Goal: Task Accomplishment & Management: Manage account settings

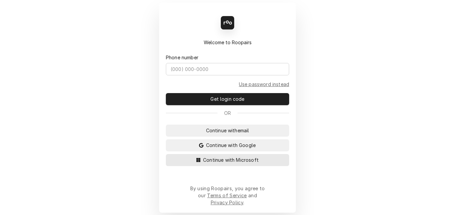
click at [213, 164] on span "Continue with Microsoft" at bounding box center [231, 160] width 58 height 7
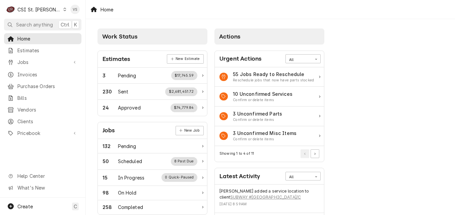
click at [63, 8] on icon "Dynamic Content Wrapper" at bounding box center [64, 9] width 3 height 3
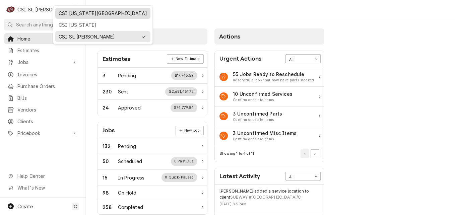
click at [68, 14] on div "CSI [US_STATE][GEOGRAPHIC_DATA]" at bounding box center [103, 13] width 88 height 7
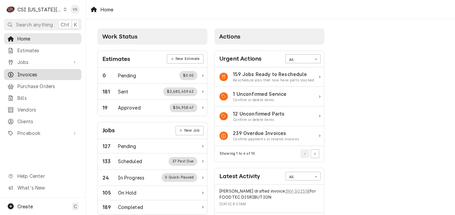
click at [31, 72] on span "Invoices" at bounding box center [47, 74] width 61 height 7
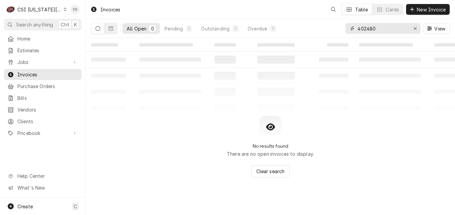
click at [348, 28] on div "402480" at bounding box center [383, 28] width 75 height 11
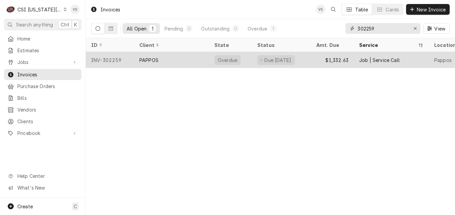
type input "302259"
click at [168, 57] on div "PAPPOS" at bounding box center [171, 60] width 75 height 16
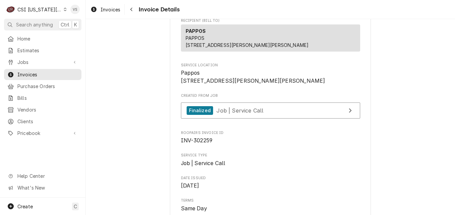
scroll to position [67, 0]
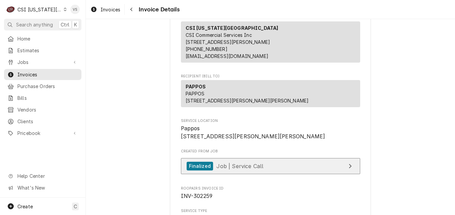
click at [238, 169] on span "Job | Service Call" at bounding box center [240, 166] width 47 height 7
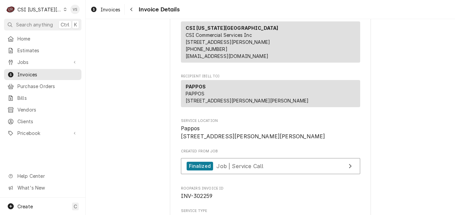
click at [64, 9] on div "Dynamic Content Wrapper" at bounding box center [65, 9] width 3 height 5
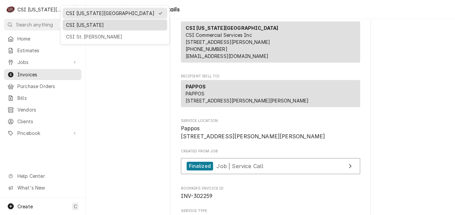
click at [79, 24] on div "CSI [US_STATE]" at bounding box center [115, 24] width 98 height 7
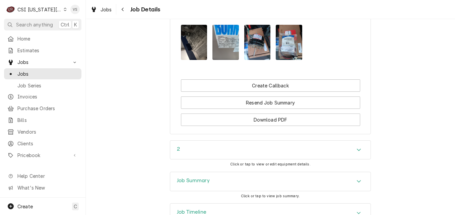
scroll to position [827, 0]
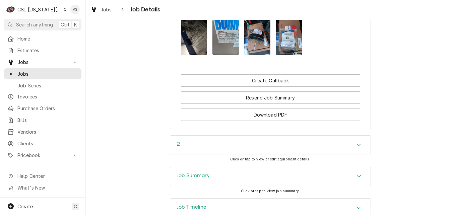
click at [205, 173] on h3 "Job Summary" at bounding box center [193, 176] width 33 height 6
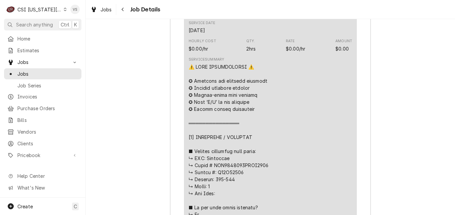
scroll to position [1162, 0]
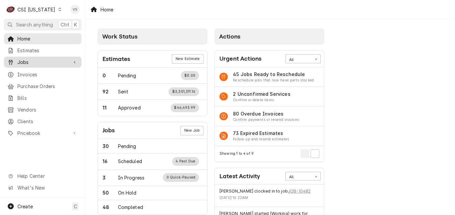
click at [27, 61] on span "Jobs" at bounding box center [42, 62] width 51 height 7
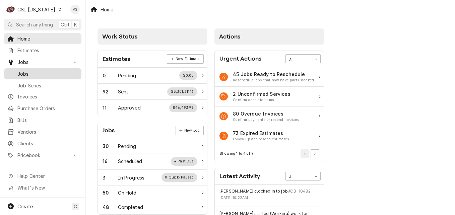
click at [28, 71] on span "Jobs" at bounding box center [47, 73] width 61 height 7
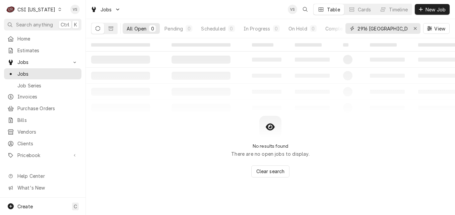
drag, startPoint x: 405, startPoint y: 28, endPoint x: 379, endPoint y: 32, distance: 26.1
click at [347, 28] on div "2916 [GEOGRAPHIC_DATA][PERSON_NAME]" at bounding box center [383, 28] width 75 height 11
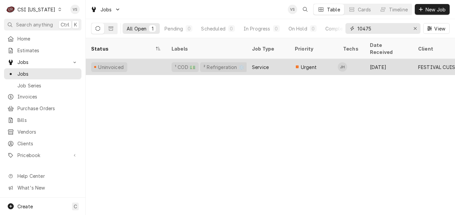
type input "10475"
click at [138, 59] on div "Uninvoiced" at bounding box center [126, 67] width 80 height 16
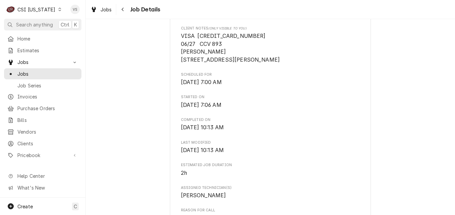
scroll to position [168, 0]
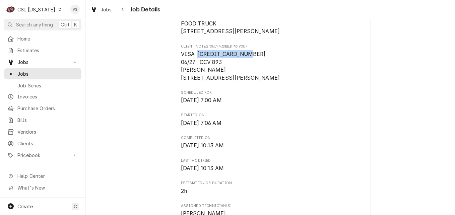
drag, startPoint x: 245, startPoint y: 60, endPoint x: 196, endPoint y: 60, distance: 49.3
click at [196, 60] on span "VISA 4427420341718671 06/27 CCV 893 ADAM NUGENT 437 ROBERTS AVE 40214" at bounding box center [270, 66] width 179 height 32
drag, startPoint x: 196, startPoint y: 60, endPoint x: 199, endPoint y: 63, distance: 4.5
copy span "4427420341718671"
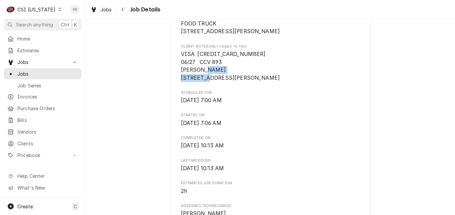
drag, startPoint x: 229, startPoint y: 84, endPoint x: 176, endPoint y: 83, distance: 53.0
click at [176, 83] on div "FESTIVAL CUISINE AND SPIRITS FOOD TRUCK / 937 Phillips Ln, Louisville, KY 40209…" at bounding box center [270, 194] width 201 height 639
drag, startPoint x: 176, startPoint y: 83, endPoint x: 187, endPoint y: 84, distance: 11.4
copy span "437 ROBERTS AVE"
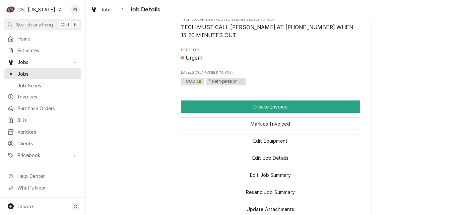
scroll to position [436, 0]
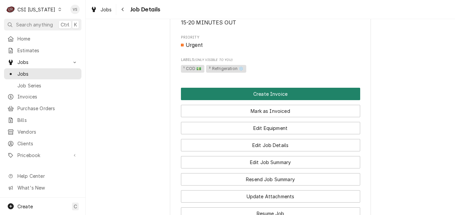
click at [195, 100] on button "Create Invoice" at bounding box center [270, 94] width 179 height 12
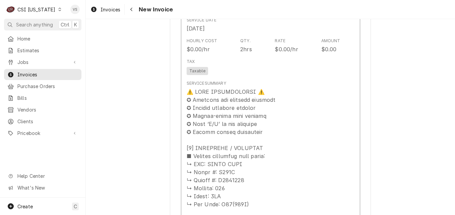
scroll to position [737, 0]
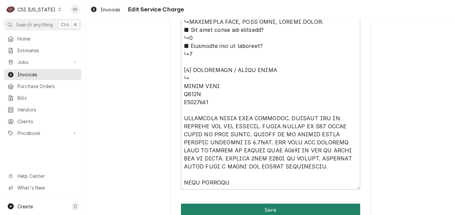
scroll to position [726, 0]
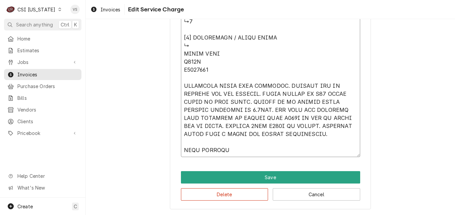
drag, startPoint x: 181, startPoint y: 45, endPoint x: 237, endPoint y: 137, distance: 107.9
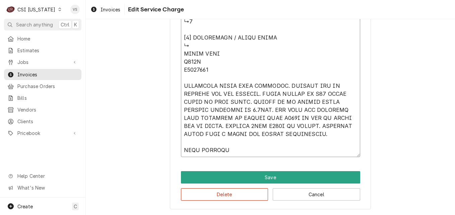
type textarea "x"
type textarea "⚠️ 𝗙𝗢𝗥𝗠 𝗜𝗡𝗦𝗧𝗥𝗨𝗖𝗧𝗜𝗢𝗡𝗦 ⚠️ ✪ 𝗖𝗼𝗺𝗽𝗹𝗲𝘁𝗲 𝗮𝗹𝗹 𝗿𝗲𝗹𝗲𝘃𝗮𝗻𝘁 𝘀𝗲𝗰𝘁𝗶𝗼𝗻𝘀 ✪ 𝗣𝗿𝗼𝘃𝗶𝗱𝗲 𝗱𝗲𝘁𝗮𝗶𝗹𝗲𝗱 𝗮𝗻𝘀…"
type textarea "x"
type textarea "⚠️ 𝗙𝗢𝗥𝗠 𝗜𝗡𝗦𝗧𝗥𝗨𝗖𝗧𝗜𝗢𝗡𝗦 ⚠️ ✪ 𝗖𝗼𝗺𝗽𝗹𝗲𝘁𝗲 𝗮𝗹𝗹 𝗿𝗲𝗹𝗲𝘃𝗮𝗻𝘁 𝘀𝗲𝗰𝘁𝗶𝗼𝗻𝘀 ✪ 𝗣𝗿𝗼𝘃𝗶𝗱𝗲 𝗱𝗲𝘁𝗮𝗶𝗹𝗲𝗱 𝗮𝗻𝘀…"
type textarea "x"
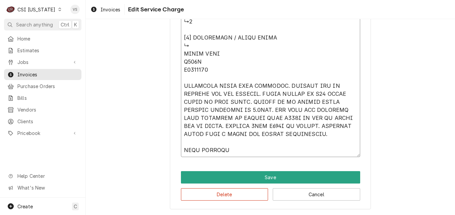
type textarea "⚠️ 𝗙𝗢𝗥𝗠 𝗜𝗡𝗦𝗧𝗥𝗨𝗖𝗧𝗜𝗢𝗡𝗦 ⚠️ ✪ 𝗖𝗼𝗺𝗽𝗹𝗲𝘁𝗲 𝗮𝗹𝗹 𝗿𝗲𝗹𝗲𝘃𝗮𝗻𝘁 𝘀𝗲𝗰𝘁𝗶𝗼𝗻𝘀 ✪ 𝗣𝗿𝗼𝘃𝗶𝗱𝗲 𝗱𝗲𝘁𝗮𝗶𝗹𝗲𝗱 𝗮𝗻𝘀…"
type textarea "x"
type textarea "⚠️ 𝗙𝗢𝗥𝗠 𝗜𝗡𝗦𝗧𝗥𝗨𝗖𝗧𝗜𝗢𝗡𝗦 ⚠️ ✪ 𝗖𝗼𝗺𝗽𝗹𝗲𝘁𝗲 𝗮𝗹𝗹 𝗿𝗲𝗹𝗲𝘃𝗮𝗻𝘁 𝘀𝗲𝗰𝘁𝗶𝗼𝗻𝘀 ✪ 𝗣𝗿𝗼𝘃𝗶𝗱𝗲 𝗱𝗲𝘁𝗮𝗶𝗹𝗲𝗱 𝗮𝗻𝘀…"
type textarea "x"
type textarea "⚠️ 𝗙𝗢𝗥𝗠 𝗜𝗡𝗦𝗧𝗥𝗨𝗖𝗧𝗜𝗢𝗡𝗦 ⚠️ ✪ 𝗖𝗼𝗺𝗽𝗹𝗲𝘁𝗲 𝗮𝗹𝗹 𝗿𝗲𝗹𝗲𝘃𝗮𝗻𝘁 𝘀𝗲𝗰𝘁𝗶𝗼𝗻𝘀 ✪ 𝗣𝗿𝗼𝘃𝗶𝗱𝗲 𝗱𝗲𝘁𝗮𝗶𝗹𝗲𝗱 𝗮𝗻𝘀…"
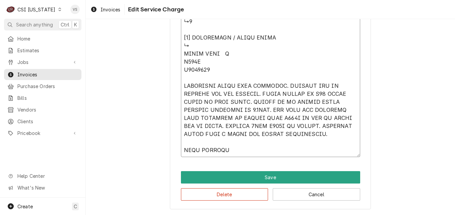
type textarea "x"
type textarea "⚠️ 𝗙𝗢𝗥𝗠 𝗜𝗡𝗦𝗧𝗥𝗨𝗖𝗧𝗜𝗢𝗡𝗦 ⚠️ ✪ 𝗖𝗼𝗺𝗽𝗹𝗲𝘁𝗲 𝗮𝗹𝗹 𝗿𝗲𝗹𝗲𝘃𝗮𝗻𝘁 𝘀𝗲𝗰𝘁𝗶𝗼𝗻𝘀 ✪ 𝗣𝗿𝗼𝘃𝗶𝗱𝗲 𝗱𝗲𝘁𝗮𝗶𝗹𝗲𝗱 𝗮𝗻𝘀…"
type textarea "x"
type textarea "⚠️ 𝗙𝗢𝗥𝗠 𝗜𝗡𝗦𝗧𝗥𝗨𝗖𝗧𝗜𝗢𝗡𝗦 ⚠️ ✪ 𝗖𝗼𝗺𝗽𝗹𝗲𝘁𝗲 𝗮𝗹𝗹 𝗿𝗲𝗹𝗲𝘃𝗮𝗻𝘁 𝘀𝗲𝗰𝘁𝗶𝗼𝗻𝘀 ✪ 𝗣𝗿𝗼𝘃𝗶𝗱𝗲 𝗱𝗲𝘁𝗮𝗶𝗹𝗲𝗱 𝗮𝗻𝘀…"
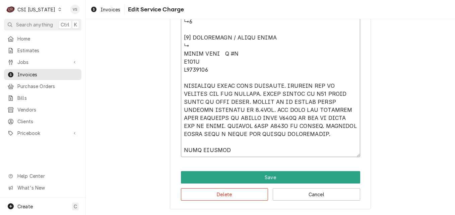
type textarea "x"
type textarea "⚠️ 𝗙𝗢𝗥𝗠 𝗜𝗡𝗦𝗧𝗥𝗨𝗖𝗧𝗜𝗢𝗡𝗦 ⚠️ ✪ 𝗖𝗼𝗺𝗽𝗹𝗲𝘁𝗲 𝗮𝗹𝗹 𝗿𝗲𝗹𝗲𝘃𝗮𝗻𝘁 𝘀𝗲𝗰𝘁𝗶𝗼𝗻𝘀 ✪ 𝗣𝗿𝗼𝘃𝗶𝗱𝗲 𝗱𝗲𝘁𝗮𝗶𝗹𝗲𝗱 𝗮𝗻𝘀…"
type textarea "x"
type textarea "⚠️ 𝗙𝗢𝗥𝗠 𝗜𝗡𝗦𝗧𝗥𝗨𝗖𝗧𝗜𝗢𝗡𝗦 ⚠️ ✪ 𝗖𝗼𝗺𝗽𝗹𝗲𝘁𝗲 𝗮𝗹𝗹 𝗿𝗲𝗹𝗲𝘃𝗮𝗻𝘁 𝘀𝗲𝗰𝘁𝗶𝗼𝗻𝘀 ✪ 𝗣𝗿𝗼𝘃𝗶𝗱𝗲 𝗱𝗲𝘁𝗮𝗶𝗹𝗲𝗱 𝗮𝗻𝘀…"
type textarea "x"
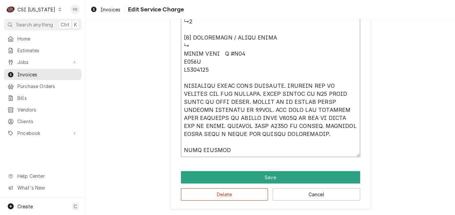
type textarea "⚠️ 𝗙𝗢𝗥𝗠 𝗜𝗡𝗦𝗧𝗥𝗨𝗖𝗧𝗜𝗢𝗡𝗦 ⚠️ ✪ 𝗖𝗼𝗺𝗽𝗹𝗲𝘁𝗲 𝗮𝗹𝗹 𝗿𝗲𝗹𝗲𝘃𝗮𝗻𝘁 𝘀𝗲𝗰𝘁𝗶𝗼𝗻𝘀 ✪ 𝗣𝗿𝗼𝘃𝗶𝗱𝗲 𝗱𝗲𝘁𝗮𝗶𝗹𝗲𝗱 𝗮𝗻𝘀…"
type textarea "x"
type textarea "⚠️ 𝗙𝗢𝗥𝗠 𝗜𝗡𝗦𝗧𝗥𝗨𝗖𝗧𝗜𝗢𝗡𝗦 ⚠️ ✪ 𝗖𝗼𝗺𝗽𝗹𝗲𝘁𝗲 𝗮𝗹𝗹 𝗿𝗲𝗹𝗲𝘃𝗮𝗻𝘁 𝘀𝗲𝗰𝘁𝗶𝗼𝗻𝘀 ✪ 𝗣𝗿𝗼𝘃𝗶𝗱𝗲 𝗱𝗲𝘁𝗮𝗶𝗹𝗲𝗱 𝗮𝗻𝘀…"
type textarea "x"
type textarea "⚠️ 𝗙𝗢𝗥𝗠 𝗜𝗡𝗦𝗧𝗥𝗨𝗖𝗧𝗜𝗢𝗡𝗦 ⚠️ ✪ 𝗖𝗼𝗺𝗽𝗹𝗲𝘁𝗲 𝗮𝗹𝗹 𝗿𝗲𝗹𝗲𝘃𝗮𝗻𝘁 𝘀𝗲𝗰𝘁𝗶𝗼𝗻𝘀 ✪ 𝗣𝗿𝗼𝘃𝗶𝗱𝗲 𝗱𝗲𝘁𝗮𝗶𝗹𝗲𝗱 𝗮𝗻𝘀…"
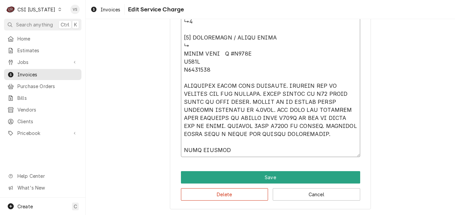
type textarea "x"
type textarea "⚠️ 𝗙𝗢𝗥𝗠 𝗜𝗡𝗦𝗧𝗥𝗨𝗖𝗧𝗜𝗢𝗡𝗦 ⚠️ ✪ 𝗖𝗼𝗺𝗽𝗹𝗲𝘁𝗲 𝗮𝗹𝗹 𝗿𝗲𝗹𝗲𝘃𝗮𝗻𝘁 𝘀𝗲𝗰𝘁𝗶𝗼𝗻𝘀 ✪ 𝗣𝗿𝗼𝘃𝗶𝗱𝗲 𝗱𝗲𝘁𝗮𝗶𝗹𝗲𝗱 𝗮𝗻𝘀…"
type textarea "x"
type textarea "⚠️ 𝗙𝗢𝗥𝗠 𝗜𝗡𝗦𝗧𝗥𝗨𝗖𝗧𝗜𝗢𝗡𝗦 ⚠️ ✪ 𝗖𝗼𝗺𝗽𝗹𝗲𝘁𝗲 𝗮𝗹𝗹 𝗿𝗲𝗹𝗲𝘃𝗮𝗻𝘁 𝘀𝗲𝗰𝘁𝗶𝗼𝗻𝘀 ✪ 𝗣𝗿𝗼𝘃𝗶𝗱𝗲 𝗱𝗲𝘁𝗮𝗶𝗹𝗲𝗱 𝗮𝗻𝘀…"
type textarea "x"
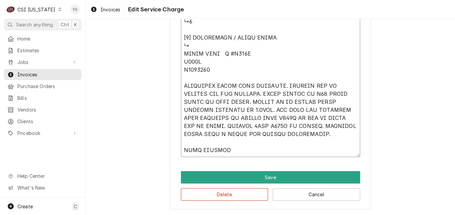
type textarea "⚠️ 𝗙𝗢𝗥𝗠 𝗜𝗡𝗦𝗧𝗥𝗨𝗖𝗧𝗜𝗢𝗡𝗦 ⚠️ ✪ 𝗖𝗼𝗺𝗽𝗹𝗲𝘁𝗲 𝗮𝗹𝗹 𝗿𝗲𝗹𝗲𝘃𝗮𝗻𝘁 𝘀𝗲𝗰𝘁𝗶𝗼𝗻𝘀 ✪ 𝗣𝗿𝗼𝘃𝗶𝗱𝗲 𝗱𝗲𝘁𝗮𝗶𝗹𝗲𝗱 𝗮𝗻𝘀…"
type textarea "x"
type textarea "⚠️ 𝗙𝗢𝗥𝗠 𝗜𝗡𝗦𝗧𝗥𝗨𝗖𝗧𝗜𝗢𝗡𝗦 ⚠️ ✪ 𝗖𝗼𝗺𝗽𝗹𝗲𝘁𝗲 𝗮𝗹𝗹 𝗿𝗲𝗹𝗲𝘃𝗮𝗻𝘁 𝘀𝗲𝗰𝘁𝗶𝗼𝗻𝘀 ✪ 𝗣𝗿𝗼𝘃𝗶𝗱𝗲 𝗱𝗲𝘁𝗮𝗶𝗹𝗲𝗱 𝗮𝗻𝘀…"
type textarea "x"
type textarea "⚠️ 𝗙𝗢𝗥𝗠 𝗜𝗡𝗦𝗧𝗥𝗨𝗖𝗧𝗜𝗢𝗡𝗦 ⚠️ ✪ 𝗖𝗼𝗺𝗽𝗹𝗲𝘁𝗲 𝗮𝗹𝗹 𝗿𝗲𝗹𝗲𝘃𝗮𝗻𝘁 𝘀𝗲𝗰𝘁𝗶𝗼𝗻𝘀 ✪ 𝗣𝗿𝗼𝘃𝗶𝗱𝗲 𝗱𝗲𝘁𝗮𝗶𝗹𝗲𝗱 𝗮𝗻𝘀…"
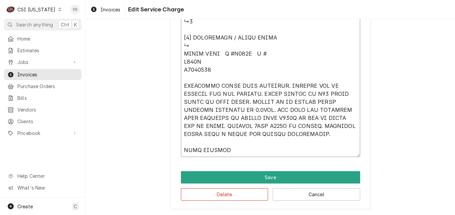
type textarea "x"
type textarea "⚠️ 𝗙𝗢𝗥𝗠 𝗜𝗡𝗦𝗧𝗥𝗨𝗖𝗧𝗜𝗢𝗡𝗦 ⚠️ ✪ 𝗖𝗼𝗺𝗽𝗹𝗲𝘁𝗲 𝗮𝗹𝗹 𝗿𝗲𝗹𝗲𝘃𝗮𝗻𝘁 𝘀𝗲𝗰𝘁𝗶𝗼𝗻𝘀 ✪ 𝗣𝗿𝗼𝘃𝗶𝗱𝗲 𝗱𝗲𝘁𝗮𝗶𝗹𝗲𝗱 𝗮𝗻𝘀…"
type textarea "x"
type textarea "⚠️ 𝗙𝗢𝗥𝗠 𝗜𝗡𝗦𝗧𝗥𝗨𝗖𝗧𝗜𝗢𝗡𝗦 ⚠️ ✪ 𝗖𝗼𝗺𝗽𝗹𝗲𝘁𝗲 𝗮𝗹𝗹 𝗿𝗲𝗹𝗲𝘃𝗮𝗻𝘁 𝘀𝗲𝗰𝘁𝗶𝗼𝗻𝘀 ✪ 𝗣𝗿𝗼𝘃𝗶𝗱𝗲 𝗱𝗲𝘁𝗮𝗶𝗹𝗲𝗱 𝗮𝗻𝘀…"
type textarea "x"
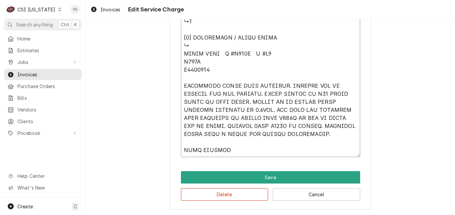
type textarea "⚠️ 𝗙𝗢𝗥𝗠 𝗜𝗡𝗦𝗧𝗥𝗨𝗖𝗧𝗜𝗢𝗡𝗦 ⚠️ ✪ 𝗖𝗼𝗺𝗽𝗹𝗲𝘁𝗲 𝗮𝗹𝗹 𝗿𝗲𝗹𝗲𝘃𝗮𝗻𝘁 𝘀𝗲𝗰𝘁𝗶𝗼𝗻𝘀 ✪ 𝗣𝗿𝗼𝘃𝗶𝗱𝗲 𝗱𝗲𝘁𝗮𝗶𝗹𝗲𝗱 𝗮𝗻𝘀…"
type textarea "x"
type textarea "⚠️ 𝗙𝗢𝗥𝗠 𝗜𝗡𝗦𝗧𝗥𝗨𝗖𝗧𝗜𝗢𝗡𝗦 ⚠️ ✪ 𝗖𝗼𝗺𝗽𝗹𝗲𝘁𝗲 𝗮𝗹𝗹 𝗿𝗲𝗹𝗲𝘃𝗮𝗻𝘁 𝘀𝗲𝗰𝘁𝗶𝗼𝗻𝘀 ✪ 𝗣𝗿𝗼𝘃𝗶𝗱𝗲 𝗱𝗲𝘁𝗮𝗶𝗹𝗲𝗱 𝗮𝗻𝘀…"
type textarea "x"
type textarea "⚠️ 𝗙𝗢𝗥𝗠 𝗜𝗡𝗦𝗧𝗥𝗨𝗖𝗧𝗜𝗢𝗡𝗦 ⚠️ ✪ 𝗖𝗼𝗺𝗽𝗹𝗲𝘁𝗲 𝗮𝗹𝗹 𝗿𝗲𝗹𝗲𝘃𝗮𝗻𝘁 𝘀𝗲𝗰𝘁𝗶𝗼𝗻𝘀 ✪ 𝗣𝗿𝗼𝘃𝗶𝗱𝗲 𝗱𝗲𝘁𝗮𝗶𝗹𝗲𝗱 𝗮𝗻𝘀…"
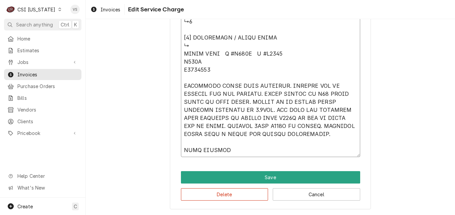
type textarea "x"
type textarea "⚠️ 𝗙𝗢𝗥𝗠 𝗜𝗡𝗦𝗧𝗥𝗨𝗖𝗧𝗜𝗢𝗡𝗦 ⚠️ ✪ 𝗖𝗼𝗺𝗽𝗹𝗲𝘁𝗲 𝗮𝗹𝗹 𝗿𝗲𝗹𝗲𝘃𝗮𝗻𝘁 𝘀𝗲𝗰𝘁𝗶𝗼𝗻𝘀 ✪ 𝗣𝗿𝗼𝘃𝗶𝗱𝗲 𝗱𝗲𝘁𝗮𝗶𝗹𝗲𝗱 𝗮𝗻𝘀…"
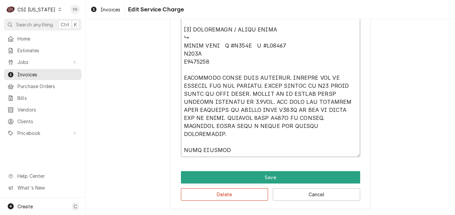
type textarea "x"
type textarea "⚠️ 𝗙𝗢𝗥𝗠 𝗜𝗡𝗦𝗧𝗥𝗨𝗖𝗧𝗜𝗢𝗡𝗦 ⚠️ ✪ 𝗖𝗼𝗺𝗽𝗹𝗲𝘁𝗲 𝗮𝗹𝗹 𝗿𝗲𝗹𝗲𝘃𝗮𝗻𝘁 𝘀𝗲𝗰𝘁𝗶𝗼𝗻𝘀 ✪ 𝗣𝗿𝗼𝘃𝗶𝗱𝗲 𝗱𝗲𝘁𝗮𝗶𝗹𝗲𝗱 𝗮𝗻𝘀…"
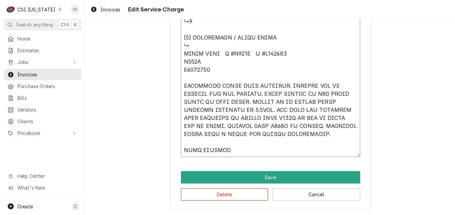
type textarea "x"
type textarea "⚠️ 𝗙𝗢𝗥𝗠 𝗜𝗡𝗦𝗧𝗥𝗨𝗖𝗧𝗜𝗢𝗡𝗦 ⚠️ ✪ 𝗖𝗼𝗺𝗽𝗹𝗲𝘁𝗲 𝗮𝗹𝗹 𝗿𝗲𝗹𝗲𝘃𝗮𝗻𝘁 𝘀𝗲𝗰𝘁𝗶𝗼𝗻𝘀 ✪ 𝗣𝗿𝗼𝘃𝗶𝗱𝗲 𝗱𝗲𝘁𝗮𝗶𝗹𝗲𝗱 𝗮𝗻𝘀…"
drag, startPoint x: 182, startPoint y: 54, endPoint x: 218, endPoint y: 63, distance: 36.8
type textarea "x"
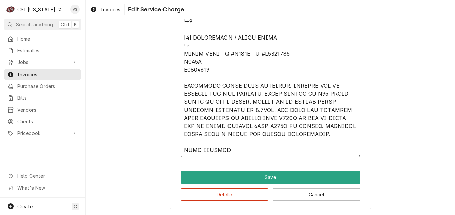
type textarea "⚠️ 𝗙𝗢𝗥𝗠 𝗜𝗡𝗦𝗧𝗥𝗨𝗖𝗧𝗜𝗢𝗡𝗦 ⚠️ ✪ 𝗖𝗼𝗺𝗽𝗹𝗲𝘁𝗲 𝗮𝗹𝗹 𝗿𝗲𝗹𝗲𝘃𝗮𝗻𝘁 𝘀𝗲𝗰𝘁𝗶𝗼𝗻𝘀 ✪ 𝗣𝗿𝗼𝘃𝗶𝗱𝗲 𝗱𝗲𝘁𝗮𝗶𝗹𝗲𝗱 𝗮𝗻𝘀…"
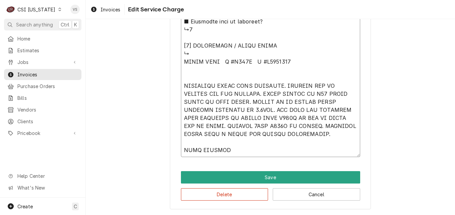
scroll to position [0, 0]
type textarea "x"
type textarea "⚠️ 𝗙𝗢𝗥𝗠 𝗜𝗡𝗦𝗧𝗥𝗨𝗖𝗧𝗜𝗢𝗡𝗦 ⚠️ ✪ 𝗖𝗼𝗺𝗽𝗹𝗲𝘁𝗲 𝗮𝗹𝗹 𝗿𝗲𝗹𝗲𝘃𝗮𝗻𝘁 𝘀𝗲𝗰𝘁𝗶𝗼𝗻𝘀 ✪ 𝗣𝗿𝗼𝘃𝗶𝗱𝗲 𝗱𝗲𝘁𝗮𝗶𝗹𝗲𝗱 𝗮𝗻𝘀…"
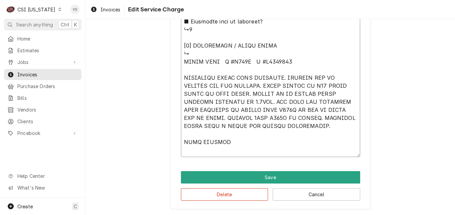
scroll to position [710, 0]
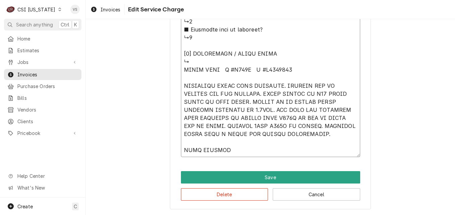
type textarea "x"
type textarea "⚠️ 𝗙𝗢𝗥𝗠 𝗜𝗡𝗦𝗧𝗥𝗨𝗖𝗧𝗜𝗢𝗡𝗦 ⚠️ ✪ 𝗖𝗼𝗺𝗽𝗹𝗲𝘁𝗲 𝗮𝗹𝗹 𝗿𝗲𝗹𝗲𝘃𝗮𝗻𝘁 𝘀𝗲𝗰𝘁𝗶𝗼𝗻𝘀 ✪ 𝗣𝗿𝗼𝘃𝗶𝗱𝗲 𝗱𝗲𝘁𝗮𝗶𝗹𝗲𝗱 𝗮𝗻𝘀…"
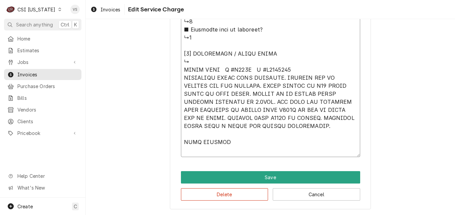
scroll to position [702, 0]
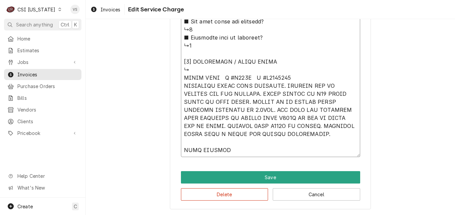
drag, startPoint x: 182, startPoint y: 78, endPoint x: 327, endPoint y: 139, distance: 157.1
drag, startPoint x: 228, startPoint y: 149, endPoint x: 185, endPoint y: 148, distance: 42.9
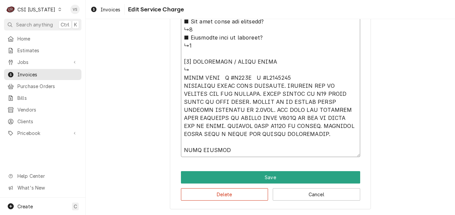
drag, startPoint x: 227, startPoint y: 150, endPoint x: 175, endPoint y: 150, distance: 52.0
type textarea "x"
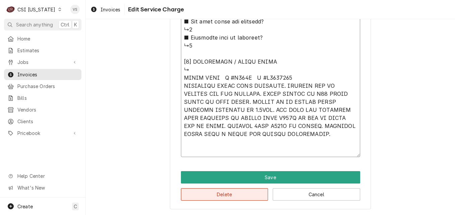
type textarea "⚠️ 𝗙𝗢𝗥𝗠 𝗜𝗡𝗦𝗧𝗥𝗨𝗖𝗧𝗜𝗢𝗡𝗦 ⚠️ ✪ 𝗖𝗼𝗺𝗽𝗹𝗲𝘁𝗲 𝗮𝗹𝗹 𝗿𝗲𝗹𝗲𝘃𝗮𝗻𝘁 𝘀𝗲𝗰𝘁𝗶𝗼𝗻𝘀 ✪ 𝗣𝗿𝗼𝘃𝗶𝗱𝗲 𝗱𝗲𝘁𝗮𝗶𝗹𝗲𝗱 𝗮𝗻𝘀…"
click at [220, 195] on button "Delete" at bounding box center [224, 194] width 87 height 12
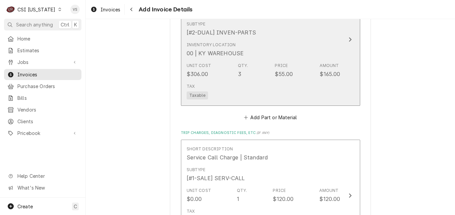
scroll to position [415, 0]
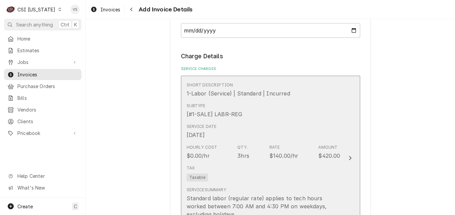
click at [272, 137] on div "Service Date Aug 15, 2025" at bounding box center [264, 131] width 154 height 21
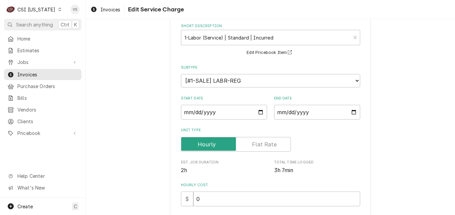
scroll to position [203, 0]
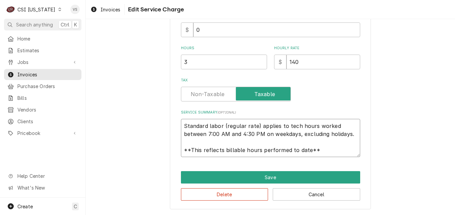
click at [183, 124] on textarea "Standard labor (regular rate) applies to tech hours worked between 7:00 AM and …" at bounding box center [270, 138] width 179 height 38
drag, startPoint x: 181, startPoint y: 125, endPoint x: 336, endPoint y: 154, distance: 157.5
click at [336, 154] on textarea "Standard labor (regular rate) applies to tech hours worked between 7:00 AM and …" at bounding box center [270, 138] width 179 height 38
paste textarea "POLAR KING M #H612T S #A1032886 CONFIRMED ISSUE WITH CUSTOMER. OUTDOOR WIC IS R…"
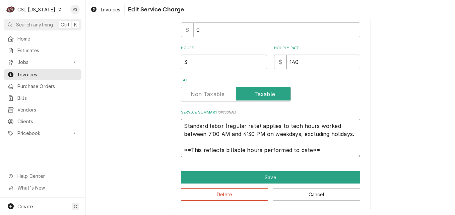
type textarea "x"
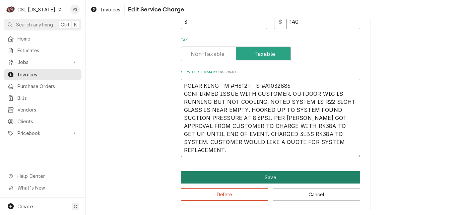
type textarea "POLAR KING M #H612T S #A1032886 CONFIRMED ISSUE WITH CUSTOMER. OUTDOOR WIC IS R…"
click at [243, 178] on button "Save" at bounding box center [270, 177] width 179 height 12
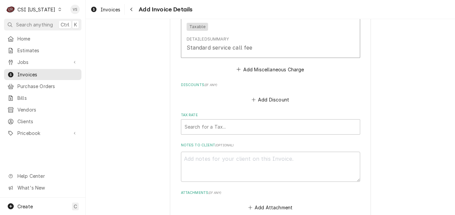
scroll to position [1077, 0]
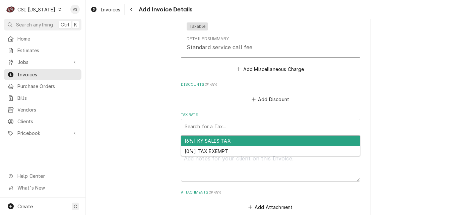
click at [204, 133] on div "Tax Rate" at bounding box center [271, 127] width 172 height 12
click at [202, 146] on div "[6%] KY SALES TAX" at bounding box center [270, 141] width 179 height 10
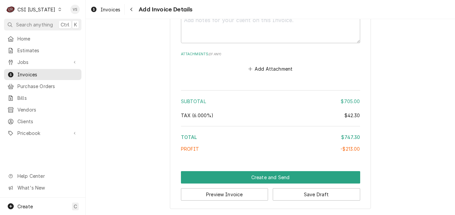
scroll to position [1235, 0]
click at [306, 196] on button "Save Draft" at bounding box center [316, 194] width 87 height 12
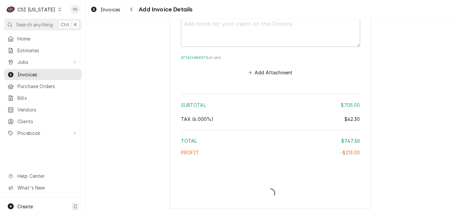
type textarea "x"
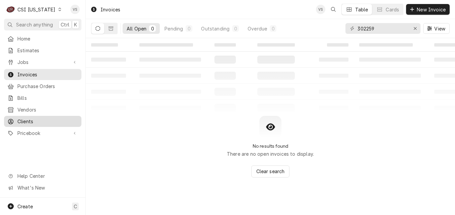
click at [23, 118] on span "Clients" at bounding box center [47, 121] width 61 height 7
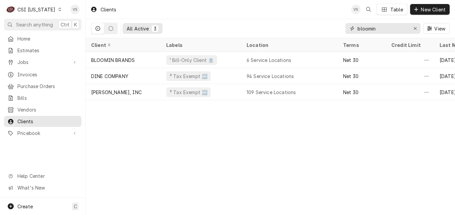
drag, startPoint x: 392, startPoint y: 27, endPoint x: 331, endPoint y: 27, distance: 60.7
click at [331, 27] on div "All Active 3 bloomin View" at bounding box center [270, 28] width 359 height 19
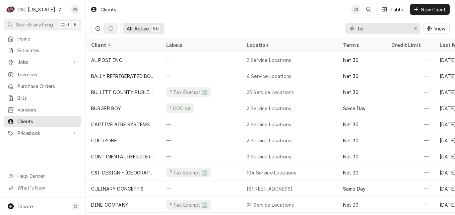
type input "f"
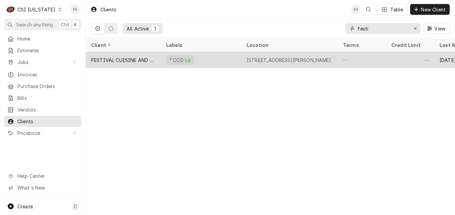
type input "festi"
click at [140, 57] on div "FESTIVAL CUISINE AND SPIRITS" at bounding box center [123, 60] width 64 height 7
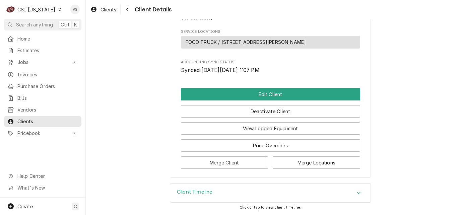
scroll to position [294, 0]
click at [30, 71] on span "Invoices" at bounding box center [47, 74] width 61 height 7
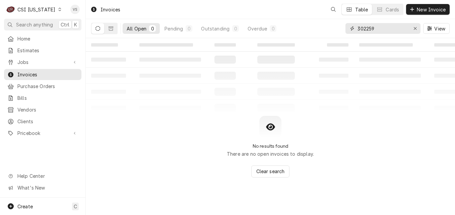
click at [324, 28] on div "All Open 0 Pending 0 Outstanding 0 Overdue 0 302259 View" at bounding box center [270, 28] width 359 height 19
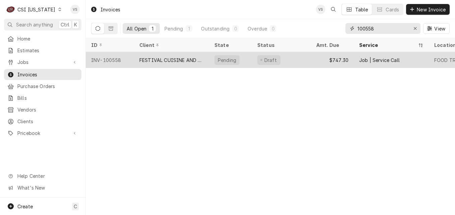
type input "100558"
click at [171, 62] on div "FESTIVAL CUISINE AND SPIRITS" at bounding box center [171, 60] width 64 height 7
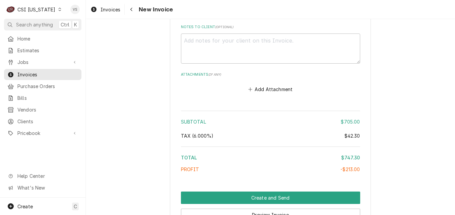
scroll to position [1240, 0]
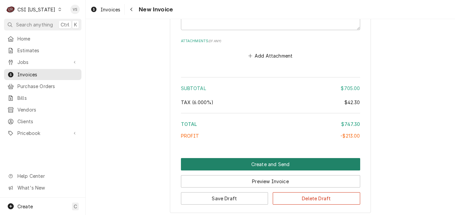
click at [271, 170] on button "Create and Send" at bounding box center [270, 164] width 179 height 12
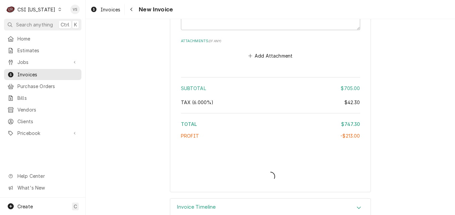
type textarea "x"
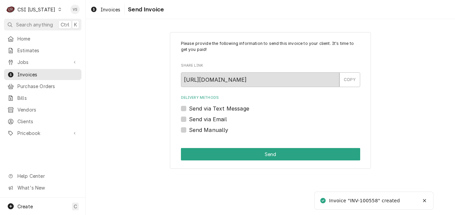
click at [189, 130] on label "Send Manually" at bounding box center [209, 130] width 40 height 8
click at [189, 130] on input "Send Manually" at bounding box center [278, 133] width 179 height 15
checkbox input "true"
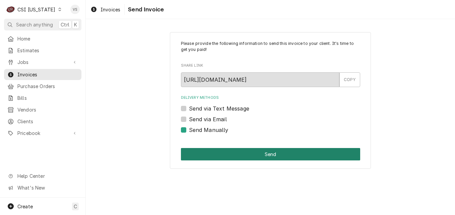
click at [224, 154] on button "Send" at bounding box center [270, 154] width 179 height 12
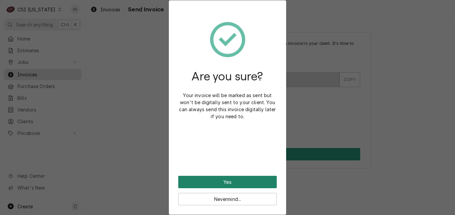
click at [230, 180] on button "Yes" at bounding box center [227, 182] width 99 height 12
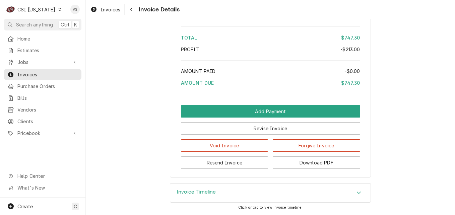
scroll to position [1259, 0]
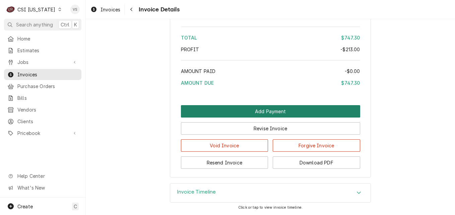
click at [222, 111] on button "Add Payment" at bounding box center [270, 111] width 179 height 12
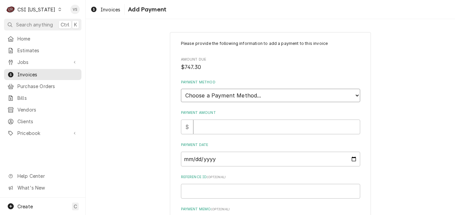
click at [209, 96] on select "Choose a Payment Method... Cash Check Credit/Debit Card ACH/eCheck Other" at bounding box center [270, 95] width 179 height 13
select select "3"
click at [181, 89] on select "Choose a Payment Method... Cash Check Credit/Debit Card ACH/eCheck Other" at bounding box center [270, 95] width 179 height 13
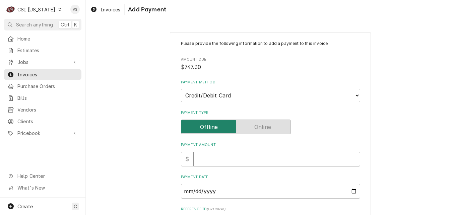
click at [203, 161] on input "Payment Amount" at bounding box center [276, 159] width 167 height 15
type textarea "x"
type input "7"
type textarea "x"
type input "74"
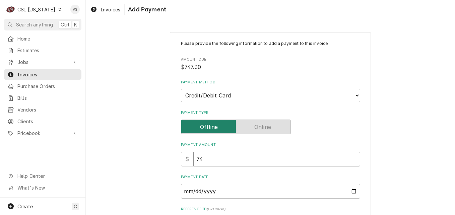
type textarea "x"
type input "747"
type textarea "x"
type input "747.3"
type textarea "x"
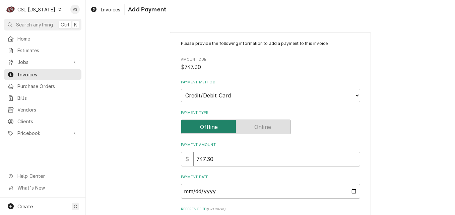
type input "747.30"
click at [353, 193] on input "Payment Date" at bounding box center [270, 191] width 179 height 15
type textarea "x"
type input "2025-08-15"
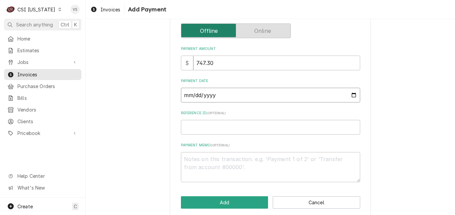
scroll to position [104, 0]
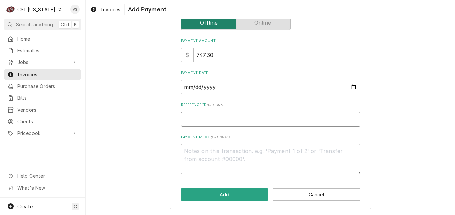
click at [190, 119] on input "Reference ID ( optional )" at bounding box center [270, 119] width 179 height 15
type textarea "x"
type input "8"
type textarea "x"
type input "81"
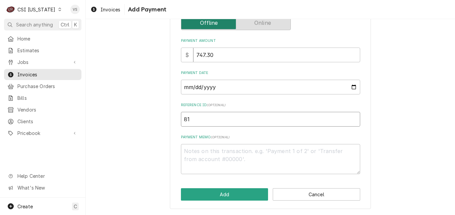
type textarea "x"
type input "811"
type textarea "x"
type input "8110"
type textarea "x"
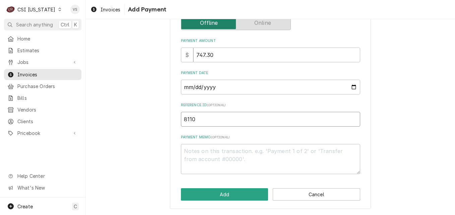
type input "81108"
type textarea "x"
type input "811084"
click at [199, 148] on textarea "Payment Memo ( optional )" at bounding box center [270, 159] width 179 height 30
type textarea "x"
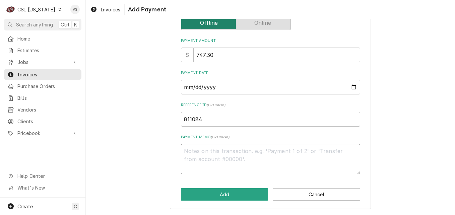
type textarea "v"
type textarea "x"
type textarea "vi"
type textarea "x"
type textarea "vis"
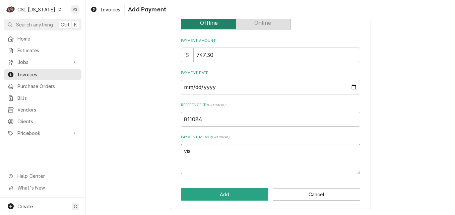
type textarea "x"
type textarea "vi"
type textarea "x"
type textarea "v"
type textarea "x"
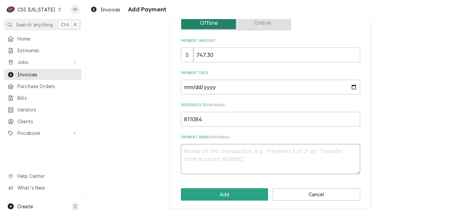
type textarea "x"
type textarea "V"
type textarea "x"
type textarea "Vi"
type textarea "x"
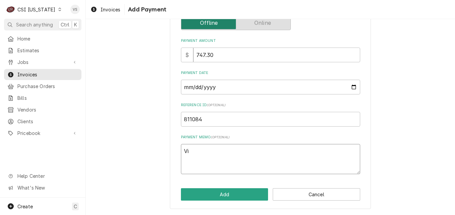
type textarea "Via"
type textarea "x"
type textarea "Vi"
type textarea "x"
type textarea "Vis"
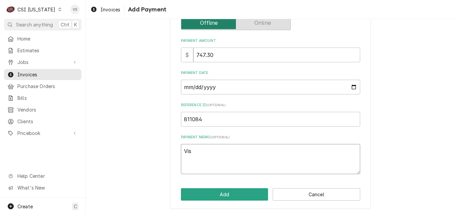
type textarea "x"
type textarea "Visa"
type textarea "x"
type textarea "Visa"
type textarea "x"
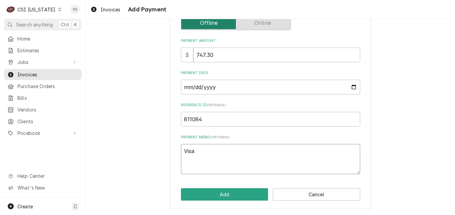
type textarea "Visa 8"
type textarea "x"
type textarea "Visa 86"
type textarea "x"
type textarea "Visa 867"
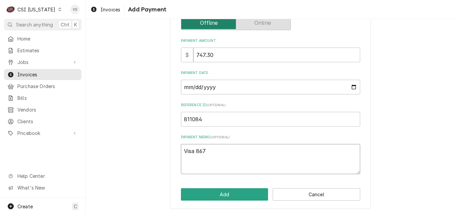
type textarea "x"
type textarea "Visa 8671"
click at [225, 193] on button "Add" at bounding box center [224, 194] width 87 height 12
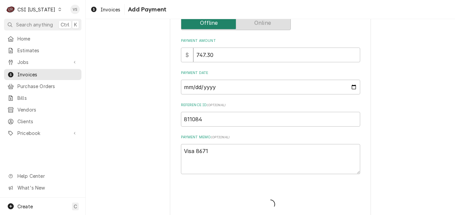
type textarea "x"
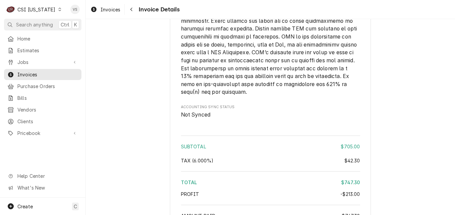
scroll to position [1337, 0]
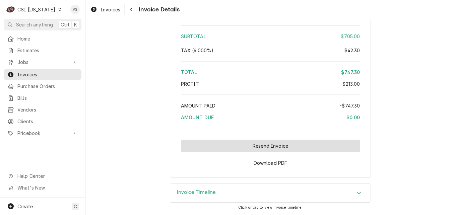
click at [222, 150] on button "Resend Invoice" at bounding box center [270, 146] width 179 height 12
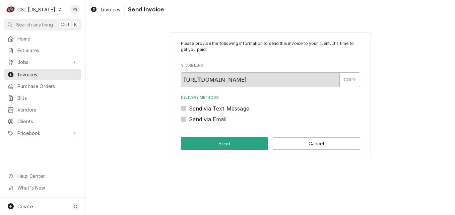
click at [189, 119] on label "Send via Email" at bounding box center [208, 119] width 38 height 8
click at [189, 119] on input "Send via Email" at bounding box center [278, 122] width 179 height 15
checkbox input "true"
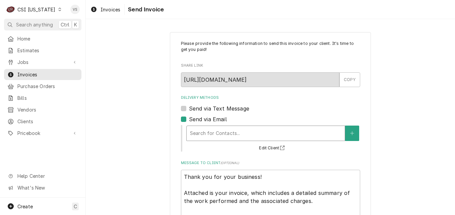
click at [200, 134] on div "Delivery Methods" at bounding box center [266, 133] width 152 height 12
click at [119, 153] on div "Please provide the following information to send this invoice to your client. I…" at bounding box center [270, 145] width 369 height 239
click at [23, 70] on div "Invoices" at bounding box center [42, 74] width 75 height 8
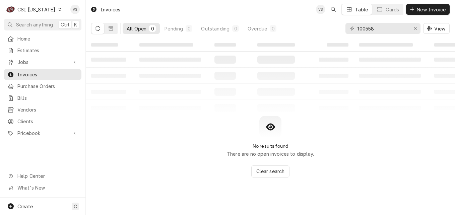
click at [58, 9] on icon "Dynamic Content Wrapper" at bounding box center [59, 9] width 3 height 3
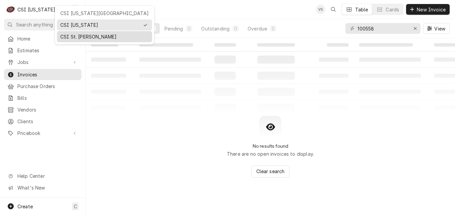
click at [80, 37] on div "CSI St. [PERSON_NAME]" at bounding box center [104, 36] width 88 height 7
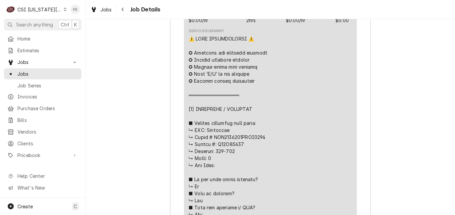
scroll to position [1196, 0]
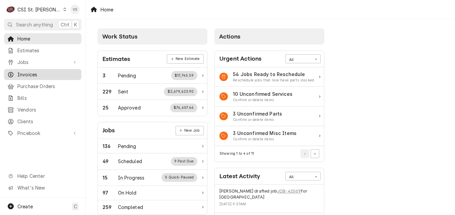
click at [35, 71] on span "Invoices" at bounding box center [47, 74] width 61 height 7
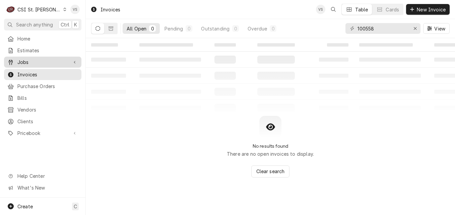
click at [29, 59] on span "Jobs" at bounding box center [42, 62] width 51 height 7
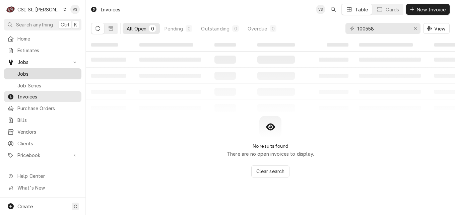
click at [34, 70] on span "Jobs" at bounding box center [47, 73] width 61 height 7
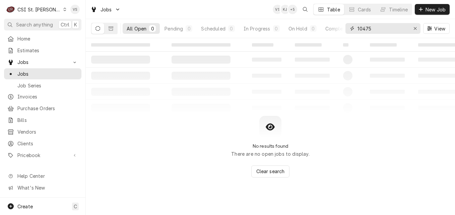
drag, startPoint x: 377, startPoint y: 29, endPoint x: 346, endPoint y: 29, distance: 31.5
click at [346, 29] on div "10475" at bounding box center [383, 28] width 75 height 11
type input "4"
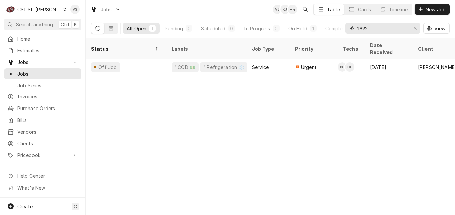
click at [358, 28] on input "1992" at bounding box center [383, 28] width 50 height 11
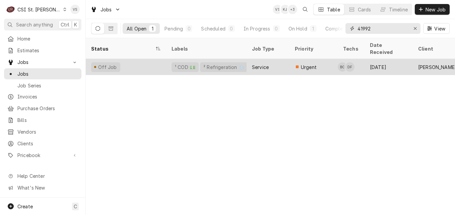
type input "41992"
click at [161, 59] on div "Off Job" at bounding box center [126, 67] width 80 height 16
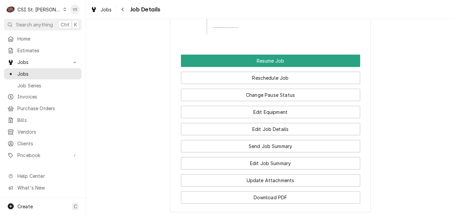
scroll to position [872, 0]
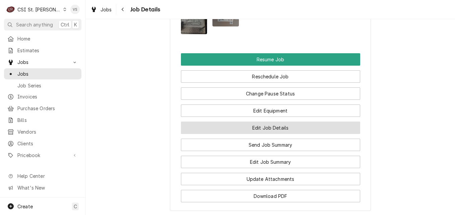
click at [243, 134] on button "Edit Job Details" at bounding box center [270, 128] width 179 height 12
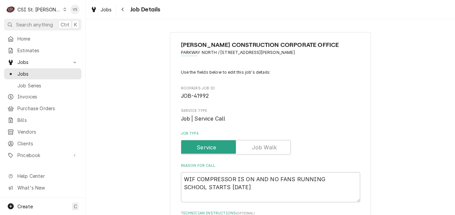
type textarea "x"
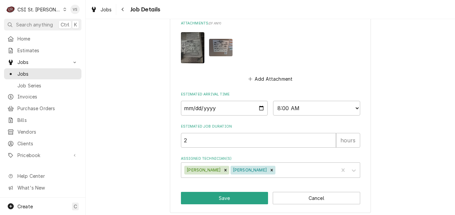
scroll to position [484, 0]
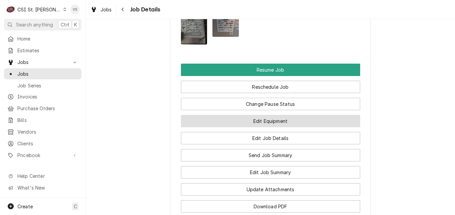
scroll to position [872, 0]
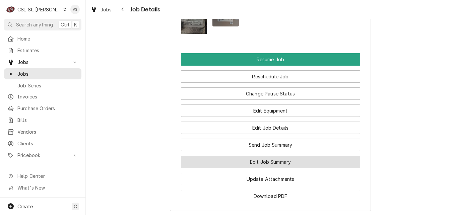
click at [231, 167] on button "Edit Job Summary" at bounding box center [270, 162] width 179 height 12
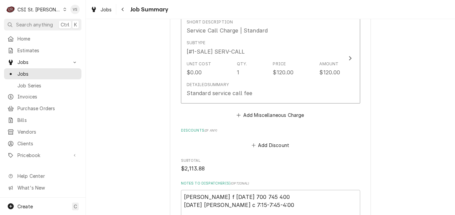
scroll to position [1441, 0]
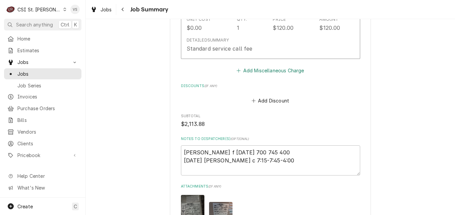
click at [271, 66] on button "Add Miscellaneous Charge" at bounding box center [271, 70] width 70 height 9
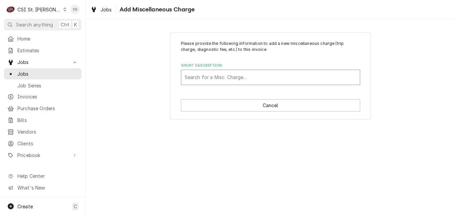
click at [204, 77] on div "Short Description" at bounding box center [271, 77] width 172 height 12
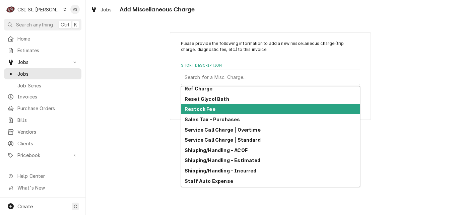
scroll to position [168, 0]
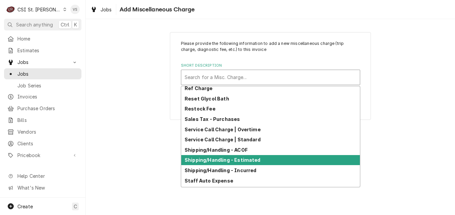
click at [232, 161] on strong "Shipping/Handling - Estimated" at bounding box center [223, 160] width 76 height 6
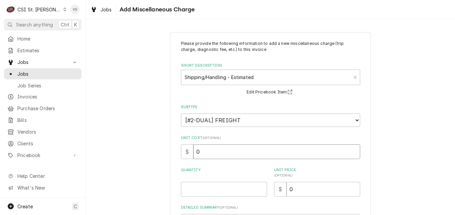
click at [194, 151] on input "0" at bounding box center [276, 151] width 167 height 15
drag, startPoint x: 198, startPoint y: 151, endPoint x: 190, endPoint y: 154, distance: 8.2
click at [193, 154] on input "0" at bounding box center [276, 151] width 167 height 15
type textarea "x"
type input "1"
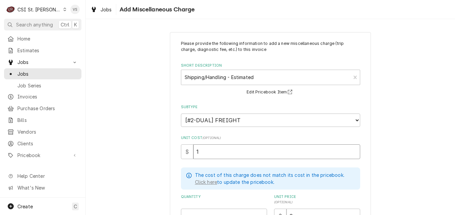
type textarea "x"
type input "15"
type textarea "x"
type input "15.4"
type textarea "x"
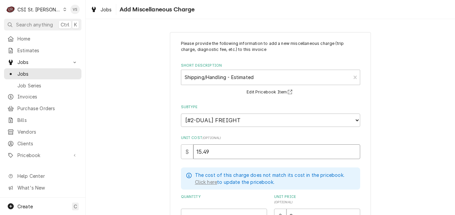
type input "15.49"
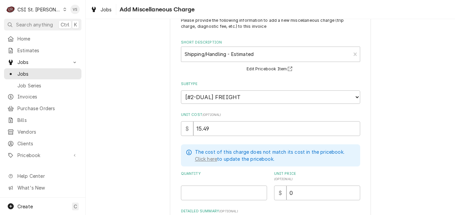
scroll to position [34, 0]
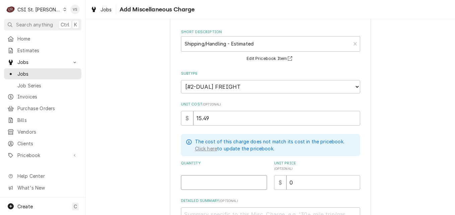
click at [182, 182] on input "Quantity" at bounding box center [224, 182] width 86 height 15
type textarea "x"
type input "1"
type textarea "x"
type input "1"
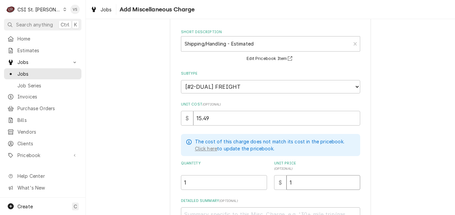
type textarea "x"
type input "15"
type textarea "x"
type input "15.4"
type textarea "x"
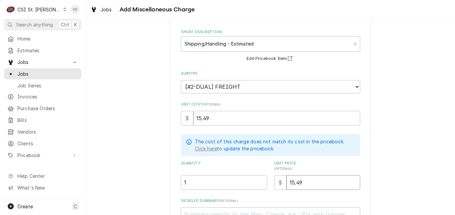
type input "15.49"
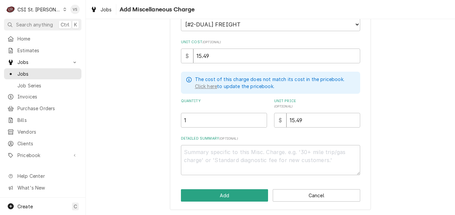
scroll to position [96, 0]
click at [217, 193] on button "Add" at bounding box center [224, 195] width 87 height 12
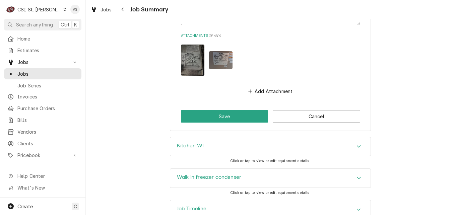
scroll to position [1666, 0]
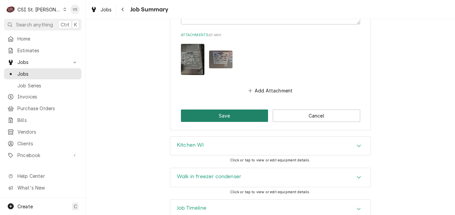
click at [218, 110] on button "Save" at bounding box center [224, 116] width 87 height 12
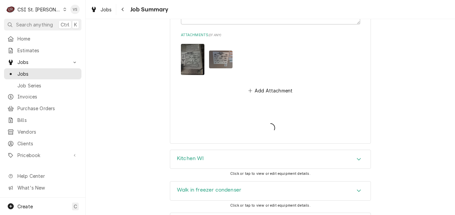
type textarea "x"
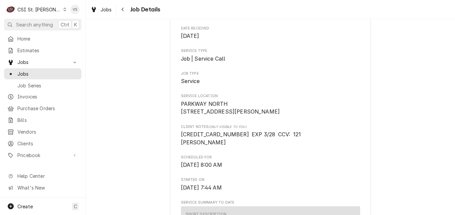
scroll to position [67, 0]
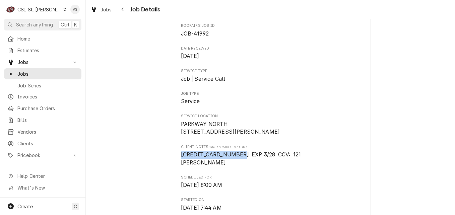
drag, startPoint x: 233, startPoint y: 161, endPoint x: 176, endPoint y: 163, distance: 57.0
drag, startPoint x: 176, startPoint y: 163, endPoint x: 186, endPoint y: 161, distance: 9.8
copy span "[CREDIT_CARD_NUMBER]"
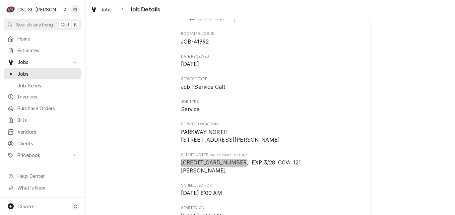
scroll to position [0, 0]
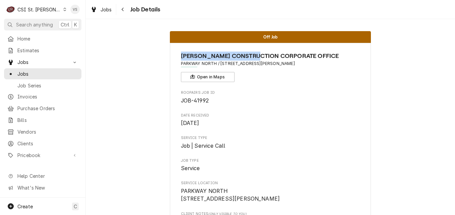
drag, startPoint x: 180, startPoint y: 53, endPoint x: 262, endPoint y: 55, distance: 82.2
click at [262, 55] on span "[PERSON_NAME] CONSTRUCTION CORPORATE OFFICE" at bounding box center [270, 56] width 179 height 9
drag, startPoint x: 262, startPoint y: 55, endPoint x: 242, endPoint y: 56, distance: 19.8
copy span "[PERSON_NAME] CONSTRUCTION"
click at [34, 140] on span "Clients" at bounding box center [47, 143] width 61 height 7
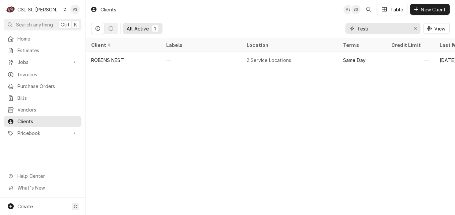
click at [346, 31] on div "festi" at bounding box center [383, 28] width 75 height 11
paste input "POETTKER CONSTRUCTION"
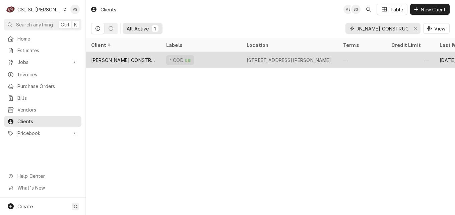
type input "POETTKER CONSTRUCTION"
click at [135, 58] on div "[PERSON_NAME] CONSTRUCTION CORPORATE OFFICE" at bounding box center [123, 60] width 64 height 7
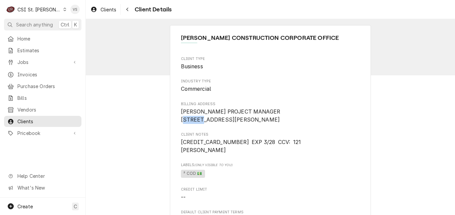
drag, startPoint x: 181, startPoint y: 118, endPoint x: 199, endPoint y: 118, distance: 17.8
click at [199, 118] on span "[PERSON_NAME] PROJECT MANAGER [STREET_ADDRESS][PERSON_NAME]" at bounding box center [231, 116] width 100 height 14
drag, startPoint x: 199, startPoint y: 118, endPoint x: 183, endPoint y: 120, distance: 16.1
click at [183, 120] on span "[PERSON_NAME] PROJECT MANAGER [STREET_ADDRESS][PERSON_NAME]" at bounding box center [231, 116] width 100 height 14
click at [181, 120] on span "[PERSON_NAME] PROJECT MANAGER [STREET_ADDRESS][PERSON_NAME]" at bounding box center [231, 116] width 100 height 14
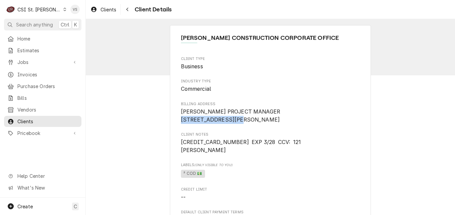
drag, startPoint x: 179, startPoint y: 121, endPoint x: 240, endPoint y: 121, distance: 61.7
click at [240, 121] on span "[PERSON_NAME] PROJECT MANAGER [STREET_ADDRESS][PERSON_NAME]" at bounding box center [270, 116] width 179 height 16
drag, startPoint x: 240, startPoint y: 121, endPoint x: 227, endPoint y: 120, distance: 13.1
copy span "[STREET_ADDRESS]"
click at [29, 59] on span "Jobs" at bounding box center [42, 62] width 51 height 7
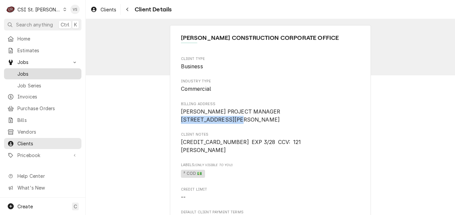
click at [29, 70] on span "Jobs" at bounding box center [47, 73] width 61 height 7
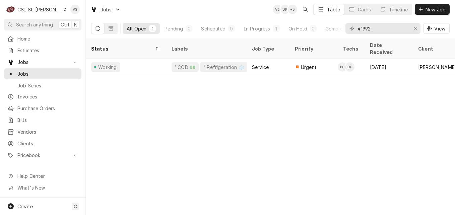
click at [190, 107] on div "Status Labels Job Type Priority Techs Date Received Client Location Name Locati…" at bounding box center [270, 126] width 369 height 177
click at [31, 82] on span "Job Series" at bounding box center [47, 85] width 61 height 7
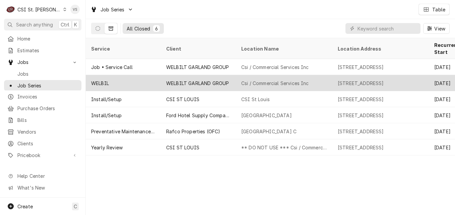
click at [32, 70] on span "Jobs" at bounding box center [47, 73] width 61 height 7
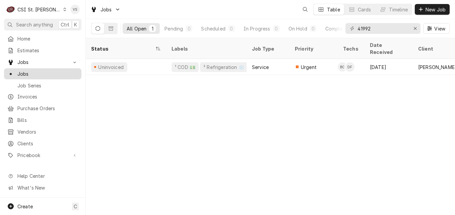
click at [35, 71] on span "Jobs" at bounding box center [47, 73] width 61 height 7
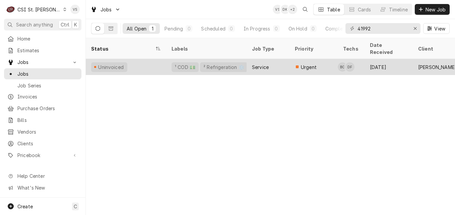
click at [154, 60] on div "Uninvoiced" at bounding box center [126, 67] width 80 height 16
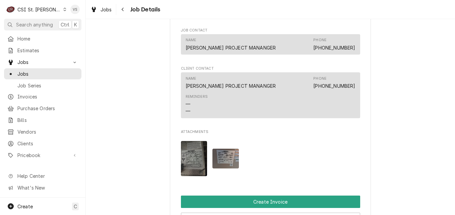
scroll to position [670, 0]
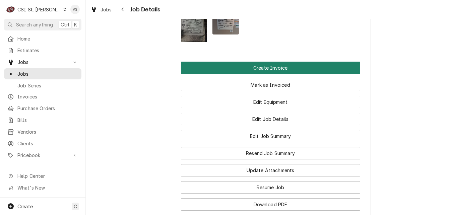
click at [254, 73] on button "Create Invoice" at bounding box center [270, 68] width 179 height 12
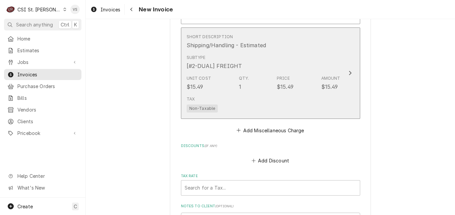
scroll to position [2078, 0]
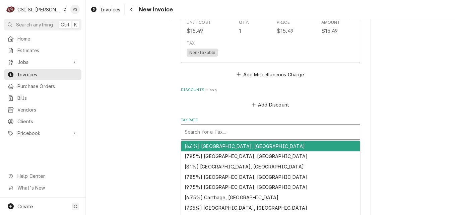
click at [204, 126] on div "Tax Rate" at bounding box center [271, 132] width 172 height 12
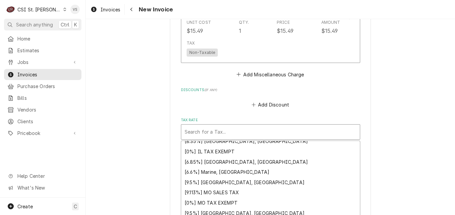
scroll to position [219, 0]
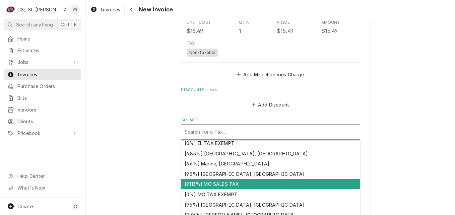
click at [220, 179] on div "[9.113%] MO SALES TAX" at bounding box center [270, 184] width 179 height 10
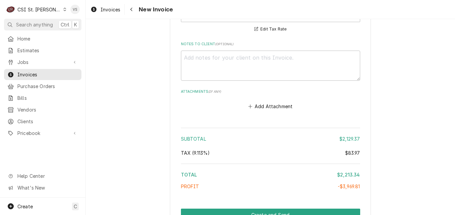
scroll to position [2212, 0]
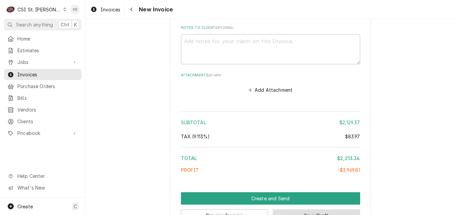
click at [317, 210] on button "Save Draft" at bounding box center [316, 216] width 87 height 12
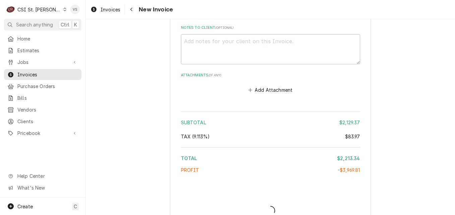
type textarea "x"
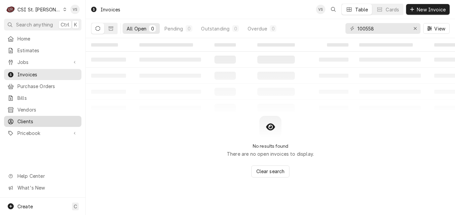
click at [40, 119] on span "Clients" at bounding box center [47, 121] width 61 height 7
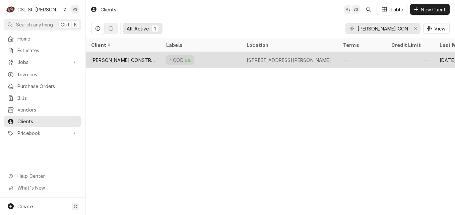
click at [129, 58] on div "[PERSON_NAME] CONSTRUCTION CORPORATE OFFICE" at bounding box center [123, 60] width 64 height 7
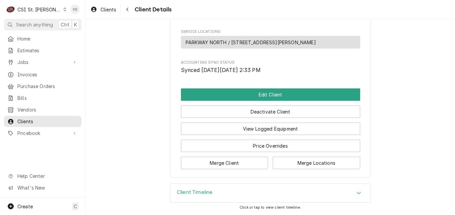
scroll to position [333, 0]
click at [357, 192] on icon "Accordion Header" at bounding box center [359, 193] width 4 height 2
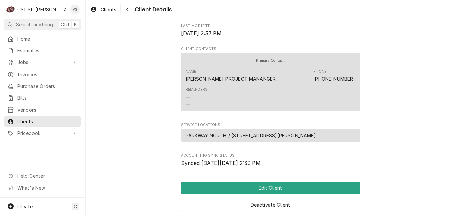
scroll to position [268, 0]
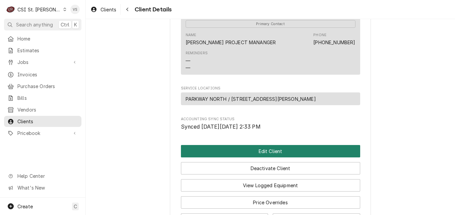
click at [252, 158] on button "Edit Client" at bounding box center [270, 151] width 179 height 12
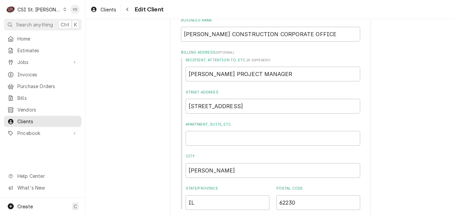
scroll to position [168, 0]
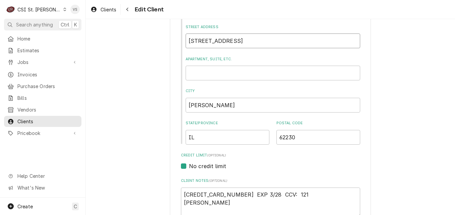
drag, startPoint x: 257, startPoint y: 41, endPoint x: 186, endPoint y: 41, distance: 70.7
click at [178, 39] on div "Please provide the following information about your client: Client Type Industr…" at bounding box center [270, 211] width 201 height 693
click at [36, 118] on span "Clients" at bounding box center [47, 121] width 61 height 7
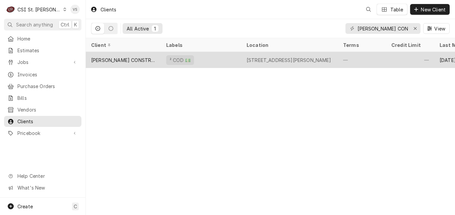
click at [205, 55] on div "² COD 💵" at bounding box center [201, 60] width 80 height 16
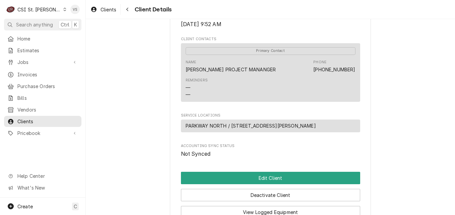
scroll to position [268, 0]
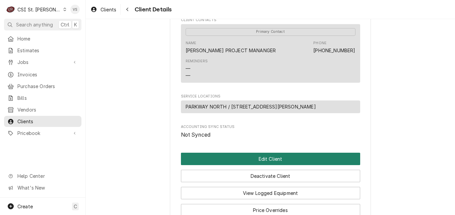
click at [259, 164] on button "Edit Client" at bounding box center [270, 159] width 179 height 12
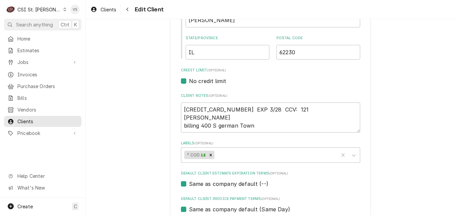
scroll to position [268, 0]
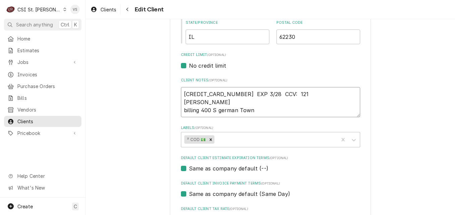
click at [255, 108] on textarea "[CREDIT_CARD_NUMBER] EXP 3/28 CCV: 121 [PERSON_NAME] billing 400 S german Town" at bounding box center [270, 102] width 179 height 30
type textarea "[CREDIT_CARD_NUMBER] EXP 3/28 CCV: 121 [PERSON_NAME] billing 400 S [GEOGRAPHIC_…"
type textarea "x"
type textarea "[CREDIT_CARD_NUMBER] EXP 3/28 CCV: 121 [PERSON_NAME] billing 400 S [GEOGRAPHIC_…"
type textarea "x"
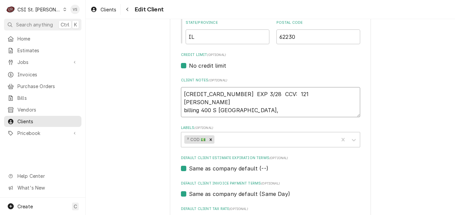
type textarea "[CREDIT_CARD_NUMBER] EXP 3/28 CCV: 121 [PERSON_NAME] billing [GEOGRAPHIC_DATA],…"
type textarea "x"
type textarea "[CREDIT_CARD_NUMBER] EXP 3/28 CCV: 121 [PERSON_NAME] billing [GEOGRAPHIC_DATA],…"
type textarea "x"
type textarea "[CREDIT_CARD_NUMBER] EXP 3/28 CCV: 121 [PERSON_NAME] billing [GEOGRAPHIC_DATA],…"
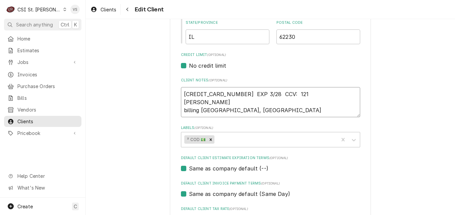
type textarea "x"
type textarea "[CREDIT_CARD_NUMBER] EXP 3/28 CCV: 121 [PERSON_NAME] billing [GEOGRAPHIC_DATA],…"
type textarea "x"
type textarea "4798 5103 5521 3634 EXP 3/28 CCV: 121 CHRISTOPHER FUNSTON billing 400 S german …"
type textarea "x"
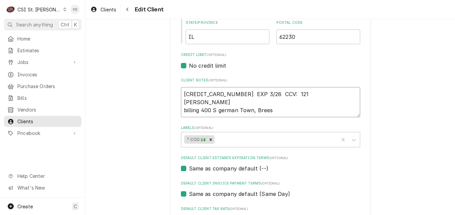
type textarea "4798 5103 5521 3634 EXP 3/28 CCV: 121 CHRISTOPHER FUNSTON billing 400 S german …"
type textarea "x"
type textarea "4798 5103 5521 3634 EXP 3/28 CCV: 121 CHRISTOPHER FUNSTON billing 400 S german …"
type textarea "x"
type textarea "4798 5103 5521 3634 EXP 3/28 CCV: 121 CHRISTOPHER FUNSTON billing 400 S german …"
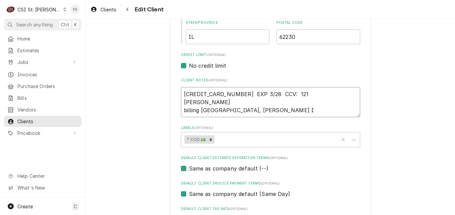
type textarea "x"
type textarea "4798 5103 5521 3634 EXP 3/28 CCV: 121 CHRISTOPHER FUNSTON billing 400 S german …"
type textarea "x"
type textarea "4798 5103 5521 3634 EXP 3/28 CCV: 121 CHRISTOPHER FUNSTON billing 400 S german …"
type textarea "x"
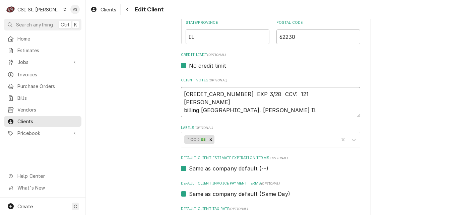
type textarea "4798 5103 5521 3634 EXP 3/28 CCV: 121 CHRISTOPHER FUNSTON billing 400 S german …"
type textarea "x"
type textarea "4798 5103 5521 3634 EXP 3/28 CCV: 121 CHRISTOPHER FUNSTON billing 400 S german …"
type textarea "x"
type textarea "4798 5103 5521 3634 EXP 3/28 CCV: 121 CHRISTOPHER FUNSTON billing 400 S german …"
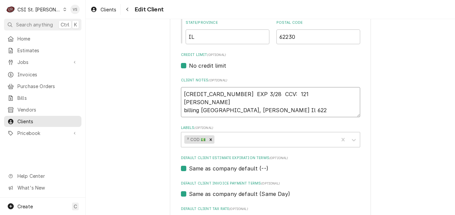
type textarea "x"
type textarea "4798 5103 5521 3634 EXP 3/28 CCV: 121 CHRISTOPHER FUNSTON billing 400 S german …"
type textarea "x"
type textarea "4798 5103 5521 3634 EXP 3/28 CCV: 121 CHRISTOPHER FUNSTON billing 400 S german …"
click at [218, 108] on textarea "4798 5103 5521 3634 EXP 3/28 CCV: 121 CHRISTOPHER FUNSTON billing 400 S german …" at bounding box center [270, 102] width 179 height 30
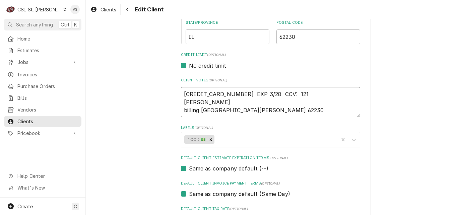
type textarea "x"
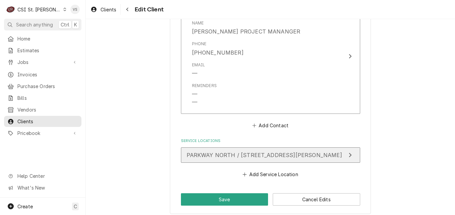
scroll to position [516, 0]
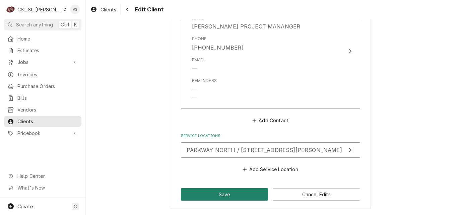
type textarea "4798 5103 5521 3634 EXP 3/28 CCV: 121 CHRISTOPHER FUNSTON billing 400 S German …"
click at [230, 193] on button "Save" at bounding box center [224, 194] width 87 height 12
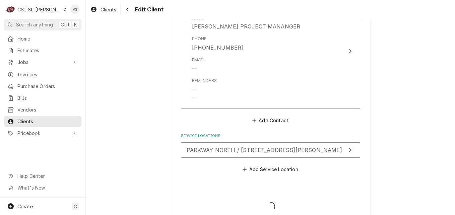
type textarea "x"
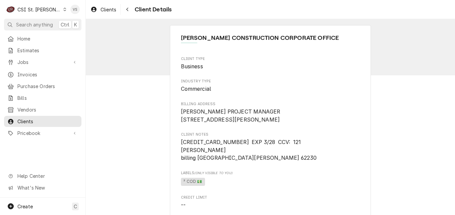
scroll to position [34, 0]
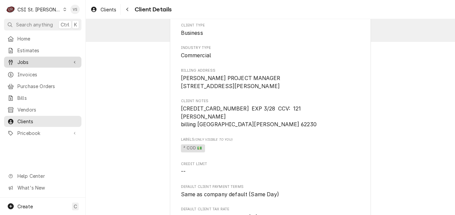
click at [22, 62] on span "Jobs" at bounding box center [42, 62] width 51 height 7
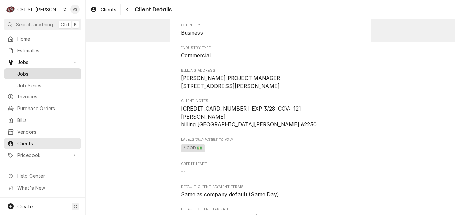
click at [29, 70] on span "Jobs" at bounding box center [47, 73] width 61 height 7
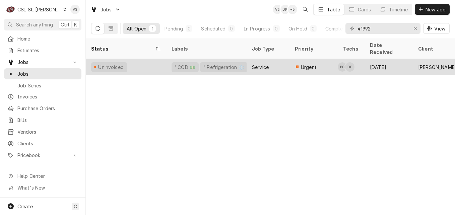
click at [128, 59] on div "Uninvoiced" at bounding box center [126, 67] width 80 height 16
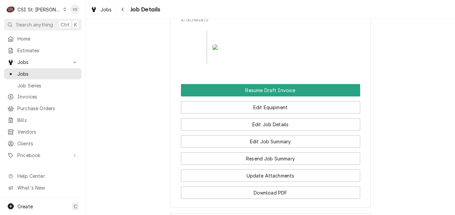
scroll to position [704, 0]
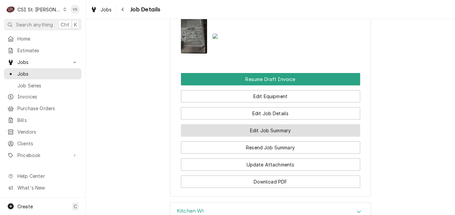
click at [246, 137] on button "Edit Job Summary" at bounding box center [270, 130] width 179 height 12
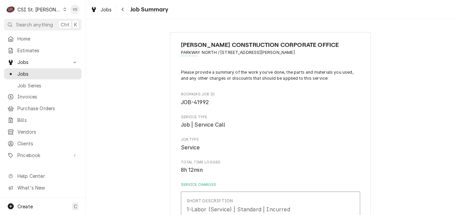
type textarea "x"
click at [25, 71] on span "Jobs" at bounding box center [47, 73] width 61 height 7
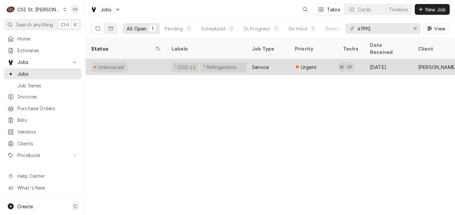
click at [150, 63] on div "Uninvoiced" at bounding box center [126, 67] width 80 height 16
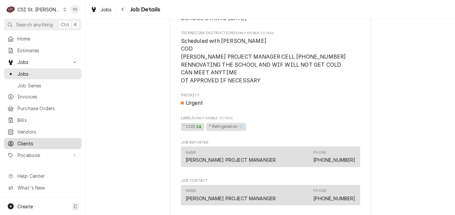
scroll to position [402, 0]
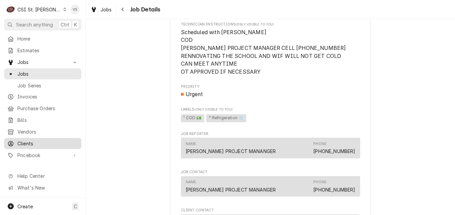
click at [26, 140] on span "Clients" at bounding box center [47, 143] width 61 height 7
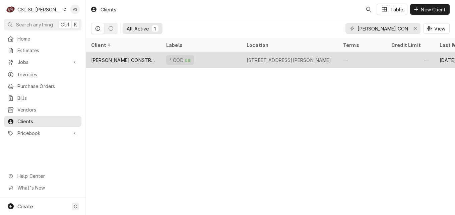
click at [203, 58] on div "² COD 💵" at bounding box center [201, 60] width 80 height 16
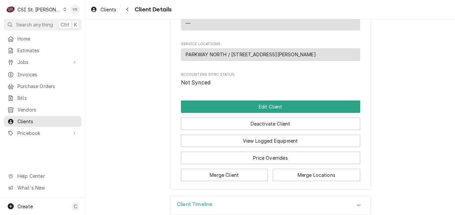
scroll to position [335, 0]
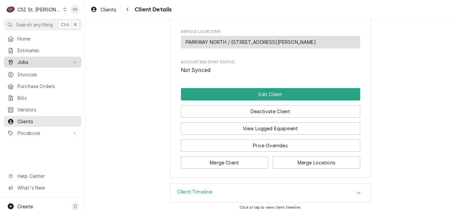
click at [40, 60] on span "Jobs" at bounding box center [42, 62] width 51 height 7
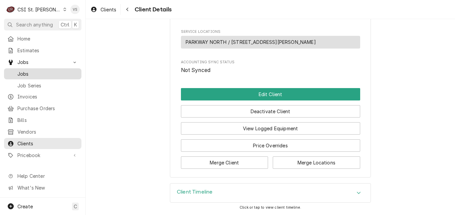
click at [45, 75] on div "Jobs" at bounding box center [42, 74] width 75 height 8
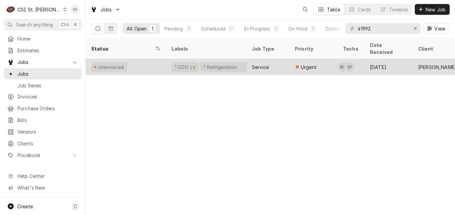
click at [162, 60] on div "Uninvoiced" at bounding box center [126, 67] width 80 height 16
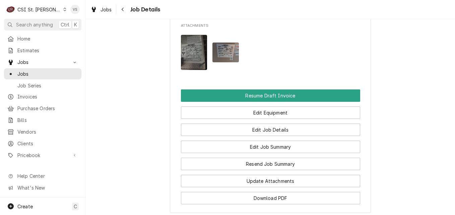
scroll to position [704, 0]
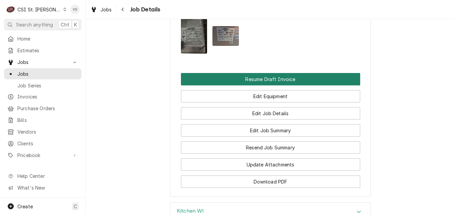
click at [255, 85] on button "Resume Draft Invoice" at bounding box center [270, 79] width 179 height 12
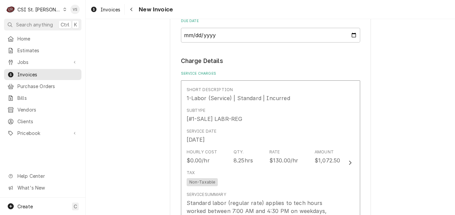
scroll to position [704, 0]
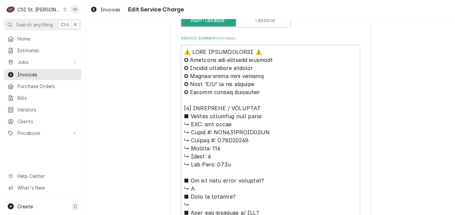
scroll to position [302, 0]
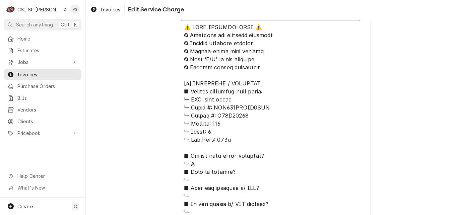
drag, startPoint x: 217, startPoint y: 101, endPoint x: 247, endPoint y: 115, distance: 33.6
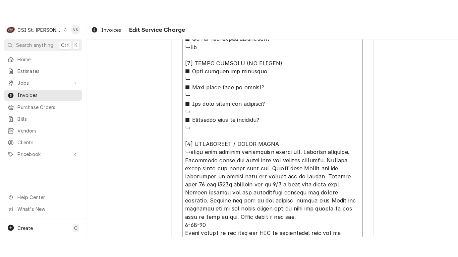
scroll to position [670, 0]
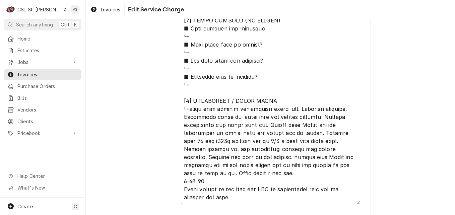
type textarea "x"
type textarea "⚠️ LORE IPSUMDOLORSI ⚠️ ✪ Ametcons adi elitsedd eiusmodt ✪ Incidid utlabore etd…"
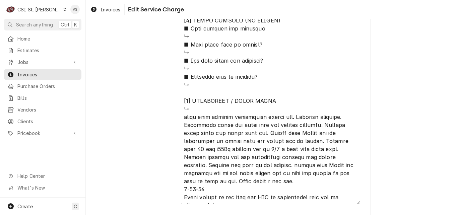
type textarea "x"
type textarea "⚠️ LORE IPSUMDOLORSI ⚠️ ✪ Ametcons adi elitsedd eiusmodt ✪ Incidid utlabore etd…"
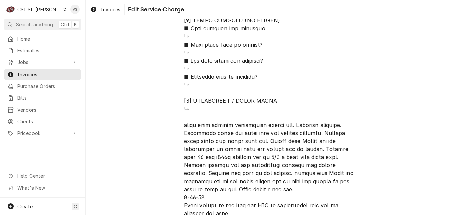
paste textarea "heat craft ↳ 𝗠𝗼𝗱𝗲𝗹 #: LET200BEWMC6TKK ↳ 𝗦𝗲𝗿𝗶𝗮𝗹 #: T13F09508"
type textarea "x"
type textarea "⚠️ 𝗙𝗢𝗥𝗠 𝗜𝗡𝗦𝗧𝗥𝗨𝗖𝗧𝗜𝗢𝗡𝗦 ⚠️ ✪ 𝗖𝗼𝗺𝗽𝗹𝗲𝘁𝗲 𝗮𝗹𝗹 𝗿𝗲𝗹𝗲𝘃𝗮𝗻𝘁 𝘀𝗲𝗰𝘁𝗶𝗼𝗻𝘀 ✪ 𝗣𝗿𝗼𝘃𝗶𝗱𝗲 𝗱𝗲𝘁𝗮𝗶𝗹𝗲𝗱 𝗮𝗻𝘀…"
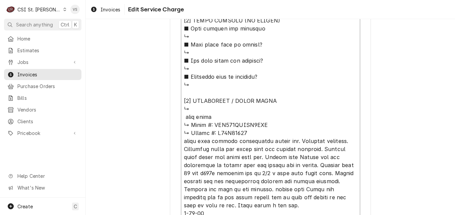
drag, startPoint x: 208, startPoint y: 117, endPoint x: 184, endPoint y: 115, distance: 24.2
type textarea "x"
type textarea "⚠️ 𝗙𝗢𝗥𝗠 𝗜𝗡𝗦𝗧𝗥𝗨𝗖𝗧𝗜𝗢𝗡𝗦 ⚠️ ✪ 𝗖𝗼𝗺𝗽𝗹𝗲𝘁𝗲 𝗮𝗹𝗹 𝗿𝗲𝗹𝗲𝘃𝗮𝗻𝘁 𝘀𝗲𝗰𝘁𝗶𝗼𝗻𝘀 ✪ 𝗣𝗿𝗼𝘃𝗶𝗱𝗲 𝗱𝗲𝘁𝗮𝗶𝗹𝗲𝗱 𝗮𝗻𝘀…"
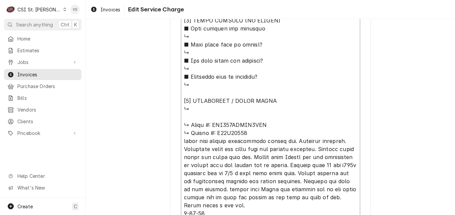
type textarea "x"
type textarea "⚠️ 𝗙𝗢𝗥𝗠 𝗜𝗡𝗦𝗧𝗥𝗨𝗖𝗧𝗜𝗢𝗡𝗦 ⚠️ ✪ 𝗖𝗼𝗺𝗽𝗹𝗲𝘁𝗲 𝗮𝗹𝗹 𝗿𝗲𝗹𝗲𝘃𝗮𝗻𝘁 𝘀𝗲𝗰𝘁𝗶𝗼𝗻𝘀 ✪ 𝗣𝗿𝗼𝘃𝗶𝗱𝗲 𝗱𝗲𝘁𝗮𝗶𝗹𝗲𝗱 𝗮𝗻𝘀…"
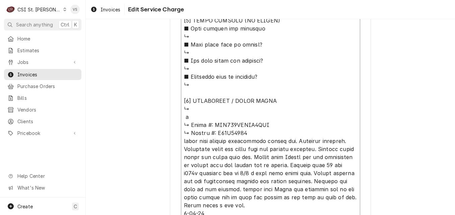
type textarea "x"
type textarea "⚠️ 𝗙𝗢𝗥𝗠 𝗜𝗡𝗦𝗧𝗥𝗨𝗖𝗧𝗜𝗢𝗡𝗦 ⚠️ ✪ 𝗖𝗼𝗺𝗽𝗹𝗲𝘁𝗲 𝗮𝗹𝗹 𝗿𝗲𝗹𝗲𝘃𝗮𝗻𝘁 𝘀𝗲𝗰𝘁𝗶𝗼𝗻𝘀 ✪ 𝗣𝗿𝗼𝘃𝗶𝗱𝗲 𝗱𝗲𝘁𝗮𝗶𝗹𝗲𝗱 𝗮𝗻𝘀…"
type textarea "x"
type textarea "⚠️ 𝗙𝗢𝗥𝗠 𝗜𝗡𝗦𝗧𝗥𝗨𝗖𝗧𝗜𝗢𝗡𝗦 ⚠️ ✪ 𝗖𝗼𝗺𝗽𝗹𝗲𝘁𝗲 𝗮𝗹𝗹 𝗿𝗲𝗹𝗲𝘃𝗮𝗻𝘁 𝘀𝗲𝗰𝘁𝗶𝗼𝗻𝘀 ✪ 𝗣𝗿𝗼𝘃𝗶𝗱𝗲 𝗱𝗲𝘁𝗮𝗶𝗹𝗲𝗱 𝗮𝗻𝘀…"
type textarea "x"
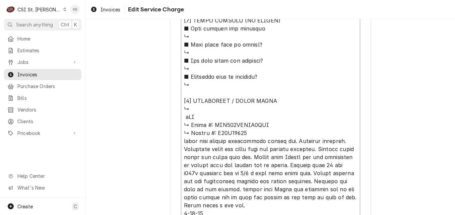
type textarea "⚠️ 𝗙𝗢𝗥𝗠 𝗜𝗡𝗦𝗧𝗥𝗨𝗖𝗧𝗜𝗢𝗡𝗦 ⚠️ ✪ 𝗖𝗼𝗺𝗽𝗹𝗲𝘁𝗲 𝗮𝗹𝗹 𝗿𝗲𝗹𝗲𝘃𝗮𝗻𝘁 𝘀𝗲𝗰𝘁𝗶𝗼𝗻𝘀 ✪ 𝗣𝗿𝗼𝘃𝗶𝗱𝗲 𝗱𝗲𝘁𝗮𝗶𝗹𝗲𝗱 𝗮𝗻𝘀…"
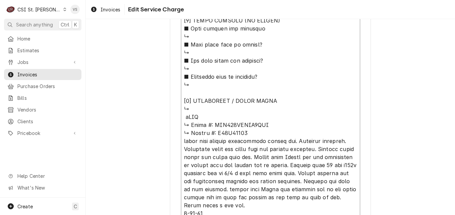
type textarea "x"
type textarea "⚠️ 𝗙𝗢𝗥𝗠 𝗜𝗡𝗦𝗧𝗥𝗨𝗖𝗧𝗜𝗢𝗡𝗦 ⚠️ ✪ 𝗖𝗼𝗺𝗽𝗹𝗲𝘁𝗲 𝗮𝗹𝗹 𝗿𝗲𝗹𝗲𝘃𝗮𝗻𝘁 𝘀𝗲𝗰𝘁𝗶𝗼𝗻𝘀 ✪ 𝗣𝗿𝗼𝘃𝗶𝗱𝗲 𝗱𝗲𝘁𝗮𝗶𝗹𝗲𝗱 𝗮𝗻𝘀…"
type textarea "x"
type textarea "⚠️ 𝗙𝗢𝗥𝗠 𝗜𝗡𝗦𝗧𝗥𝗨𝗖𝗧𝗜𝗢𝗡𝗦 ⚠️ ✪ 𝗖𝗼𝗺𝗽𝗹𝗲𝘁𝗲 𝗮𝗹𝗹 𝗿𝗲𝗹𝗲𝘃𝗮𝗻𝘁 𝘀𝗲𝗰𝘁𝗶𝗼𝗻𝘀 ✪ 𝗣𝗿𝗼𝘃𝗶𝗱𝗲 𝗱𝗲𝘁𝗮𝗶𝗹𝗲𝗱 𝗮𝗻𝘀…"
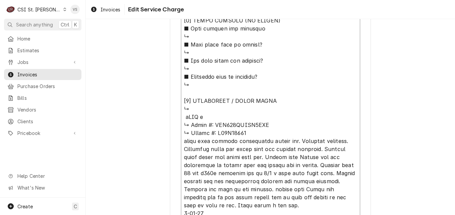
type textarea "x"
type textarea "⚠️ 𝗙𝗢𝗥𝗠 𝗜𝗡𝗦𝗧𝗥𝗨𝗖𝗧𝗜𝗢𝗡𝗦 ⚠️ ✪ 𝗖𝗼𝗺𝗽𝗹𝗲𝘁𝗲 𝗮𝗹𝗹 𝗿𝗲𝗹𝗲𝘃𝗮𝗻𝘁 𝘀𝗲𝗰𝘁𝗶𝗼𝗻𝘀 ✪ 𝗣𝗿𝗼𝘃𝗶𝗱𝗲 𝗱𝗲𝘁𝗮𝗶𝗹𝗲𝗱 𝗮𝗻𝘀…"
type textarea "x"
type textarea "⚠️ 𝗙𝗢𝗥𝗠 𝗜𝗡𝗦𝗧𝗥𝗨𝗖𝗧𝗜𝗢𝗡𝗦 ⚠️ ✪ 𝗖𝗼𝗺𝗽𝗹𝗲𝘁𝗲 𝗮𝗹𝗹 𝗿𝗲𝗹𝗲𝘃𝗮𝗻𝘁 𝘀𝗲𝗰𝘁𝗶𝗼𝗻𝘀 ✪ 𝗣𝗿𝗼𝘃𝗶𝗱𝗲 𝗱𝗲𝘁𝗮𝗶𝗹𝗲𝗱 𝗮𝗻𝘀…"
type textarea "x"
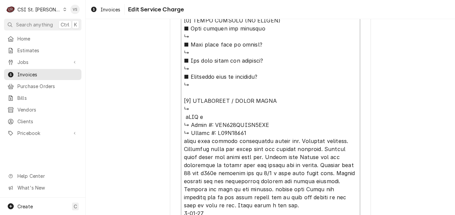
type textarea "⚠️ 𝗙𝗢𝗥𝗠 𝗜𝗡𝗦𝗧𝗥𝗨𝗖𝗧𝗜𝗢𝗡𝗦 ⚠️ ✪ 𝗖𝗼𝗺𝗽𝗹𝗲𝘁𝗲 𝗮𝗹𝗹 𝗿𝗲𝗹𝗲𝘃𝗮𝗻𝘁 𝘀𝗲𝗰𝘁𝗶𝗼𝗻𝘀 ✪ 𝗣𝗿𝗼𝘃𝗶𝗱𝗲 𝗱𝗲𝘁𝗮𝗶𝗹𝗲𝗱 𝗮𝗻𝘀…"
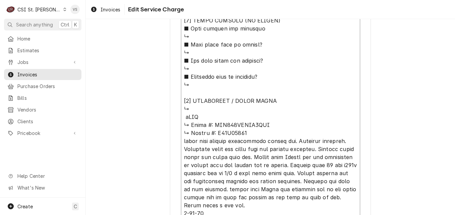
type textarea "x"
type textarea "⚠️ 𝗙𝗢𝗥𝗠 𝗜𝗡𝗦𝗧𝗥𝗨𝗖𝗧𝗜𝗢𝗡𝗦 ⚠️ ✪ 𝗖𝗼𝗺𝗽𝗹𝗲𝘁𝗲 𝗮𝗹𝗹 𝗿𝗲𝗹𝗲𝘃𝗮𝗻𝘁 𝘀𝗲𝗰𝘁𝗶𝗼𝗻𝘀 ✪ 𝗣𝗿𝗼𝘃𝗶𝗱𝗲 𝗱𝗲𝘁𝗮𝗶𝗹𝗲𝗱 𝗮𝗻𝘀…"
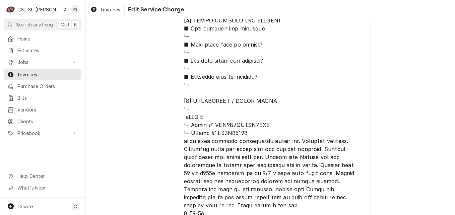
type textarea "x"
type textarea "⚠️ 𝗙𝗢𝗥𝗠 𝗜𝗡𝗦𝗧𝗥𝗨𝗖𝗧𝗜𝗢𝗡𝗦 ⚠️ ✪ 𝗖𝗼𝗺𝗽𝗹𝗲𝘁𝗲 𝗮𝗹𝗹 𝗿𝗲𝗹𝗲𝘃𝗮𝗻𝘁 𝘀𝗲𝗰𝘁𝗶𝗼𝗻𝘀 ✪ 𝗣𝗿𝗼𝘃𝗶𝗱𝗲 𝗱𝗲𝘁𝗮𝗶𝗹𝗲𝗱 𝗮𝗻𝘀…"
type textarea "x"
type textarea "⚠️ 𝗙𝗢𝗥𝗠 𝗜𝗡𝗦𝗧𝗥𝗨𝗖𝗧𝗜𝗢𝗡𝗦 ⚠️ ✪ 𝗖𝗼𝗺𝗽𝗹𝗲𝘁𝗲 𝗮𝗹𝗹 𝗿𝗲𝗹𝗲𝘃𝗮𝗻𝘁 𝘀𝗲𝗰𝘁𝗶𝗼𝗻𝘀 ✪ 𝗣𝗿𝗼𝘃𝗶𝗱𝗲 𝗱𝗲𝘁𝗮𝗶𝗹𝗲𝗱 𝗮𝗻𝘀…"
type textarea "x"
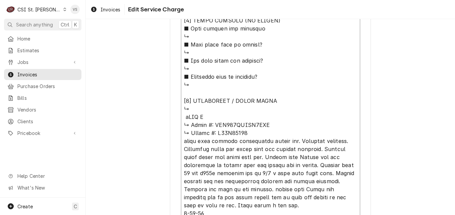
type textarea "⚠️ 𝗙𝗢𝗥𝗠 𝗜𝗡𝗦𝗧𝗥𝗨𝗖𝗧𝗜𝗢𝗡𝗦 ⚠️ ✪ 𝗖𝗼𝗺𝗽𝗹𝗲𝘁𝗲 𝗮𝗹𝗹 𝗿𝗲𝗹𝗲𝘃𝗮𝗻𝘁 𝘀𝗲𝗰𝘁𝗶𝗼𝗻𝘀 ✪ 𝗣𝗿𝗼𝘃𝗶𝗱𝗲 𝗱𝗲𝘁𝗮𝗶𝗹𝗲𝗱 𝗮𝗻𝘀…"
type textarea "x"
type textarea "⚠️ 𝗙𝗢𝗥𝗠 𝗜𝗡𝗦𝗧𝗥𝗨𝗖𝗧𝗜𝗢𝗡𝗦 ⚠️ ✪ 𝗖𝗼𝗺𝗽𝗹𝗲𝘁𝗲 𝗮𝗹𝗹 𝗿𝗲𝗹𝗲𝘃𝗮𝗻𝘁 𝘀𝗲𝗰𝘁𝗶𝗼𝗻𝘀 ✪ 𝗣𝗿𝗼𝘃𝗶𝗱𝗲 𝗱𝗲𝘁𝗮𝗶𝗹𝗲𝗱 𝗮𝗻𝘀…"
type textarea "x"
type textarea "⚠️ 𝗙𝗢𝗥𝗠 𝗜𝗡𝗦𝗧𝗥𝗨𝗖𝗧𝗜𝗢𝗡𝗦 ⚠️ ✪ 𝗖𝗼𝗺𝗽𝗹𝗲𝘁𝗲 𝗮𝗹𝗹 𝗿𝗲𝗹𝗲𝘃𝗮𝗻𝘁 𝘀𝗲𝗰𝘁𝗶𝗼𝗻𝘀 ✪ 𝗣𝗿𝗼𝘃𝗶𝗱𝗲 𝗱𝗲𝘁𝗮𝗶𝗹𝗲𝗱 𝗮𝗻𝘀…"
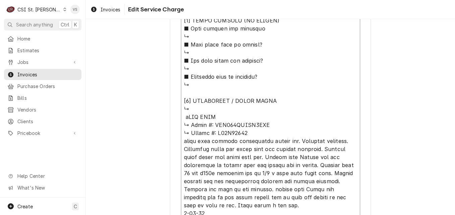
type textarea "x"
type textarea "⚠️ 𝗙𝗢𝗥𝗠 𝗜𝗡𝗦𝗧𝗥𝗨𝗖𝗧𝗜𝗢𝗡𝗦 ⚠️ ✪ 𝗖𝗼𝗺𝗽𝗹𝗲𝘁𝗲 𝗮𝗹𝗹 𝗿𝗲𝗹𝗲𝘃𝗮𝗻𝘁 𝘀𝗲𝗰𝘁𝗶𝗼𝗻𝘀 ✪ 𝗣𝗿𝗼𝘃𝗶𝗱𝗲 𝗱𝗲𝘁𝗮𝗶𝗹𝗲𝗱 𝗮𝗻𝘀…"
type textarea "x"
type textarea "⚠️ 𝗙𝗢𝗥𝗠 𝗜𝗡𝗦𝗧𝗥𝗨𝗖𝗧𝗜𝗢𝗡𝗦 ⚠️ ✪ 𝗖𝗼𝗺𝗽𝗹𝗲𝘁𝗲 𝗮𝗹𝗹 𝗿𝗲𝗹𝗲𝘃𝗮𝗻𝘁 𝘀𝗲𝗰𝘁𝗶𝗼𝗻𝘀 ✪ 𝗣𝗿𝗼𝘃𝗶𝗱𝗲 𝗱𝗲𝘁𝗮𝗶𝗹𝗲𝗱 𝗮𝗻𝘀…"
type textarea "x"
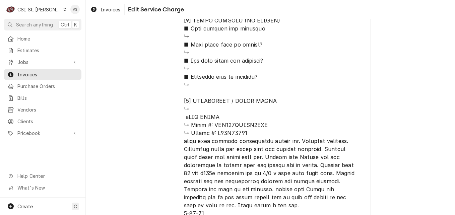
type textarea "⚠️ 𝗙𝗢𝗥𝗠 𝗜𝗡𝗦𝗧𝗥𝗨𝗖𝗧𝗜𝗢𝗡𝗦 ⚠️ ✪ 𝗖𝗼𝗺𝗽𝗹𝗲𝘁𝗲 𝗮𝗹𝗹 𝗿𝗲𝗹𝗲𝘃𝗮𝗻𝘁 𝘀𝗲𝗰𝘁𝗶𝗼𝗻𝘀 ✪ 𝗣𝗿𝗼𝘃𝗶𝗱𝗲 𝗱𝗲𝘁𝗮𝗶𝗹𝗲𝗱 𝗮𝗻𝘀…"
type textarea "x"
type textarea "⚠️ 𝗙𝗢𝗥𝗠 𝗜𝗡𝗦𝗧𝗥𝗨𝗖𝗧𝗜𝗢𝗡𝗦 ⚠️ ✪ 𝗖𝗼𝗺𝗽𝗹𝗲𝘁𝗲 𝗮𝗹𝗹 𝗿𝗲𝗹𝗲𝘃𝗮𝗻𝘁 𝘀𝗲𝗰𝘁𝗶𝗼𝗻𝘀 ✪ 𝗣𝗿𝗼𝘃𝗶𝗱𝗲 𝗱𝗲𝘁𝗮𝗶𝗹𝗲𝗱 𝗮𝗻𝘀…"
type textarea "x"
type textarea "⚠️ 𝗙𝗢𝗥𝗠 𝗜𝗡𝗦𝗧𝗥𝗨𝗖𝗧𝗜𝗢𝗡𝗦 ⚠️ ✪ 𝗖𝗼𝗺𝗽𝗹𝗲𝘁𝗲 𝗮𝗹𝗹 𝗿𝗲𝗹𝗲𝘃𝗮𝗻𝘁 𝘀𝗲𝗰𝘁𝗶𝗼𝗻𝘀 ✪ 𝗣𝗿𝗼𝘃𝗶𝗱𝗲 𝗱𝗲𝘁𝗮𝗶𝗹𝗲𝗱 𝗮𝗻𝘀…"
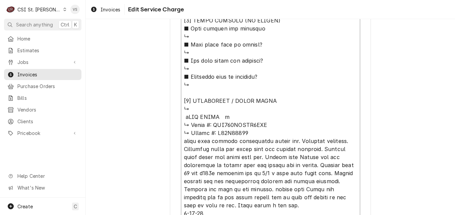
type textarea "x"
type textarea "⚠️ 𝗙𝗢𝗥𝗠 𝗜𝗡𝗦𝗧𝗥𝗨𝗖𝗧𝗜𝗢𝗡𝗦 ⚠️ ✪ 𝗖𝗼𝗺𝗽𝗹𝗲𝘁𝗲 𝗮𝗹𝗹 𝗿𝗲𝗹𝗲𝘃𝗮𝗻𝘁 𝘀𝗲𝗰𝘁𝗶𝗼𝗻𝘀 ✪ 𝗣𝗿𝗼𝘃𝗶𝗱𝗲 𝗱𝗲𝘁𝗮𝗶𝗹𝗲𝗱 𝗮𝗻𝘀…"
type textarea "x"
type textarea "⚠️ 𝗙𝗢𝗥𝗠 𝗜𝗡𝗦𝗧𝗥𝗨𝗖𝗧𝗜𝗢𝗡𝗦 ⚠️ ✪ 𝗖𝗼𝗺𝗽𝗹𝗲𝘁𝗲 𝗮𝗹𝗹 𝗿𝗲𝗹𝗲𝘃𝗮𝗻𝘁 𝘀𝗲𝗰𝘁𝗶𝗼𝗻𝘀 ✪ 𝗣𝗿𝗼𝘃𝗶𝗱𝗲 𝗱𝗲𝘁𝗮𝗶𝗹𝗲𝗱 𝗮𝗻𝘀…"
type textarea "x"
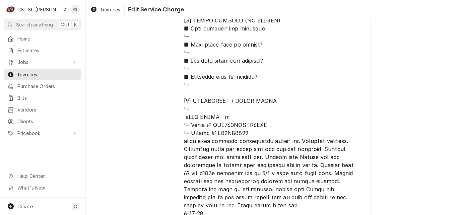
type textarea "⚠️ 𝗙𝗢𝗥𝗠 𝗜𝗡𝗦𝗧𝗥𝗨𝗖𝗧𝗜𝗢𝗡𝗦 ⚠️ ✪ 𝗖𝗼𝗺𝗽𝗹𝗲𝘁𝗲 𝗮𝗹𝗹 𝗿𝗲𝗹𝗲𝘃𝗮𝗻𝘁 𝘀𝗲𝗰𝘁𝗶𝗼𝗻𝘀 ✪ 𝗣𝗿𝗼𝘃𝗶𝗱𝗲 𝗱𝗲𝘁𝗮𝗶𝗹𝗲𝗱 𝗮𝗻𝘀…"
type textarea "x"
type textarea "⚠️ 𝗙𝗢𝗥𝗠 𝗜𝗡𝗦𝗧𝗥𝗨𝗖𝗧𝗜𝗢𝗡𝗦 ⚠️ ✪ 𝗖𝗼𝗺𝗽𝗹𝗲𝘁𝗲 𝗮𝗹𝗹 𝗿𝗲𝗹𝗲𝘃𝗮𝗻𝘁 𝘀𝗲𝗰𝘁𝗶𝗼𝗻𝘀 ✪ 𝗣𝗿𝗼𝘃𝗶𝗱𝗲 𝗱𝗲𝘁𝗮𝗶𝗹𝗲𝗱 𝗮𝗻𝘀…"
type textarea "x"
type textarea "⚠️ 𝗙𝗢𝗥𝗠 𝗜𝗡𝗦𝗧𝗥𝗨𝗖𝗧𝗜𝗢𝗡𝗦 ⚠️ ✪ 𝗖𝗼𝗺𝗽𝗹𝗲𝘁𝗲 𝗮𝗹𝗹 𝗿𝗲𝗹𝗲𝘃𝗮𝗻𝘁 𝘀𝗲𝗰𝘁𝗶𝗼𝗻𝘀 ✪ 𝗣𝗿𝗼𝘃𝗶𝗱𝗲 𝗱𝗲𝘁𝗮𝗶𝗹𝗲𝗱 𝗮𝗻𝘀…"
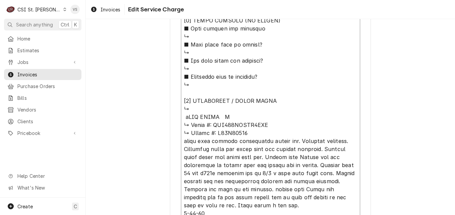
type textarea "x"
type textarea "⚠️ 𝗙𝗢𝗥𝗠 𝗜𝗡𝗦𝗧𝗥𝗨𝗖𝗧𝗜𝗢𝗡𝗦 ⚠️ ✪ 𝗖𝗼𝗺𝗽𝗹𝗲𝘁𝗲 𝗮𝗹𝗹 𝗿𝗲𝗹𝗲𝘃𝗮𝗻𝘁 𝘀𝗲𝗰𝘁𝗶𝗼𝗻𝘀 ✪ 𝗣𝗿𝗼𝘃𝗶𝗱𝗲 𝗱𝗲𝘁𝗮𝗶𝗹𝗲𝗱 𝗮𝗻𝘀…"
drag, startPoint x: 213, startPoint y: 125, endPoint x: 268, endPoint y: 127, distance: 55.3
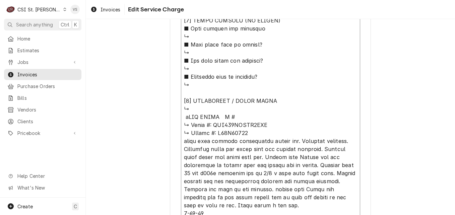
paste textarea "LET200BEWMC6TKK"
type textarea "x"
type textarea "⚠️ 𝗙𝗢𝗥𝗠 𝗜𝗡𝗦𝗧𝗥𝗨𝗖𝗧𝗜𝗢𝗡𝗦 ⚠️ ✪ 𝗖𝗼𝗺𝗽𝗹𝗲𝘁𝗲 𝗮𝗹𝗹 𝗿𝗲𝗹𝗲𝘃𝗮𝗻𝘁 𝘀𝗲𝗰𝘁𝗶𝗼𝗻𝘀 ✪ 𝗣𝗿𝗼𝘃𝗶𝗱𝗲 𝗱𝗲𝘁𝗮𝗶𝗹𝗲𝗱 𝗮𝗻𝘀…"
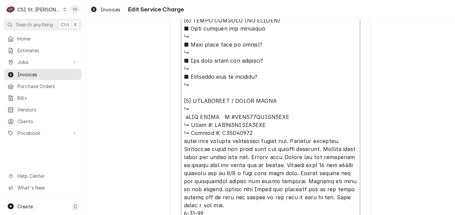
drag, startPoint x: 240, startPoint y: 134, endPoint x: 213, endPoint y: 132, distance: 27.2
type textarea "x"
type textarea "⚠️ 𝗙𝗢𝗥𝗠 𝗜𝗡𝗦𝗧𝗥𝗨𝗖𝗧𝗜𝗢𝗡𝗦 ⚠️ ✪ 𝗖𝗼𝗺𝗽𝗹𝗲𝘁𝗲 𝗮𝗹𝗹 𝗿𝗲𝗹𝗲𝘃𝗮𝗻𝘁 𝘀𝗲𝗰𝘁𝗶𝗼𝗻𝘀 ✪ 𝗣𝗿𝗼𝘃𝗶𝗱𝗲 𝗱𝗲𝘁𝗮𝗶𝗹𝗲𝗱 𝗮𝗻𝘀…"
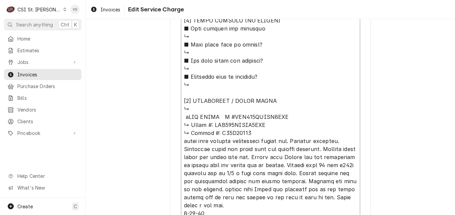
type textarea "x"
type textarea "⚠️ 𝗙𝗢𝗥𝗠 𝗜𝗡𝗦𝗧𝗥𝗨𝗖𝗧𝗜𝗢𝗡𝗦 ⚠️ ✪ 𝗖𝗼𝗺𝗽𝗹𝗲𝘁𝗲 𝗮𝗹𝗹 𝗿𝗲𝗹𝗲𝘃𝗮𝗻𝘁 𝘀𝗲𝗰𝘁𝗶𝗼𝗻𝘀 ✪ 𝗣𝗿𝗼𝘃𝗶𝗱𝗲 𝗱𝗲𝘁𝗮𝗶𝗹𝗲𝗱 𝗮𝗻𝘀…"
type textarea "x"
type textarea "⚠️ 𝗙𝗢𝗥𝗠 𝗜𝗡𝗦𝗧𝗥𝗨𝗖𝗧𝗜𝗢𝗡𝗦 ⚠️ ✪ 𝗖𝗼𝗺𝗽𝗹𝗲𝘁𝗲 𝗮𝗹𝗹 𝗿𝗲𝗹𝗲𝘃𝗮𝗻𝘁 𝘀𝗲𝗰𝘁𝗶𝗼𝗻𝘀 ✪ 𝗣𝗿𝗼𝘃𝗶𝗱𝗲 𝗱𝗲𝘁𝗮𝗶𝗹𝗲𝗱 𝗮𝗻𝘀…"
type textarea "x"
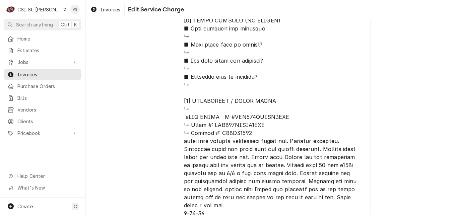
type textarea "⚠️ 𝗙𝗢𝗥𝗠 𝗜𝗡𝗦𝗧𝗥𝗨𝗖𝗧𝗜𝗢𝗡𝗦 ⚠️ ✪ 𝗖𝗼𝗺𝗽𝗹𝗲𝘁𝗲 𝗮𝗹𝗹 𝗿𝗲𝗹𝗲𝘃𝗮𝗻𝘁 𝘀𝗲𝗰𝘁𝗶𝗼𝗻𝘀 ✪ 𝗣𝗿𝗼𝘃𝗶𝗱𝗲 𝗱𝗲𝘁𝗮𝗶𝗹𝗲𝗱 𝗮𝗻𝘀…"
type textarea "x"
type textarea "⚠️ 𝗙𝗢𝗥𝗠 𝗜𝗡𝗦𝗧𝗥𝗨𝗖𝗧𝗜𝗢𝗡𝗦 ⚠️ ✪ 𝗖𝗼𝗺𝗽𝗹𝗲𝘁𝗲 𝗮𝗹𝗹 𝗿𝗲𝗹𝗲𝘃𝗮𝗻𝘁 𝘀𝗲𝗰𝘁𝗶𝗼𝗻𝘀 ✪ 𝗣𝗿𝗼𝘃𝗶𝗱𝗲 𝗱𝗲𝘁𝗮𝗶𝗹𝗲𝗱 𝗮𝗻𝘀…"
type textarea "x"
type textarea "⚠️ 𝗙𝗢𝗥𝗠 𝗜𝗡𝗦𝗧𝗥𝗨𝗖𝗧𝗜𝗢𝗡𝗦 ⚠️ ✪ 𝗖𝗼𝗺𝗽𝗹𝗲𝘁𝗲 𝗮𝗹𝗹 𝗿𝗲𝗹𝗲𝘃𝗮𝗻𝘁 𝘀𝗲𝗰𝘁𝗶𝗼𝗻𝘀 ✪ 𝗣𝗿𝗼𝘃𝗶𝗱𝗲 𝗱𝗲𝘁𝗮𝗶𝗹𝗲𝗱 𝗮𝗻𝘀…"
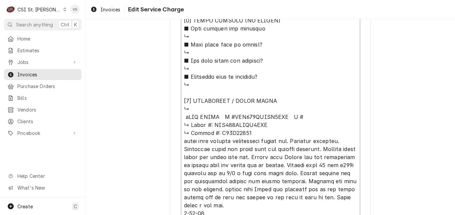
paste textarea "T13F09508"
type textarea "x"
type textarea "⚠️ 𝗙𝗢𝗥𝗠 𝗜𝗡𝗦𝗧𝗥𝗨𝗖𝗧𝗜𝗢𝗡𝗦 ⚠️ ✪ 𝗖𝗼𝗺𝗽𝗹𝗲𝘁𝗲 𝗮𝗹𝗹 𝗿𝗲𝗹𝗲𝘃𝗮𝗻𝘁 𝘀𝗲𝗰𝘁𝗶𝗼𝗻𝘀 ✪ 𝗣𝗿𝗼𝘃𝗶𝗱𝗲 𝗱𝗲𝘁𝗮𝗶𝗹𝗲𝗱 𝗮𝗻𝘀…"
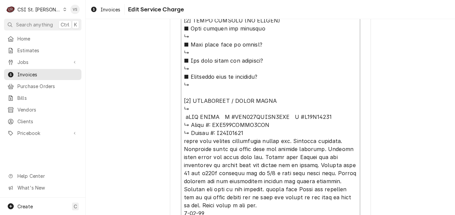
drag, startPoint x: 181, startPoint y: 124, endPoint x: 245, endPoint y: 132, distance: 64.9
type textarea "x"
type textarea "⚠️ 𝗙𝗢𝗥𝗠 𝗜𝗡𝗦𝗧𝗥𝗨𝗖𝗧𝗜𝗢𝗡𝗦 ⚠️ ✪ 𝗖𝗼𝗺𝗽𝗹𝗲𝘁𝗲 𝗮𝗹𝗹 𝗿𝗲𝗹𝗲𝘃𝗮𝗻𝘁 𝘀𝗲𝗰𝘁𝗶𝗼𝗻𝘀 ✪ 𝗣𝗿𝗼𝘃𝗶𝗱𝗲 𝗱𝗲𝘁𝗮𝗶𝗹𝗲𝗱 𝗮𝗻𝘀…"
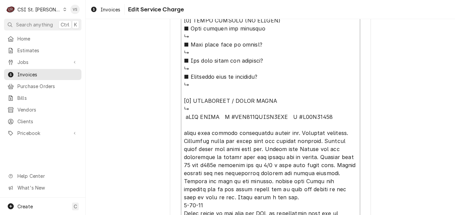
drag, startPoint x: 218, startPoint y: 118, endPoint x: 181, endPoint y: 118, distance: 36.9
type textarea "x"
type textarea "⚠️ 𝗙𝗢𝗥𝗠 𝗜𝗡𝗦𝗧𝗥𝗨𝗖𝗧𝗜𝗢𝗡𝗦 ⚠️ ✪ 𝗖𝗼𝗺𝗽𝗹𝗲𝘁𝗲 𝗮𝗹𝗹 𝗿𝗲𝗹𝗲𝘃𝗮𝗻𝘁 𝘀𝗲𝗰𝘁𝗶𝗼𝗻𝘀 ✪ 𝗣𝗿𝗼𝘃𝗶𝗱𝗲 𝗱𝗲𝘁𝗮𝗶𝗹𝗲𝗱 𝗮𝗻𝘀…"
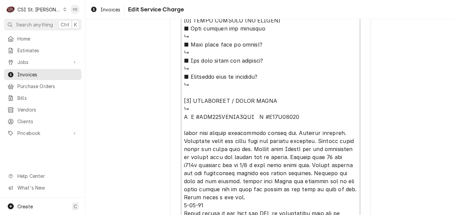
type textarea "x"
type textarea "⚠️ 𝗙𝗢𝗥𝗠 𝗜𝗡𝗦𝗧𝗥𝗨𝗖𝗧𝗜𝗢𝗡𝗦 ⚠️ ✪ 𝗖𝗼𝗺𝗽𝗹𝗲𝘁𝗲 𝗮𝗹𝗹 𝗿𝗲𝗹𝗲𝘃𝗮𝗻𝘁 𝘀𝗲𝗰𝘁𝗶𝗼𝗻𝘀 ✪ 𝗣𝗿𝗼𝘃𝗶𝗱𝗲 𝗱𝗲𝘁𝗮𝗶𝗹𝗲𝗱 𝗮𝗻𝘀…"
type textarea "x"
type textarea "⚠️ 𝗙𝗢𝗥𝗠 𝗜𝗡𝗦𝗧𝗥𝗨𝗖𝗧𝗜𝗢𝗡𝗦 ⚠️ ✪ 𝗖𝗼𝗺𝗽𝗹𝗲𝘁𝗲 𝗮𝗹𝗹 𝗿𝗲𝗹𝗲𝘃𝗮𝗻𝘁 𝘀𝗲𝗰𝘁𝗶𝗼𝗻𝘀 ✪ 𝗣𝗿𝗼𝘃𝗶𝗱𝗲 𝗱𝗲𝘁𝗮𝗶𝗹𝗲𝗱 𝗮𝗻𝘀…"
type textarea "x"
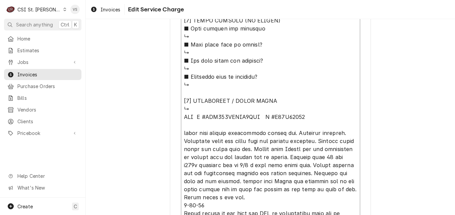
type textarea "⚠️ 𝗙𝗢𝗥𝗠 𝗜𝗡𝗦𝗧𝗥𝗨𝗖𝗧𝗜𝗢𝗡𝗦 ⚠️ ✪ 𝗖𝗼𝗺𝗽𝗹𝗲𝘁𝗲 𝗮𝗹𝗹 𝗿𝗲𝗹𝗲𝘃𝗮𝗻𝘁 𝘀𝗲𝗰𝘁𝗶𝗼𝗻𝘀 ✪ 𝗣𝗿𝗼𝘃𝗶𝗱𝗲 𝗱𝗲𝘁𝗮𝗶𝗹𝗲𝗱 𝗮𝗻𝘀…"
type textarea "x"
type textarea "⚠️ 𝗙𝗢𝗥𝗠 𝗜𝗡𝗦𝗧𝗥𝗨𝗖𝗧𝗜𝗢𝗡𝗦 ⚠️ ✪ 𝗖𝗼𝗺𝗽𝗹𝗲𝘁𝗲 𝗮𝗹𝗹 𝗿𝗲𝗹𝗲𝘃𝗮𝗻𝘁 𝘀𝗲𝗰𝘁𝗶𝗼𝗻𝘀 ✪ 𝗣𝗿𝗼𝘃𝗶𝗱𝗲 𝗱𝗲𝘁𝗮𝗶𝗹𝗲𝗱 𝗮𝗻𝘀…"
type textarea "x"
type textarea "⚠️ 𝗙𝗢𝗥𝗠 𝗜𝗡𝗦𝗧𝗥𝗨𝗖𝗧𝗜𝗢𝗡𝗦 ⚠️ ✪ 𝗖𝗼𝗺𝗽𝗹𝗲𝘁𝗲 𝗮𝗹𝗹 𝗿𝗲𝗹𝗲𝘃𝗮𝗻𝘁 𝘀𝗲𝗰𝘁𝗶𝗼𝗻𝘀 ✪ 𝗣𝗿𝗼𝘃𝗶𝗱𝗲 𝗱𝗲𝘁𝗮𝗶𝗹𝗲𝗱 𝗮𝗻𝘀…"
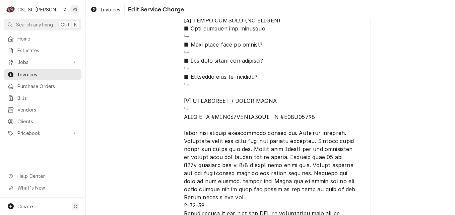
type textarea "x"
type textarea "⚠️ 𝗙𝗢𝗥𝗠 𝗜𝗡𝗦𝗧𝗥𝗨𝗖𝗧𝗜𝗢𝗡𝗦 ⚠️ ✪ 𝗖𝗼𝗺𝗽𝗹𝗲𝘁𝗲 𝗮𝗹𝗹 𝗿𝗲𝗹𝗲𝘃𝗮𝗻𝘁 𝘀𝗲𝗰𝘁𝗶𝗼𝗻𝘀 ✪ 𝗣𝗿𝗼𝘃𝗶𝗱𝗲 𝗱𝗲𝘁𝗮𝗶𝗹𝗲𝗱 𝗮𝗻𝘀…"
type textarea "x"
type textarea "⚠️ 𝗙𝗢𝗥𝗠 𝗜𝗡𝗦𝗧𝗥𝗨𝗖𝗧𝗜𝗢𝗡𝗦 ⚠️ ✪ 𝗖𝗼𝗺𝗽𝗹𝗲𝘁𝗲 𝗮𝗹𝗹 𝗿𝗲𝗹𝗲𝘃𝗮𝗻𝘁 𝘀𝗲𝗰𝘁𝗶𝗼𝗻𝘀 ✪ 𝗣𝗿𝗼𝘃𝗶𝗱𝗲 𝗱𝗲𝘁𝗮𝗶𝗹𝗲𝗱 𝗮𝗻𝘀…"
type textarea "x"
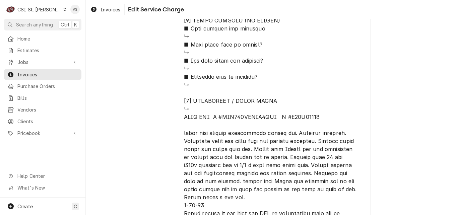
type textarea "⚠️ 𝗙𝗢𝗥𝗠 𝗜𝗡𝗦𝗧𝗥𝗨𝗖𝗧𝗜𝗢𝗡𝗦 ⚠️ ✪ 𝗖𝗼𝗺𝗽𝗹𝗲𝘁𝗲 𝗮𝗹𝗹 𝗿𝗲𝗹𝗲𝘃𝗮𝗻𝘁 𝘀𝗲𝗰𝘁𝗶𝗼𝗻𝘀 ✪ 𝗣𝗿𝗼𝘃𝗶𝗱𝗲 𝗱𝗲𝘁𝗮𝗶𝗹𝗲𝗱 𝗮𝗻𝘀…"
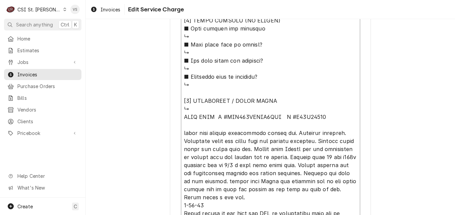
type textarea "x"
type textarea "⚠️ 𝗙𝗢𝗥𝗠 𝗜𝗡𝗦𝗧𝗥𝗨𝗖𝗧𝗜𝗢𝗡𝗦 ⚠️ ✪ 𝗖𝗼𝗺𝗽𝗹𝗲𝘁𝗲 𝗮𝗹𝗹 𝗿𝗲𝗹𝗲𝘃𝗮𝗻𝘁 𝘀𝗲𝗰𝘁𝗶𝗼𝗻𝘀 ✪ 𝗣𝗿𝗼𝘃𝗶𝗱𝗲 𝗱𝗲𝘁𝗮𝗶𝗹𝗲𝗱 𝗮𝗻𝘀…"
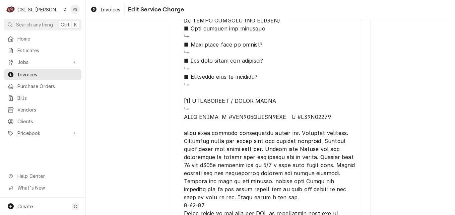
type textarea "x"
type textarea "⚠️ 𝗙𝗢𝗥𝗠 𝗜𝗡𝗦𝗧𝗥𝗨𝗖𝗧𝗜𝗢𝗡𝗦 ⚠️ ✪ 𝗖𝗼𝗺𝗽𝗹𝗲𝘁𝗲 𝗮𝗹𝗹 𝗿𝗲𝗹𝗲𝘃𝗮𝗻𝘁 𝘀𝗲𝗰𝘁𝗶𝗼𝗻𝘀 ✪ 𝗣𝗿𝗼𝘃𝗶𝗱𝗲 𝗱𝗲𝘁𝗮𝗶𝗹𝗲𝗱 𝗮𝗻𝘀…"
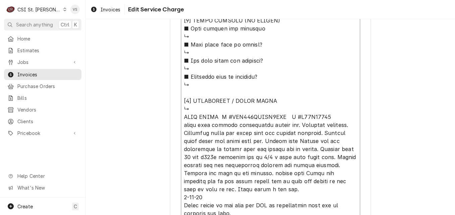
type textarea "x"
type textarea "⚠️ 𝗙𝗢𝗥𝗠 𝗜𝗡𝗦𝗧𝗥𝗨𝗖𝗧𝗜𝗢𝗡𝗦 ⚠️ ✪ 𝗖𝗼𝗺𝗽𝗹𝗲𝘁𝗲 𝗮𝗹𝗹 𝗿𝗲𝗹𝗲𝘃𝗮𝗻𝘁 𝘀𝗲𝗰𝘁𝗶𝗼𝗻𝘀 ✪ 𝗣𝗿𝗼𝘃𝗶𝗱𝗲 𝗱𝗲𝘁𝗮𝗶𝗹𝗲𝗱 𝗮𝗻𝘀…"
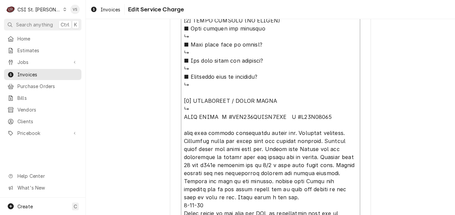
type textarea "x"
type textarea "⚠️ 𝗙𝗢𝗥𝗠 𝗜𝗡𝗦𝗧𝗥𝗨𝗖𝗧𝗜𝗢𝗡𝗦 ⚠️ ✪ 𝗖𝗼𝗺𝗽𝗹𝗲𝘁𝗲 𝗮𝗹𝗹 𝗿𝗲𝗹𝗲𝘃𝗮𝗻𝘁 𝘀𝗲𝗰𝘁𝗶𝗼𝗻𝘀 ✪ 𝗣𝗿𝗼𝘃𝗶𝗱𝗲 𝗱𝗲𝘁𝗮𝗶𝗹𝗲𝗱 𝗮𝗻𝘀…"
type textarea "x"
type textarea "⚠️ 𝗙𝗢𝗥𝗠 𝗜𝗡𝗦𝗧𝗥𝗨𝗖𝗧𝗜𝗢𝗡𝗦 ⚠️ ✪ 𝗖𝗼𝗺𝗽𝗹𝗲𝘁𝗲 𝗮𝗹𝗹 𝗿𝗲𝗹𝗲𝘃𝗮𝗻𝘁 𝘀𝗲𝗰𝘁𝗶𝗼𝗻𝘀 ✪ 𝗣𝗿𝗼𝘃𝗶𝗱𝗲 𝗱𝗲𝘁𝗮𝗶𝗹𝗲𝗱 𝗮𝗻𝘀…"
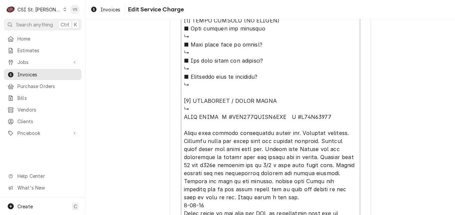
type textarea "x"
type textarea "⚠️ 𝗙𝗢𝗥𝗠 𝗜𝗡𝗦𝗧𝗥𝗨𝗖𝗧𝗜𝗢𝗡𝗦 ⚠️ ✪ 𝗖𝗼𝗺𝗽𝗹𝗲𝘁𝗲 𝗮𝗹𝗹 𝗿𝗲𝗹𝗲𝘃𝗮𝗻𝘁 𝘀𝗲𝗰𝘁𝗶𝗼𝗻𝘀 ✪ 𝗣𝗿𝗼𝘃𝗶𝗱𝗲 𝗱𝗲𝘁𝗮𝗶𝗹𝗲𝗱 𝗮𝗻𝘀…"
type textarea "x"
type textarea "⚠️ 𝗙𝗢𝗥𝗠 𝗜𝗡𝗦𝗧𝗥𝗨𝗖𝗧𝗜𝗢𝗡𝗦 ⚠️ ✪ 𝗖𝗼𝗺𝗽𝗹𝗲𝘁𝗲 𝗮𝗹𝗹 𝗿𝗲𝗹𝗲𝘃𝗮𝗻𝘁 𝘀𝗲𝗰𝘁𝗶𝗼𝗻𝘀 ✪ 𝗣𝗿𝗼𝘃𝗶𝗱𝗲 𝗱𝗲𝘁𝗮𝗶𝗹𝗲𝗱 𝗮𝗻𝘀…"
type textarea "x"
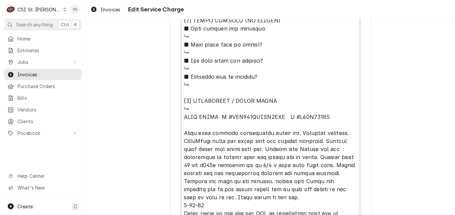
type textarea "⚠️ 𝗙𝗢𝗥𝗠 𝗜𝗡𝗦𝗧𝗥𝗨𝗖𝗧𝗜𝗢𝗡𝗦 ⚠️ ✪ 𝗖𝗼𝗺𝗽𝗹𝗲𝘁𝗲 𝗮𝗹𝗹 𝗿𝗲𝗹𝗲𝘃𝗮𝗻𝘁 𝘀𝗲𝗰𝘁𝗶𝗼𝗻𝘀 ✪ 𝗣𝗿𝗼𝘃𝗶𝗱𝗲 𝗱𝗲𝘁𝗮𝗶𝗹𝗲𝗱 𝗮𝗻𝘀…"
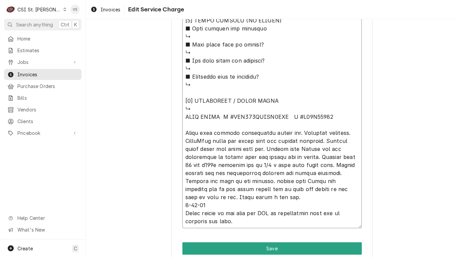
type textarea "x"
type textarea "⚠️ 𝗙𝗢𝗥𝗠 𝗜𝗡𝗦𝗧𝗥𝗨𝗖𝗧𝗜𝗢𝗡𝗦 ⚠️ ✪ 𝗖𝗼𝗺𝗽𝗹𝗲𝘁𝗲 𝗮𝗹𝗹 𝗿𝗲𝗹𝗲𝘃𝗮𝗻𝘁 𝘀𝗲𝗰𝘁𝗶𝗼𝗻𝘀 ✪ 𝗣𝗿𝗼𝘃𝗶𝗱𝗲 𝗱𝗲𝘁𝗮𝗶𝗹𝗲𝗱 𝗮𝗻𝘀…"
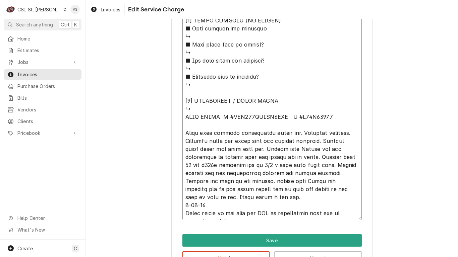
type textarea "x"
type textarea "⚠️ 𝗙𝗢𝗥𝗠 𝗜𝗡𝗦𝗧𝗥𝗨𝗖𝗧𝗜𝗢𝗡𝗦 ⚠️ ✪ 𝗖𝗼𝗺𝗽𝗹𝗲𝘁𝗲 𝗮𝗹𝗹 𝗿𝗲𝗹𝗲𝘃𝗮𝗻𝘁 𝘀𝗲𝗰𝘁𝗶𝗼𝗻𝘀 ✪ 𝗣𝗿𝗼𝘃𝗶𝗱𝗲 𝗱𝗲𝘁𝗮𝗶𝗹𝗲𝗱 𝗮𝗻𝘀…"
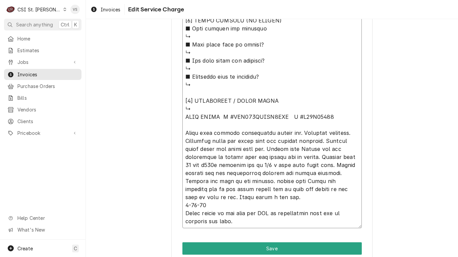
type textarea "x"
type textarea "⚠️ 𝗙𝗢𝗥𝗠 𝗜𝗡𝗦𝗧𝗥𝗨𝗖𝗧𝗜𝗢𝗡𝗦 ⚠️ ✪ 𝗖𝗼𝗺𝗽𝗹𝗲𝘁𝗲 𝗮𝗹𝗹 𝗿𝗲𝗹𝗲𝘃𝗮𝗻𝘁 𝘀𝗲𝗰𝘁𝗶𝗼𝗻𝘀 ✪ 𝗣𝗿𝗼𝘃𝗶𝗱𝗲 𝗱𝗲𝘁𝗮𝗶𝗹𝗲𝗱 𝗮𝗻𝘀…"
type textarea "x"
type textarea "⚠️ 𝗙𝗢𝗥𝗠 𝗜𝗡𝗦𝗧𝗥𝗨𝗖𝗧𝗜𝗢𝗡𝗦 ⚠️ ✪ 𝗖𝗼𝗺𝗽𝗹𝗲𝘁𝗲 𝗮𝗹𝗹 𝗿𝗲𝗹𝗲𝘃𝗮𝗻𝘁 𝘀𝗲𝗰𝘁𝗶𝗼𝗻𝘀 ✪ 𝗣𝗿𝗼𝘃𝗶𝗱𝗲 𝗱𝗲𝘁𝗮𝗶𝗹𝗲𝗱 𝗮𝗻𝘀…"
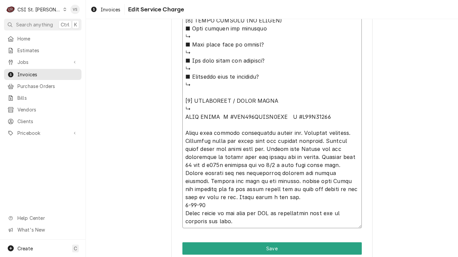
type textarea "x"
type textarea "⚠️ 𝗙𝗢𝗥𝗠 𝗜𝗡𝗦𝗧𝗥𝗨𝗖𝗧𝗜𝗢𝗡𝗦 ⚠️ ✪ 𝗖𝗼𝗺𝗽𝗹𝗲𝘁𝗲 𝗮𝗹𝗹 𝗿𝗲𝗹𝗲𝘃𝗮𝗻𝘁 𝘀𝗲𝗰𝘁𝗶𝗼𝗻𝘀 ✪ 𝗣𝗿𝗼𝘃𝗶𝗱𝗲 𝗱𝗲𝘁𝗮𝗶𝗹𝗲𝗱 𝗮𝗻𝘀…"
type textarea "x"
type textarea "⚠️ 𝗙𝗢𝗥𝗠 𝗜𝗡𝗦𝗧𝗥𝗨𝗖𝗧𝗜𝗢𝗡𝗦 ⚠️ ✪ 𝗖𝗼𝗺𝗽𝗹𝗲𝘁𝗲 𝗮𝗹𝗹 𝗿𝗲𝗹𝗲𝘃𝗮𝗻𝘁 𝘀𝗲𝗰𝘁𝗶𝗼𝗻𝘀 ✪ 𝗣𝗿𝗼𝘃𝗶𝗱𝗲 𝗱𝗲𝘁𝗮𝗶𝗹𝗲𝗱 𝗮𝗻𝘀…"
type textarea "x"
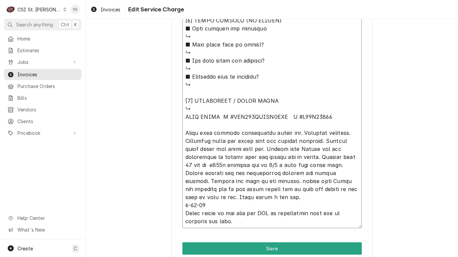
type textarea "⚠️ 𝗙𝗢𝗥𝗠 𝗜𝗡𝗦𝗧𝗥𝗨𝗖𝗧𝗜𝗢𝗡𝗦 ⚠️ ✪ 𝗖𝗼𝗺𝗽𝗹𝗲𝘁𝗲 𝗮𝗹𝗹 𝗿𝗲𝗹𝗲𝘃𝗮𝗻𝘁 𝘀𝗲𝗰𝘁𝗶𝗼𝗻𝘀 ✪ 𝗣𝗿𝗼𝘃𝗶𝗱𝗲 𝗱𝗲𝘁𝗮𝗶𝗹𝗲𝗱 𝗮𝗻𝘀…"
type textarea "x"
type textarea "⚠️ 𝗙𝗢𝗥𝗠 𝗜𝗡𝗦𝗧𝗥𝗨𝗖𝗧𝗜𝗢𝗡𝗦 ⚠️ ✪ 𝗖𝗼𝗺𝗽𝗹𝗲𝘁𝗲 𝗮𝗹𝗹 𝗿𝗲𝗹𝗲𝘃𝗮𝗻𝘁 𝘀𝗲𝗰𝘁𝗶𝗼𝗻𝘀 ✪ 𝗣𝗿𝗼𝘃𝗶𝗱𝗲 𝗱𝗲𝘁𝗮𝗶𝗹𝗲𝗱 𝗮𝗻𝘀…"
type textarea "x"
type textarea "⚠️ 𝗙𝗢𝗥𝗠 𝗜𝗡𝗦𝗧𝗥𝗨𝗖𝗧𝗜𝗢𝗡𝗦 ⚠️ ✪ 𝗖𝗼𝗺𝗽𝗹𝗲𝘁𝗲 𝗮𝗹𝗹 𝗿𝗲𝗹𝗲𝘃𝗮𝗻𝘁 𝘀𝗲𝗰𝘁𝗶𝗼𝗻𝘀 ✪ 𝗣𝗿𝗼𝘃𝗶𝗱𝗲 𝗱𝗲𝘁𝗮𝗶𝗹𝗲𝗱 𝗮𝗻𝘀…"
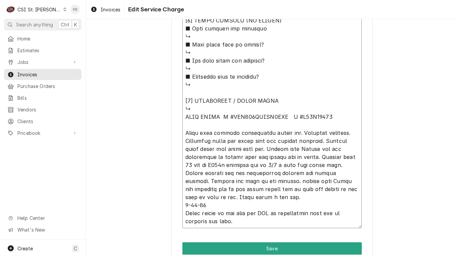
type textarea "x"
type textarea "⚠️ 𝗙𝗢𝗥𝗠 𝗜𝗡𝗦𝗧𝗥𝗨𝗖𝗧𝗜𝗢𝗡𝗦 ⚠️ ✪ 𝗖𝗼𝗺𝗽𝗹𝗲𝘁𝗲 𝗮𝗹𝗹 𝗿𝗲𝗹𝗲𝘃𝗮𝗻𝘁 𝘀𝗲𝗰𝘁𝗶𝗼𝗻𝘀 ✪ 𝗣𝗿𝗼𝘃𝗶𝗱𝗲 𝗱𝗲𝘁𝗮𝗶𝗹𝗲𝗱 𝗮𝗻𝘀…"
type textarea "x"
type textarea "⚠️ 𝗙𝗢𝗥𝗠 𝗜𝗡𝗦𝗧𝗥𝗨𝗖𝗧𝗜𝗢𝗡𝗦 ⚠️ ✪ 𝗖𝗼𝗺𝗽𝗹𝗲𝘁𝗲 𝗮𝗹𝗹 𝗿𝗲𝗹𝗲𝘃𝗮𝗻𝘁 𝘀𝗲𝗰𝘁𝗶𝗼𝗻𝘀 ✪ 𝗣𝗿𝗼𝘃𝗶𝗱𝗲 𝗱𝗲𝘁𝗮𝗶𝗹𝗲𝗱 𝗮𝗻𝘀…"
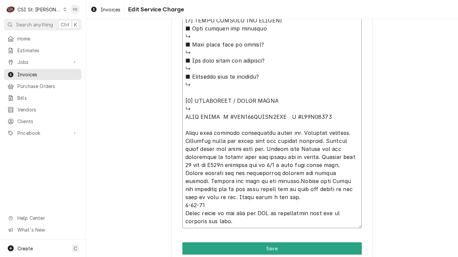
type textarea "x"
type textarea "⚠️ 𝗙𝗢𝗥𝗠 𝗜𝗡𝗦𝗧𝗥𝗨𝗖𝗧𝗜𝗢𝗡𝗦 ⚠️ ✪ 𝗖𝗼𝗺𝗽𝗹𝗲𝘁𝗲 𝗮𝗹𝗹 𝗿𝗲𝗹𝗲𝘃𝗮𝗻𝘁 𝘀𝗲𝗰𝘁𝗶𝗼𝗻𝘀 ✪ 𝗣𝗿𝗼𝘃𝗶𝗱𝗲 𝗱𝗲𝘁𝗮𝗶𝗹𝗲𝗱 𝗮𝗻𝘀…"
type textarea "x"
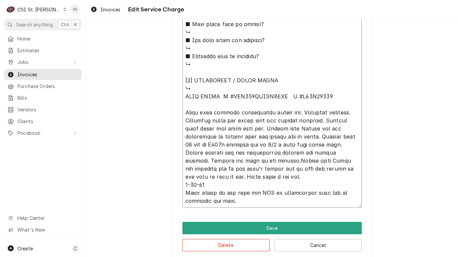
scroll to position [700, 0]
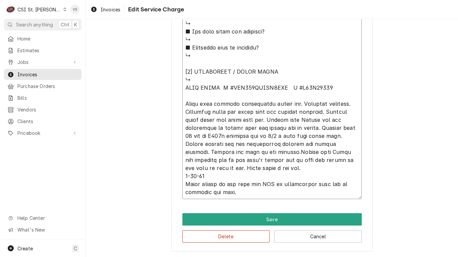
drag, startPoint x: 184, startPoint y: 88, endPoint x: 261, endPoint y: 190, distance: 127.8
type textarea "⚠️ 𝗙𝗢𝗥𝗠 𝗜𝗡𝗦𝗧𝗥𝗨𝗖𝗧𝗜𝗢𝗡𝗦 ⚠️ ✪ 𝗖𝗼𝗺𝗽𝗹𝗲𝘁𝗲 𝗮𝗹𝗹 𝗿𝗲𝗹𝗲𝘃𝗮𝗻𝘁 𝘀𝗲𝗰𝘁𝗶𝗼𝗻𝘀 ✪ 𝗣𝗿𝗼𝘃𝗶𝗱𝗲 𝗱𝗲𝘁𝗮𝗶𝗹𝗲𝗱 𝗮𝗻𝘀…"
click at [243, 215] on button "Delete" at bounding box center [225, 237] width 87 height 12
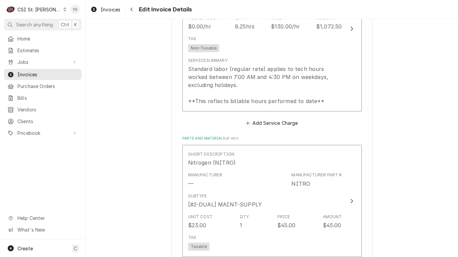
scroll to position [683, 0]
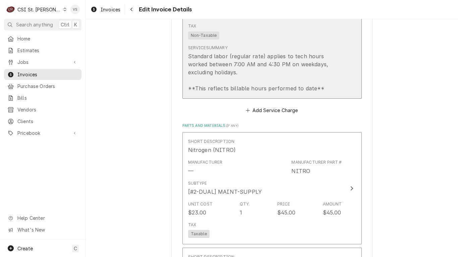
click at [271, 73] on div "Standard labor (regular rate) applies to tech hours worked between 7:00 AM and …" at bounding box center [265, 72] width 154 height 40
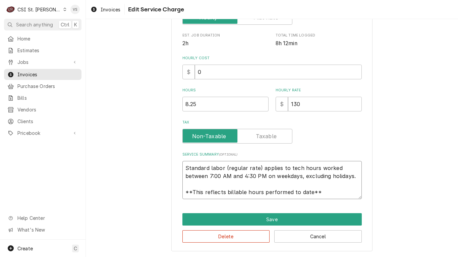
scroll to position [8, 0]
drag, startPoint x: 182, startPoint y: 168, endPoint x: 298, endPoint y: 184, distance: 117.1
click at [336, 202] on div "Use the fields below to edit this service charge Short Description 1-Labor (Ser…" at bounding box center [271, 62] width 201 height 380
paste textarea "HEAT CRAFT M #LET200BEWMC6TKK S #T13F09508 Found unit defrost termination switc…"
type textarea "x"
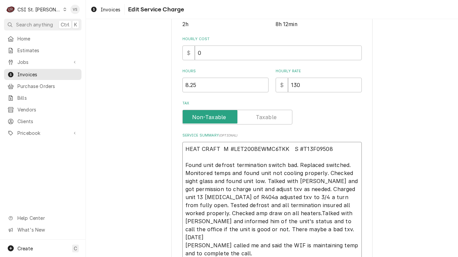
scroll to position [241, 0]
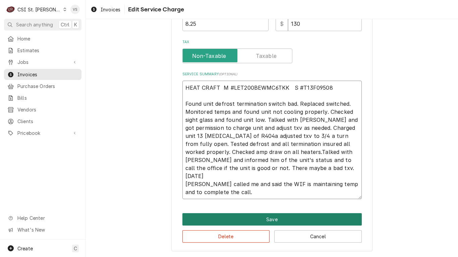
type textarea "HEAT CRAFT M #LET200BEWMC6TKK S #T13F09508 Found unit defrost termination switc…"
click at [241, 215] on button "Save" at bounding box center [271, 220] width 179 height 12
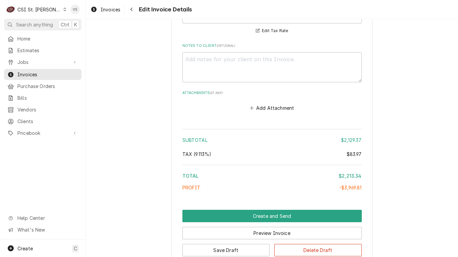
scroll to position [1587, 0]
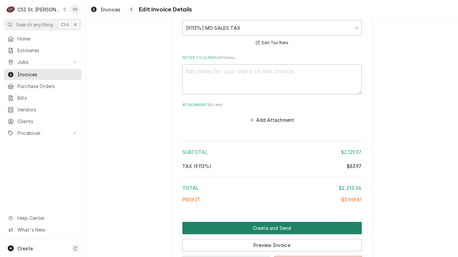
click at [239, 215] on button "Create and Send" at bounding box center [271, 228] width 179 height 12
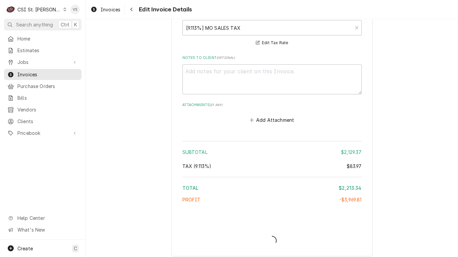
type textarea "x"
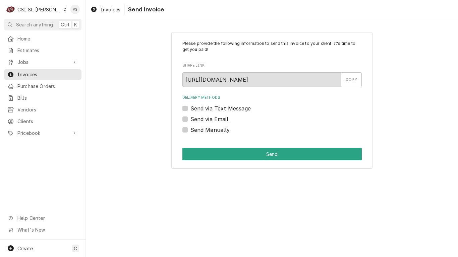
click at [190, 130] on label "Send Manually" at bounding box center [210, 130] width 40 height 8
click at [190, 130] on input "Send Manually" at bounding box center [279, 133] width 179 height 15
checkbox input "true"
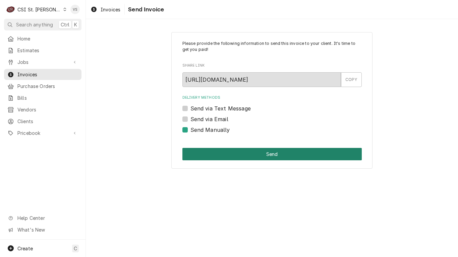
click at [216, 152] on button "Send" at bounding box center [271, 154] width 179 height 12
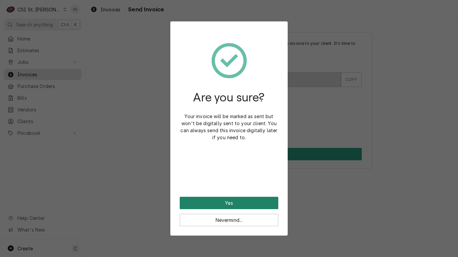
click at [248, 200] on button "Yes" at bounding box center [229, 203] width 99 height 12
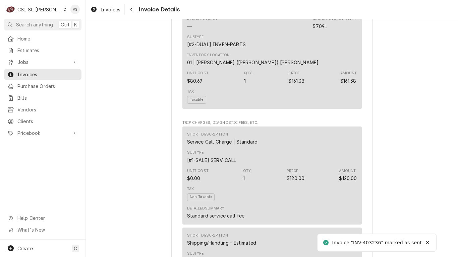
scroll to position [1569, 0]
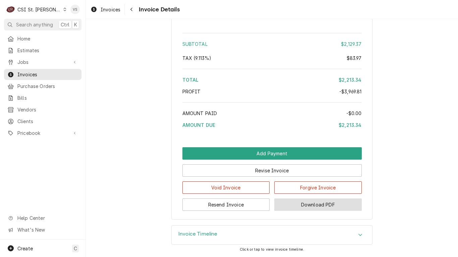
click at [316, 206] on button "Download PDF" at bounding box center [317, 205] width 87 height 12
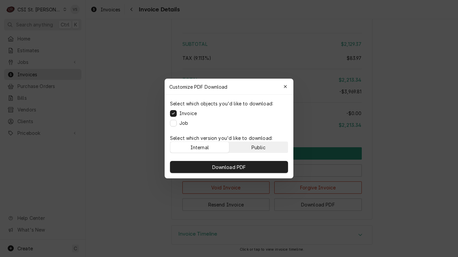
click at [275, 149] on button "Public" at bounding box center [258, 147] width 59 height 11
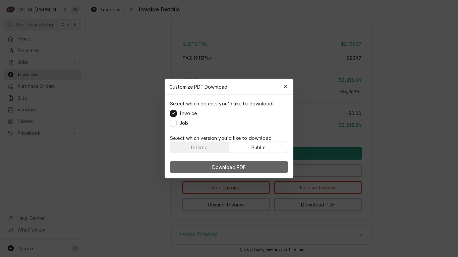
click at [271, 166] on button "Download PDF" at bounding box center [229, 167] width 118 height 12
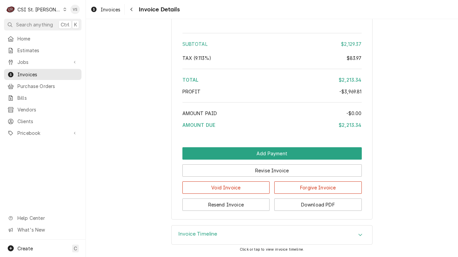
click at [32, 72] on span "Invoices" at bounding box center [47, 74] width 61 height 7
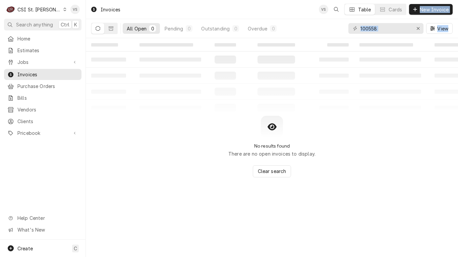
drag, startPoint x: 298, startPoint y: 13, endPoint x: 296, endPoint y: 55, distance: 41.3
click at [296, 55] on div "Invoices VS Table Cards New Invoice All Open 0 Pending 0 Outstanding 0 Overdue …" at bounding box center [272, 128] width 372 height 257
click at [433, 30] on icon "Dynamic Content Wrapper" at bounding box center [432, 28] width 5 height 4
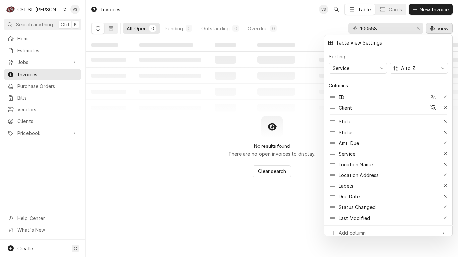
click at [212, 112] on div at bounding box center [229, 128] width 458 height 257
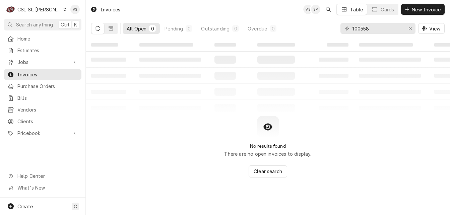
click at [64, 10] on icon "Dynamic Content Wrapper" at bounding box center [65, 9] width 3 height 3
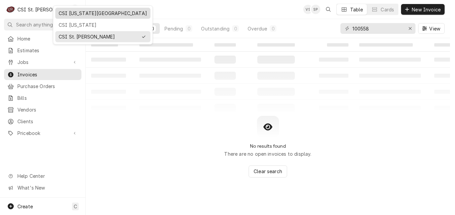
click at [72, 16] on div "CSI [US_STATE][GEOGRAPHIC_DATA]" at bounding box center [103, 13] width 88 height 7
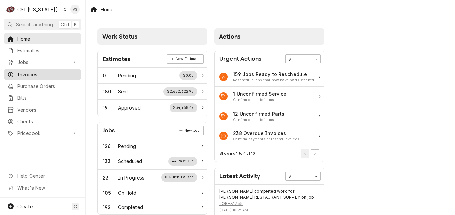
click at [36, 71] on span "Invoices" at bounding box center [47, 74] width 61 height 7
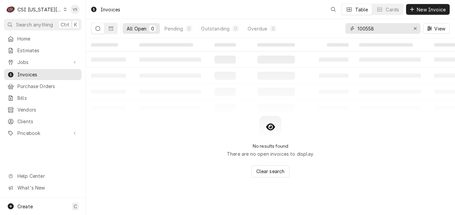
click at [344, 29] on div "All Open 0 Pending 0 Outstanding 0 Overdue 0 100558 View" at bounding box center [270, 28] width 359 height 19
type input "3"
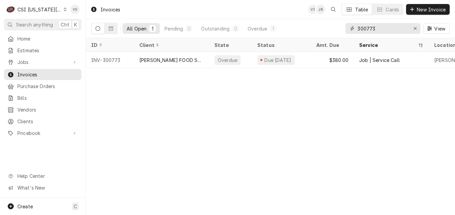
type input "300773"
click at [108, 29] on button "Dynamic Content Wrapper" at bounding box center [111, 28] width 13 height 11
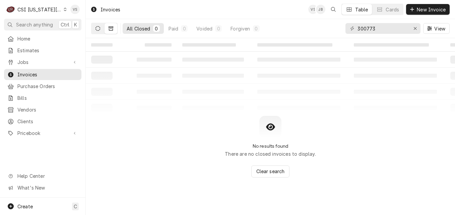
click at [100, 31] on icon "Dynamic Content Wrapper" at bounding box center [98, 28] width 5 height 5
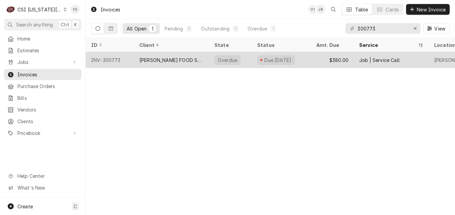
click at [165, 58] on div "[PERSON_NAME] FOOD SERVICE EQUIPMENT (1)" at bounding box center [171, 60] width 64 height 7
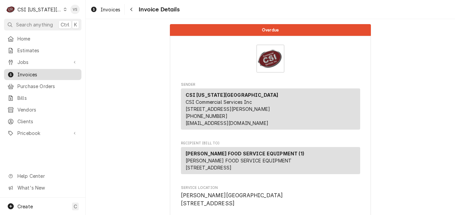
click at [35, 75] on span "Invoices" at bounding box center [47, 74] width 61 height 7
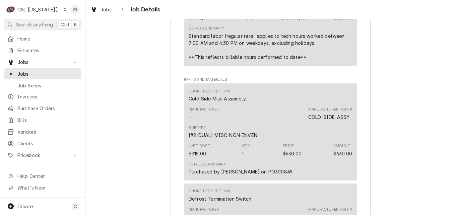
scroll to position [2033, 0]
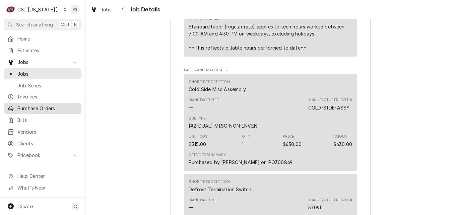
click at [34, 109] on span "Purchase Orders" at bounding box center [47, 108] width 61 height 7
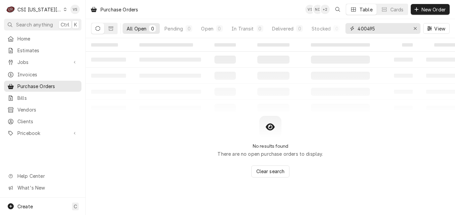
click at [352, 30] on div "400495" at bounding box center [383, 28] width 75 height 11
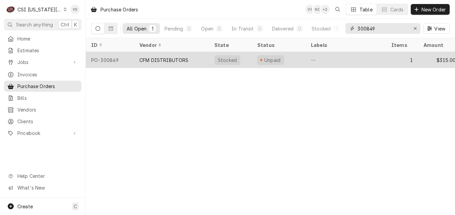
type input "300849"
click at [165, 59] on div "CFM DISTRIBUTORS" at bounding box center [163, 60] width 49 height 7
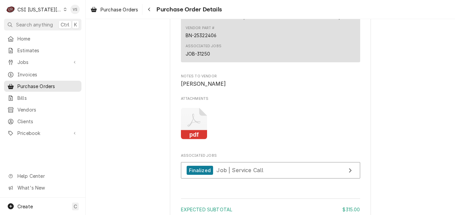
scroll to position [570, 0]
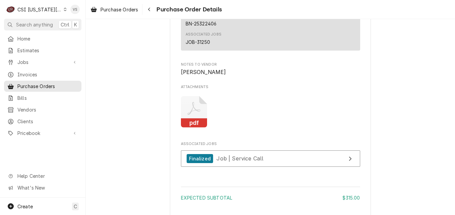
click at [190, 128] on rect "Attachments" at bounding box center [194, 123] width 26 height 9
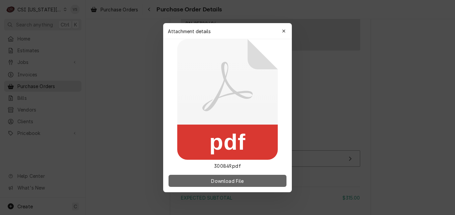
click at [212, 180] on span "Download File" at bounding box center [227, 180] width 35 height 7
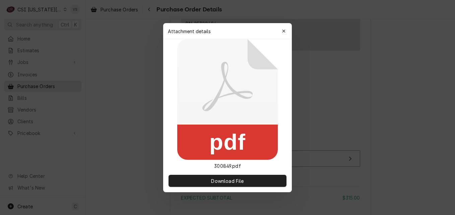
scroll to position [599, 0]
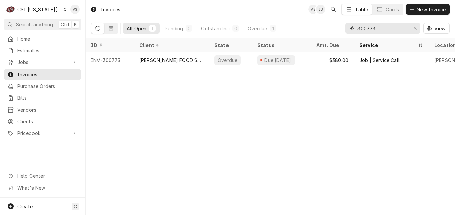
click at [353, 28] on div "300773" at bounding box center [383, 28] width 75 height 11
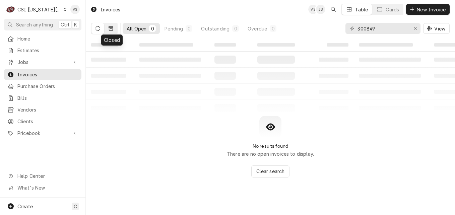
click at [110, 28] on icon "Dynamic Content Wrapper" at bounding box center [111, 28] width 5 height 4
click at [99, 31] on button "Dynamic Content Wrapper" at bounding box center [98, 28] width 13 height 11
drag, startPoint x: 380, startPoint y: 31, endPoint x: 323, endPoint y: 31, distance: 57.0
click at [323, 31] on div "All Open 0 Pending 0 Outstanding 0 Overdue 0 300849 View" at bounding box center [270, 28] width 359 height 19
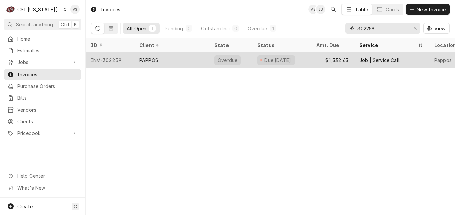
type input "302259"
click at [186, 61] on div "PAPPOS" at bounding box center [171, 60] width 75 height 16
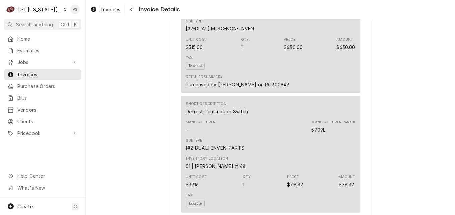
scroll to position [570, 0]
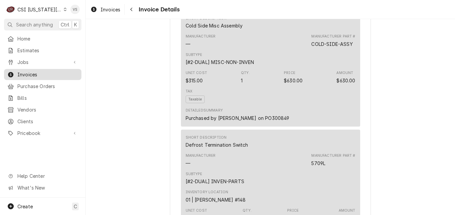
click at [30, 74] on span "Invoices" at bounding box center [47, 74] width 61 height 7
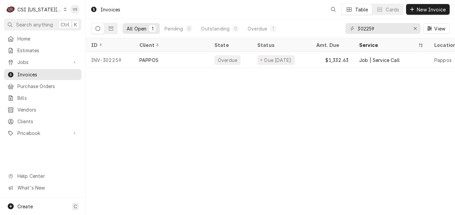
click at [64, 11] on div "Dynamic Content Wrapper" at bounding box center [65, 9] width 3 height 5
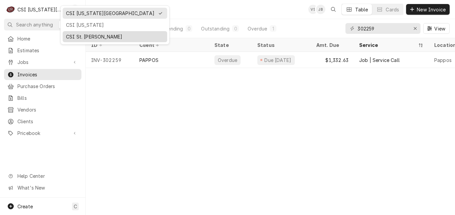
click at [75, 38] on div "CSI St. Louis" at bounding box center [115, 36] width 98 height 7
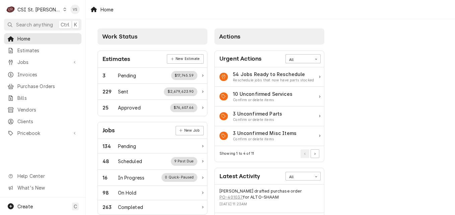
click at [28, 74] on span "Invoices" at bounding box center [47, 74] width 61 height 7
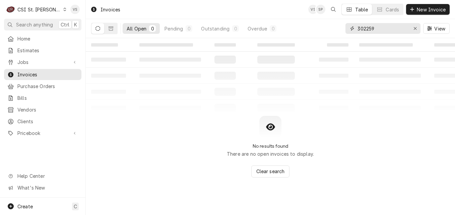
drag, startPoint x: 381, startPoint y: 30, endPoint x: 339, endPoint y: 29, distance: 42.6
click at [339, 29] on div "All Open 0 Pending 0 Outstanding 0 Overdue 0 302259 View" at bounding box center [270, 28] width 359 height 19
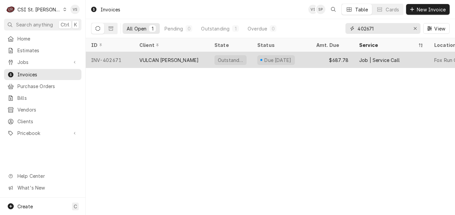
type input "402671"
click at [198, 57] on div "VULCAN [PERSON_NAME]" at bounding box center [171, 60] width 75 height 16
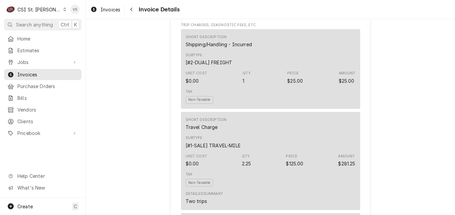
scroll to position [1604, 0]
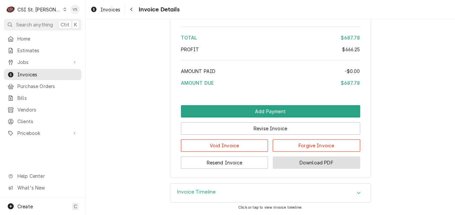
click at [321, 163] on button "Download PDF" at bounding box center [316, 163] width 87 height 12
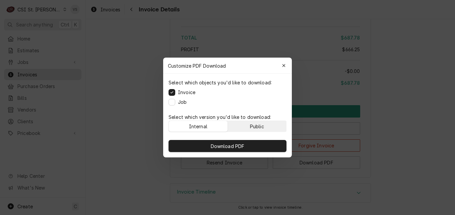
click at [265, 127] on button "Public" at bounding box center [257, 126] width 59 height 11
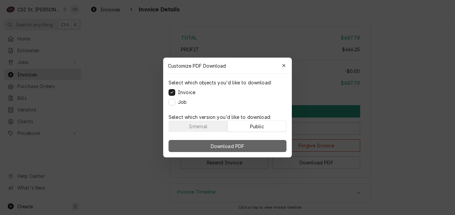
click at [261, 140] on button "Download PDF" at bounding box center [228, 146] width 118 height 12
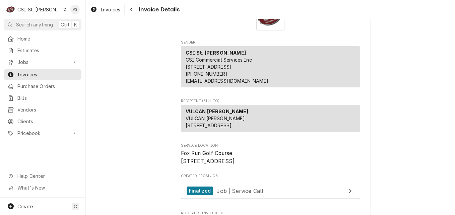
scroll to position [28, 0]
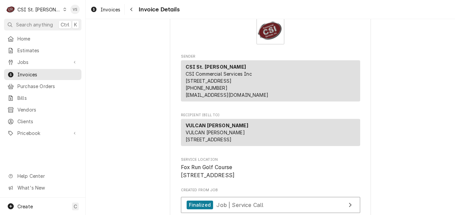
click at [63, 9] on icon "Dynamic Content Wrapper" at bounding box center [64, 9] width 3 height 3
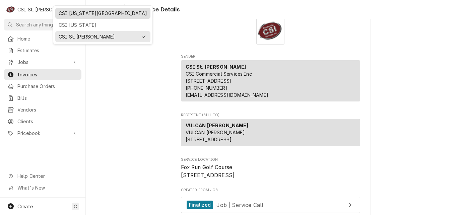
click at [76, 14] on div "CSI Kansas City" at bounding box center [103, 13] width 88 height 7
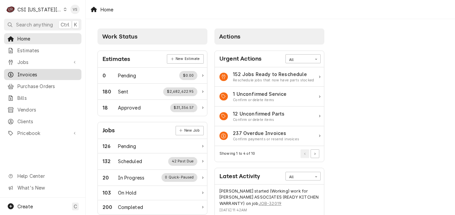
click at [34, 71] on span "Invoices" at bounding box center [47, 74] width 61 height 7
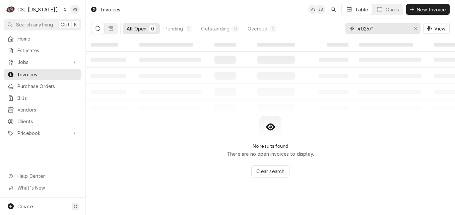
click at [346, 28] on div "402671" at bounding box center [383, 28] width 75 height 11
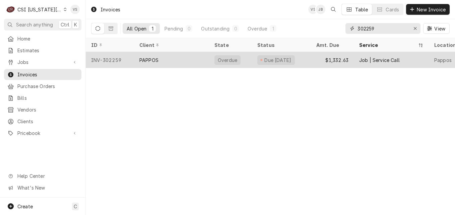
type input "302259"
click at [191, 62] on div "PAPPOS" at bounding box center [171, 60] width 75 height 16
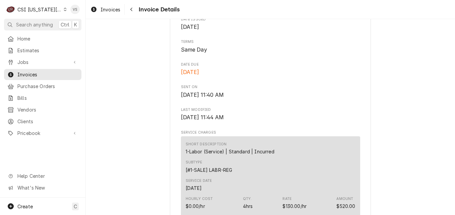
scroll to position [146, 0]
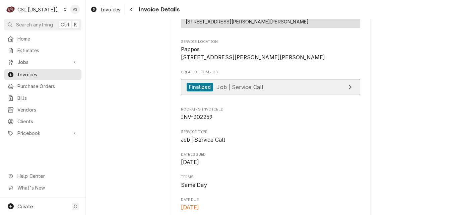
click at [240, 90] on span "Job | Service Call" at bounding box center [240, 86] width 47 height 7
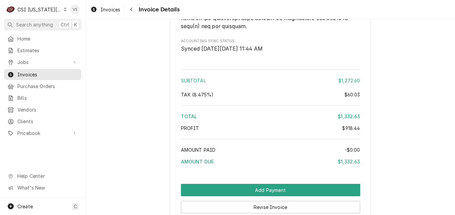
scroll to position [1286, 0]
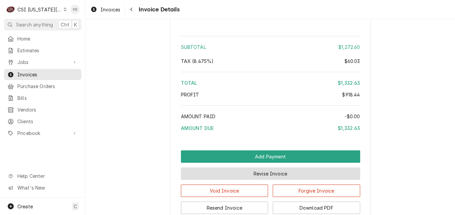
click at [260, 180] on button "Revise Invoice" at bounding box center [270, 174] width 179 height 12
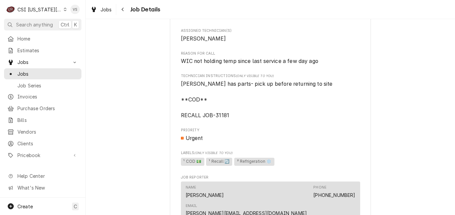
scroll to position [369, 0]
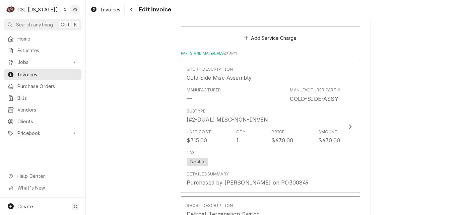
scroll to position [838, 0]
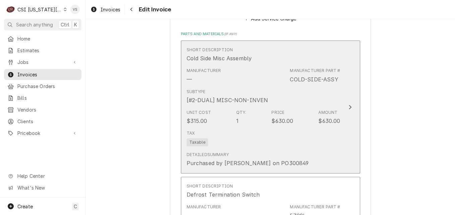
click at [273, 144] on div "Tax Taxable" at bounding box center [264, 138] width 154 height 21
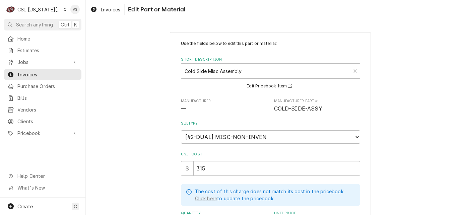
scroll to position [134, 0]
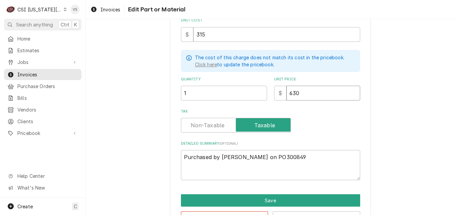
drag, startPoint x: 303, startPoint y: 95, endPoint x: 285, endPoint y: 92, distance: 18.7
click at [287, 92] on input "630" at bounding box center [324, 93] width 74 height 15
type textarea "x"
click at [294, 158] on textarea "Purchased by Steve on PO300849" at bounding box center [270, 165] width 179 height 30
type textarea "x"
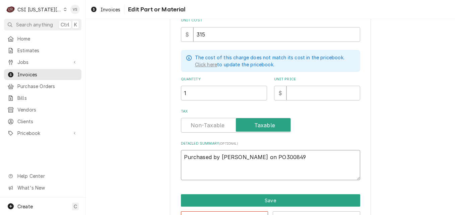
type textarea "Purchased by Steve on PO300849"
click at [293, 90] on input "Unit Price" at bounding box center [324, 93] width 74 height 15
type textarea "x"
type input "0"
type textarea "x"
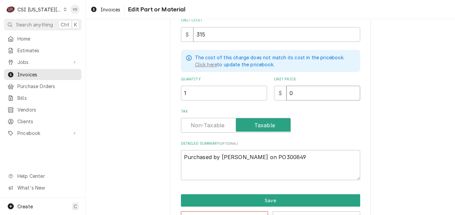
type input "0.0"
type textarea "x"
type input "0.00"
click at [182, 163] on textarea "Purchased by Steve on PO300849" at bounding box center [270, 165] width 179 height 30
type textarea "x"
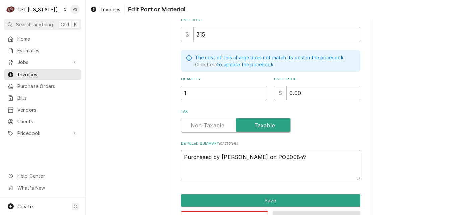
type textarea "Purchased by Steve on PO300849 p"
type textarea "x"
type textarea "Purchased by Steve on PO300849 pE"
type textarea "x"
type textarea "Purchased by Steve on PO300849 p"
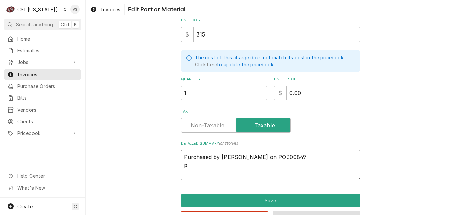
type textarea "x"
type textarea "Purchased by Steve on PO300849"
type textarea "x"
type textarea "Purchased by Steve on PO300849 p"
type textarea "x"
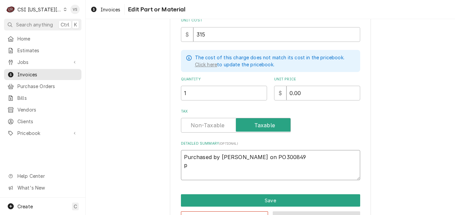
type textarea "Purchased by Steve on PO300849"
type textarea "x"
type textarea "Purchased by Steve on PO300849 P"
type textarea "x"
type textarea "Purchased by Steve on PO300849 Pe"
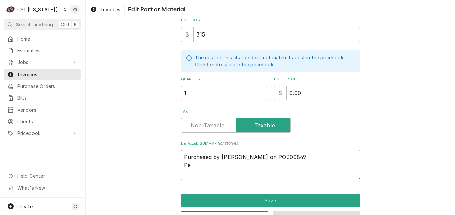
type textarea "x"
type textarea "Purchased by Steve on PO300849 Per"
type textarea "x"
type textarea "Purchased by Steve on PO300849 Per"
type textarea "x"
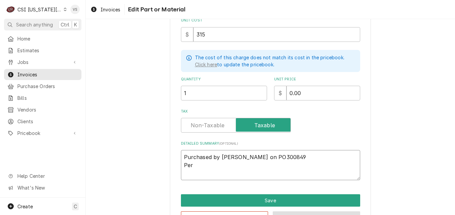
type textarea "Purchased by Steve on PO300849 Per h"
type textarea "x"
type textarea "Purchased by Steve on PO300849 Per he"
type textarea "x"
type textarea "Purchased by Steve on PO300849 Per hea"
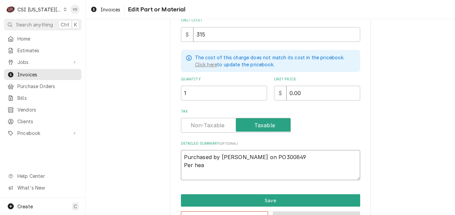
type textarea "x"
type textarea "Purchased by Steve on PO300849 Per he"
type textarea "x"
type textarea "Purchased by Steve on PO300849 Per h"
type textarea "x"
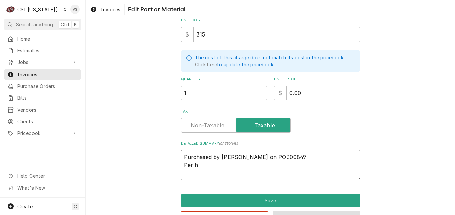
type textarea "Purchased by Steve on PO300849 Per"
type textarea "x"
type textarea "Purchased by Steve on PO300849 Per H"
type textarea "x"
type textarea "Purchased by Steve on PO300849 Per He"
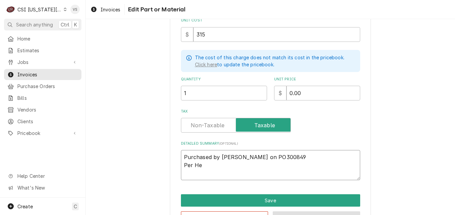
type textarea "x"
type textarea "Purchased by Steve on PO300849 Per Hea"
type textarea "x"
type textarea "Purchased by Steve on PO300849 Per Heat"
type textarea "x"
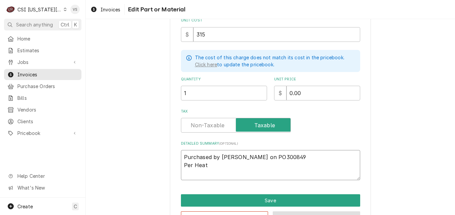
type textarea "Purchased by Steve on PO300849 Per Heat"
type textarea "x"
type textarea "Purchased by Steve on PO300849 Per Heat C"
type textarea "x"
type textarea "Purchased by Steve on PO300849 Per Heat Cr"
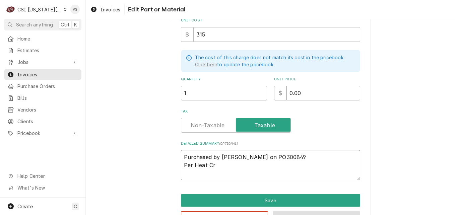
type textarea "x"
type textarea "Purchased by Steve on PO300849 Per Heat Cra"
type textarea "x"
type textarea "Purchased by Steve on PO300849 Per Heat Craf"
type textarea "x"
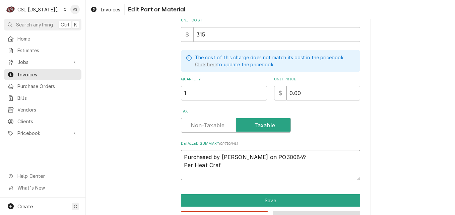
type textarea "Purchased by Steve on PO300849 Per Heat Craft"
type textarea "x"
type textarea "Purchased by Steve on PO300849 Per Heat Craft"
type textarea "x"
type textarea "Purchased by Steve on PO300849 Per Heat Craft m"
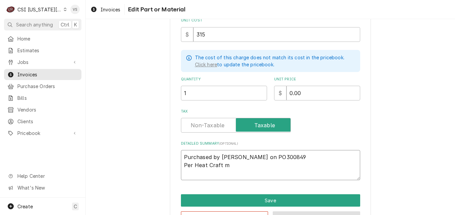
type textarea "x"
type textarea "Purchased by Steve on PO300849 Per Heat Craft mo"
type textarea "x"
type textarea "Purchased by Steve on PO300849 Per Heat Craft mot"
type textarea "x"
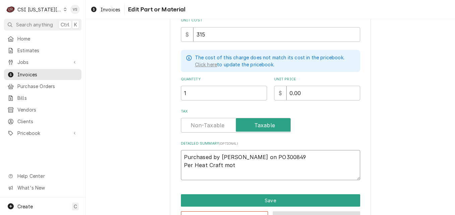
type textarea "Purchased by Steve on PO300849 Per Heat Craft moto"
type textarea "x"
type textarea "Purchased by Steve on PO300849 Per Heat Craft motor"
type textarea "x"
type textarea "Purchased by Steve on PO300849 Per Heat Craft moto"
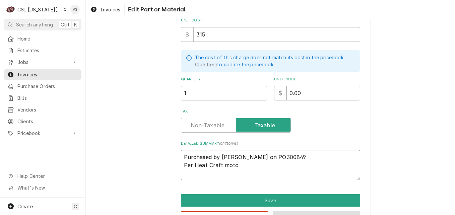
type textarea "x"
type textarea "Purchased by Steve on PO300849 Per Heat Craft mot"
type textarea "x"
type textarea "Purchased by Steve on PO300849 Per Heat Craft mo"
type textarea "x"
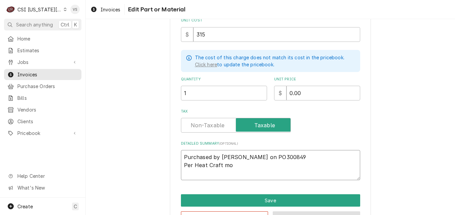
type textarea "Purchased by Steve on PO300849 Per Heat Craft m"
type textarea "x"
type textarea "Purchased by Steve on PO300849 Per Heat Craft"
type textarea "x"
type textarea "Purchased by Steve on PO300849 Per Heat Craft t"
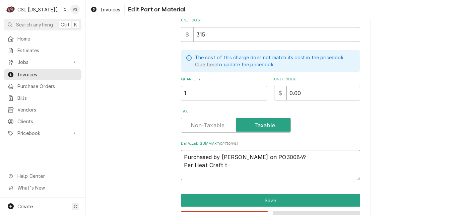
type textarea "x"
type textarea "Purchased by Steve on PO300849 Per Heat Craft th"
type textarea "x"
type textarea "Purchased by Steve on PO300849 Per Heat Craft the"
type textarea "x"
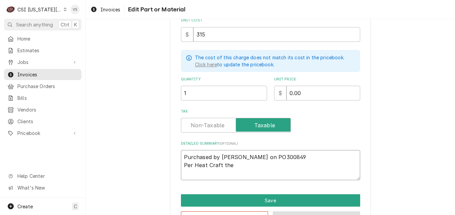
type textarea "Purchased by Steve on PO300849 Per Heat Craft ther"
type textarea "x"
type textarea "Purchased by Steve on PO300849 Per Heat Craft there"
type textarea "x"
type textarea "Purchased by Steve on PO300849 Per Heat Craft there"
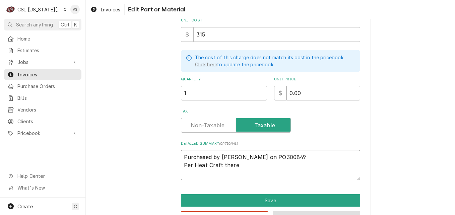
type textarea "x"
type textarea "Purchased by Steve on PO300849 Per Heat Craft there w"
type textarea "x"
type textarea "Purchased by Steve on PO300849 Per Heat Craft there wa"
type textarea "x"
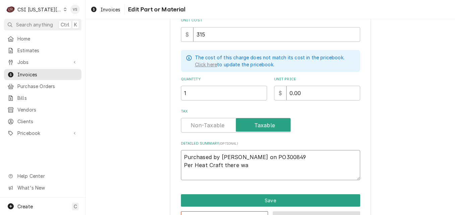
type textarea "Purchased by Steve on PO300849 Per Heat Craft there was"
type textarea "x"
type textarea "Purchased by Steve on PO300849 Per Heat Craft there was"
type textarea "x"
type textarea "Purchased by Steve on PO300849 Per Heat Craft there was a"
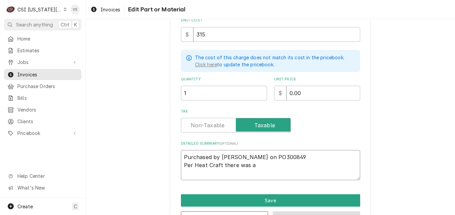
type textarea "x"
type textarea "Purchased by Steve on PO300849 Per Heat Craft there was a"
type textarea "x"
type textarea "Purchased by Steve on PO300849 Per Heat Craft there was a p"
type textarea "x"
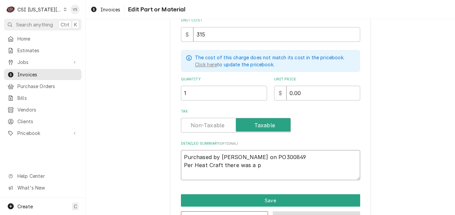
type textarea "Purchased by Steve on PO300849 Per Heat Craft there was a pa"
type textarea "x"
type textarea "Purchased by Steve on PO300849 Per Heat Craft there was a par"
type textarea "x"
type textarea "Purchased by Steve on PO300849 Per Heat Craft there was a part"
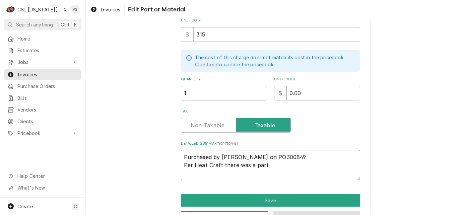
type textarea "x"
type textarea "Purchased by Steve on PO300849 Per Heat Craft there was a part"
type textarea "x"
type textarea "Purchased by Steve on PO300849 Per Heat Craft there was a part o"
type textarea "x"
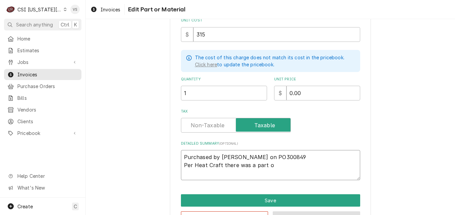
type textarea "Purchased by Steve on PO300849 Per Heat Craft there was a part on"
type textarea "x"
type textarea "Purchased by Steve on PO300849 Per Heat Craft there was a part onl"
type textarea "x"
type textarea "Purchased by Steve on PO300849 Per Heat Craft there was a part only"
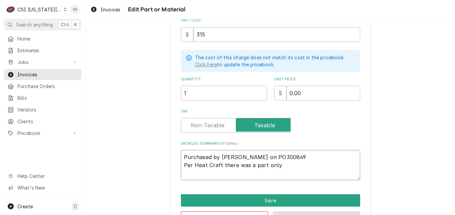
type textarea "x"
type textarea "Purchased by Steve on PO300849 Per Heat Craft there was a part only"
type textarea "x"
type textarea "Purchased by Steve on PO300849 Per Heat Craft there was a part only w"
type textarea "x"
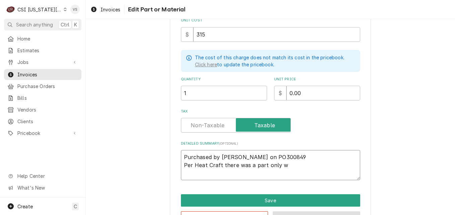
type textarea "Purchased by Steve on PO300849 Per Heat Craft there was a part only wa"
type textarea "x"
type textarea "Purchased by Steve on PO300849 Per Heat Craft there was a part only war"
type textarea "x"
type textarea "Purchased by Steve on PO300849 Per Heat Craft there was a part only warr"
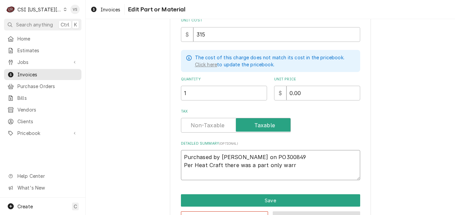
type textarea "x"
type textarea "Purchased by Steve on PO300849 Per Heat Craft there was a part only warra"
type textarea "x"
type textarea "Purchased by Steve on PO300849 Per Heat Craft there was a part only warran"
type textarea "x"
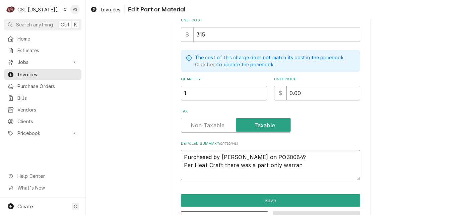
type textarea "Purchased by Steve on PO300849 Per Heat Craft there was a part only warrant"
type textarea "x"
type textarea "Purchased by Steve on PO300849 Per Heat Craft there was a part only warranty"
type textarea "x"
type textarea "Purchased by Steve on PO300849 Per Heat Craft there was a part only warranty"
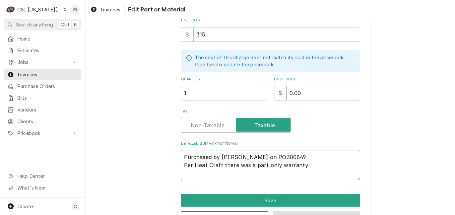
type textarea "x"
type textarea "Purchased by Steve on PO300849 Per Heat Craft there was a part only warranty o"
type textarea "x"
type textarea "Purchased by Steve on PO300849 Per Heat Craft there was a part only warranty o"
type textarea "x"
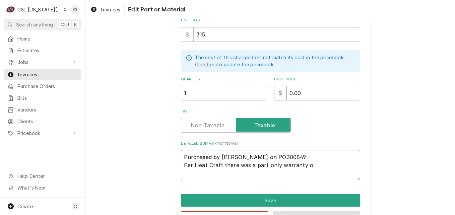
type textarea "Purchased by Steve on PO300849 Per Heat Craft there was a part only warranty o"
type textarea "x"
type textarea "Purchased by Steve on PO300849 Per Heat Craft there was a part only warranty on"
type textarea "x"
type textarea "Purchased by Steve on PO300849 Per Heat Craft there was a part only warranty on"
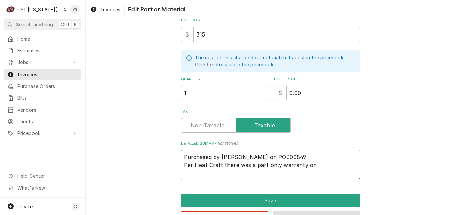
type textarea "x"
type textarea "Purchased by Steve on PO300849 Per Heat Craft there was a part only warranty on…"
type textarea "x"
type textarea "Purchased by Steve on PO300849 Per Heat Craft there was a part only warranty on…"
type textarea "x"
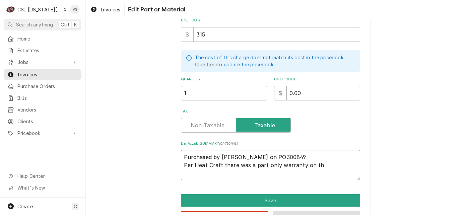
type textarea "Purchased by Steve on PO300849 Per Heat Craft there was a part only warranty on…"
type textarea "x"
type textarea "Purchased by Steve on PO300849 Per Heat Craft there was a part only warranty on…"
type textarea "x"
type textarea "Purchased by Steve on PO300849 Per Heat Craft there was a part only warranty on…"
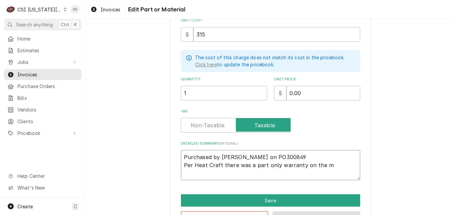
type textarea "x"
type textarea "Purchased by Steve on PO300849 Per Heat Craft there was a part only warranty on…"
type textarea "x"
type textarea "Purchased by Steve on PO300849 Per Heat Craft there was a part only warranty on…"
type textarea "x"
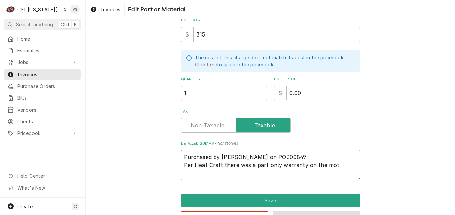
type textarea "Purchased by Steve on PO300849 Per Heat Craft there was a part only warranty on…"
type textarea "x"
type textarea "Purchased by Steve on PO300849 Per Heat Craft there was a part only warranty on…"
type textarea "x"
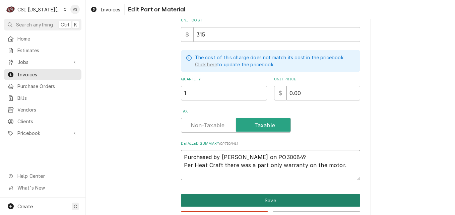
type textarea "Purchased by Steve on PO300849 Per Heat Craft there was a part only warranty on…"
click at [234, 200] on button "Save" at bounding box center [270, 200] width 179 height 12
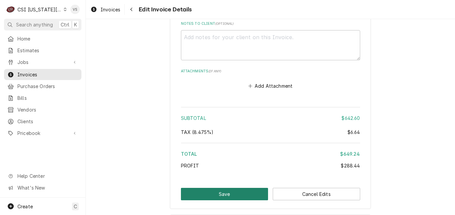
scroll to position [1388, 0]
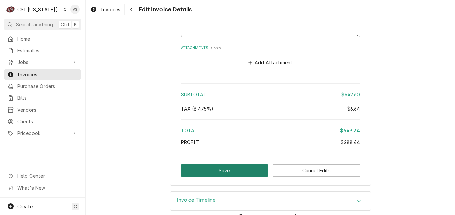
click at [224, 165] on button "Save" at bounding box center [224, 171] width 87 height 12
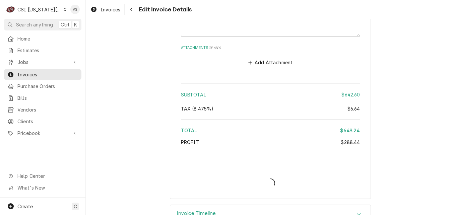
type textarea "x"
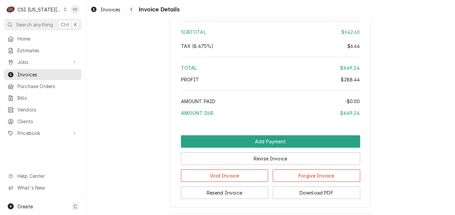
scroll to position [1341, 0]
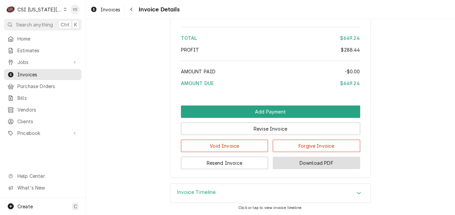
click at [305, 169] on button "Download PDF" at bounding box center [316, 163] width 87 height 12
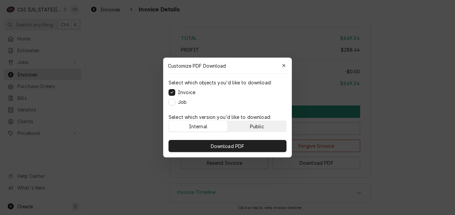
click at [260, 127] on div "Public" at bounding box center [257, 126] width 14 height 7
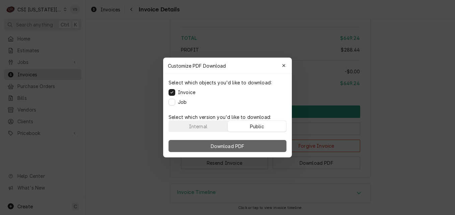
click at [258, 142] on button "Download PDF" at bounding box center [228, 146] width 118 height 12
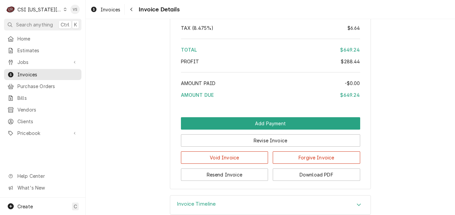
scroll to position [1326, 0]
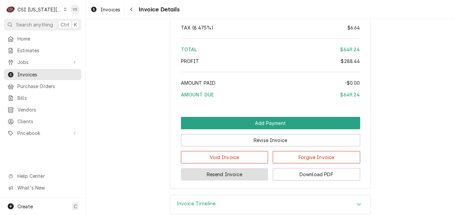
click at [225, 181] on button "Resend Invoice" at bounding box center [224, 174] width 87 height 12
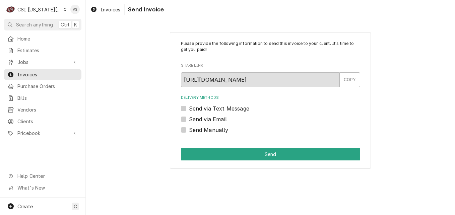
click at [189, 132] on label "Send Manually" at bounding box center [209, 130] width 40 height 8
click at [189, 132] on input "Send Manually" at bounding box center [278, 133] width 179 height 15
checkbox input "true"
click at [197, 151] on button "Send" at bounding box center [270, 154] width 179 height 12
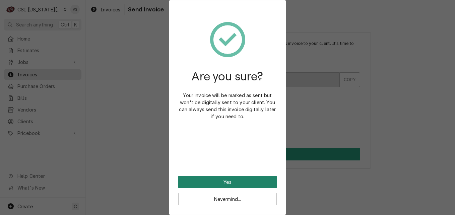
click at [234, 179] on button "Yes" at bounding box center [227, 182] width 99 height 12
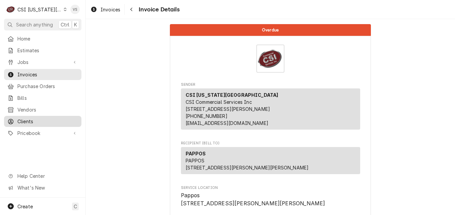
click at [36, 118] on span "Clients" at bounding box center [47, 121] width 61 height 7
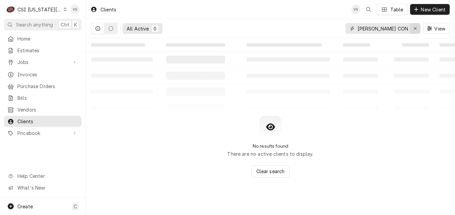
click at [413, 27] on div "[PERSON_NAME] CONSTRUCTION" at bounding box center [383, 28] width 75 height 11
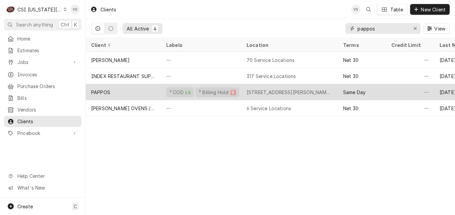
type input "pappos"
click at [123, 93] on div "PAPPOS" at bounding box center [123, 92] width 75 height 16
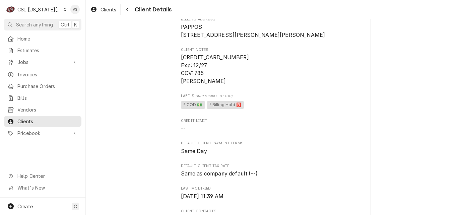
scroll to position [67, 0]
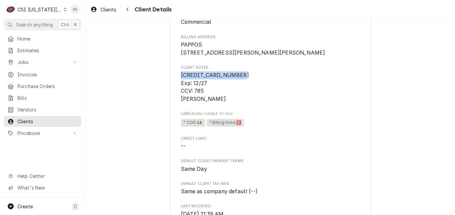
drag, startPoint x: 233, startPoint y: 82, endPoint x: 178, endPoint y: 82, distance: 55.3
drag, startPoint x: 178, startPoint y: 82, endPoint x: 183, endPoint y: 80, distance: 5.5
copy span "[CREDIT_CARD_NUMBER]"
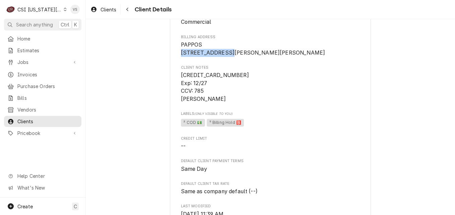
drag, startPoint x: 228, startPoint y: 53, endPoint x: 171, endPoint y: 51, distance: 56.3
drag, startPoint x: 171, startPoint y: 51, endPoint x: 188, endPoint y: 53, distance: 16.5
copy span "[STREET_ADDRESS][PERSON_NAME]"
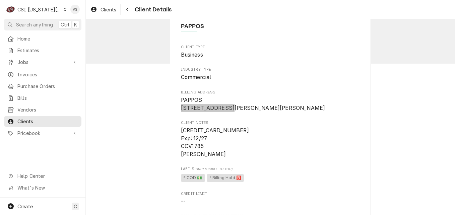
scroll to position [0, 0]
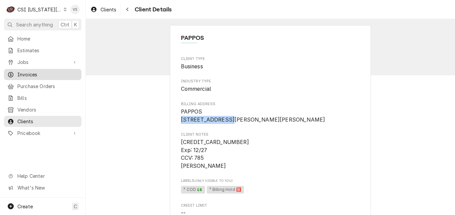
click at [28, 73] on span "Invoices" at bounding box center [47, 74] width 61 height 7
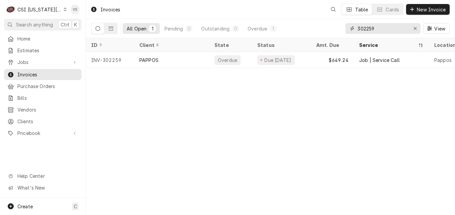
click at [375, 27] on input "302259" at bounding box center [383, 28] width 50 height 11
click at [375, 28] on input "302259" at bounding box center [383, 28] width 50 height 11
click at [372, 30] on input "302259" at bounding box center [383, 28] width 50 height 11
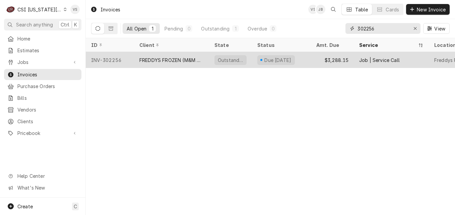
type input "302256"
click at [155, 60] on div "FREDDYS FROZEN (M&M CUSTARD LLC)" at bounding box center [171, 60] width 64 height 7
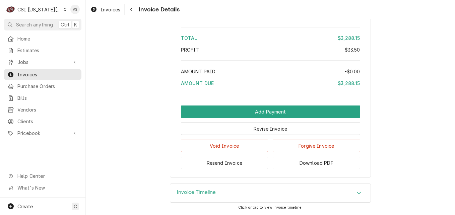
scroll to position [2024, 0]
click at [293, 168] on button "Download PDF" at bounding box center [316, 163] width 87 height 12
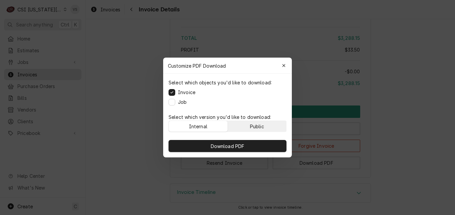
click at [259, 124] on div "Public" at bounding box center [257, 126] width 14 height 7
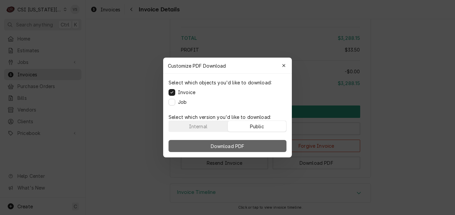
click at [262, 141] on button "Download PDF" at bounding box center [228, 146] width 118 height 12
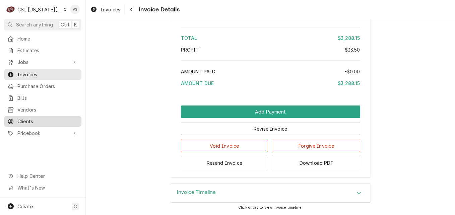
click at [30, 118] on span "Clients" at bounding box center [47, 121] width 61 height 7
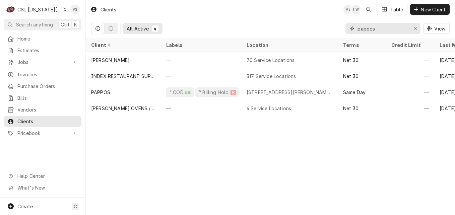
drag, startPoint x: 369, startPoint y: 29, endPoint x: 346, endPoint y: 32, distance: 24.0
click at [348, 28] on div "pappos" at bounding box center [383, 28] width 75 height 11
type input "s"
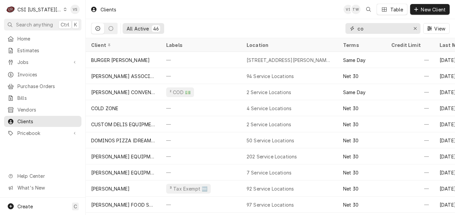
type input "c"
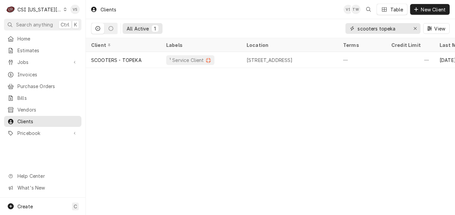
drag, startPoint x: 396, startPoint y: 29, endPoint x: 352, endPoint y: 29, distance: 44.6
click at [352, 29] on div "scooters topeka" at bounding box center [383, 28] width 75 height 11
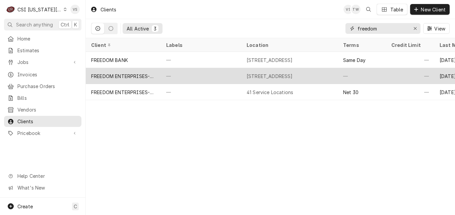
type input "freedom"
click at [180, 75] on div "—" at bounding box center [201, 76] width 80 height 16
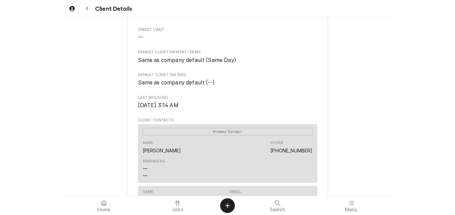
scroll to position [101, 0]
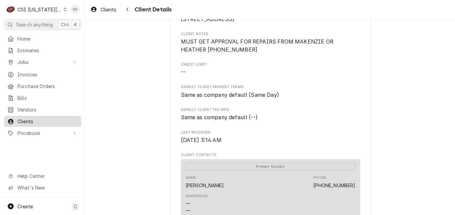
click at [33, 118] on span "Clients" at bounding box center [47, 121] width 61 height 7
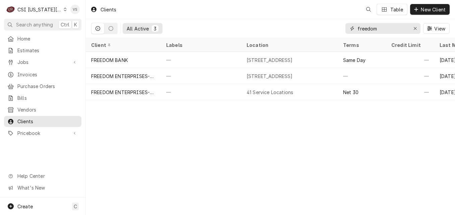
click at [354, 31] on div "freedom" at bounding box center [383, 28] width 75 height 11
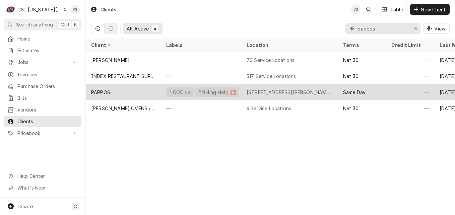
type input "pappos"
click at [119, 92] on div "PAPPOS" at bounding box center [123, 92] width 75 height 16
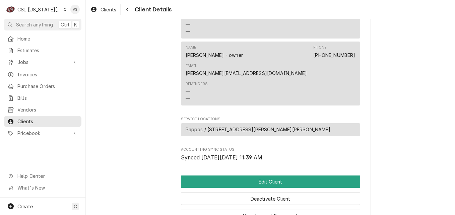
scroll to position [369, 0]
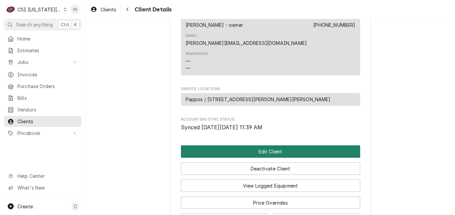
click at [219, 145] on button "Edit Client" at bounding box center [270, 151] width 179 height 12
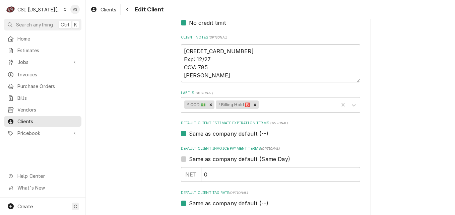
scroll to position [268, 0]
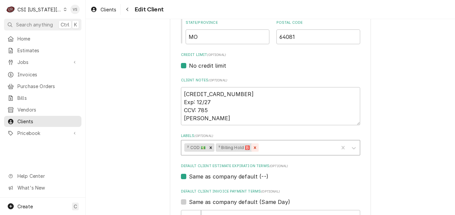
click at [254, 148] on icon "Remove ⁵ Billing Hold 🅱️" at bounding box center [255, 147] width 5 height 5
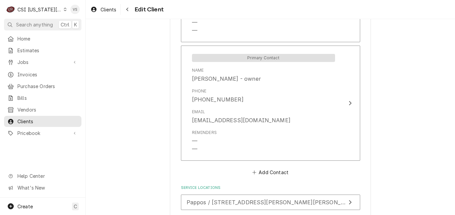
scroll to position [647, 0]
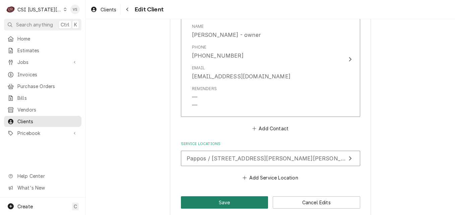
click at [210, 196] on button "Save" at bounding box center [224, 202] width 87 height 12
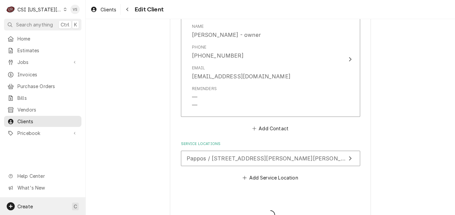
type textarea "x"
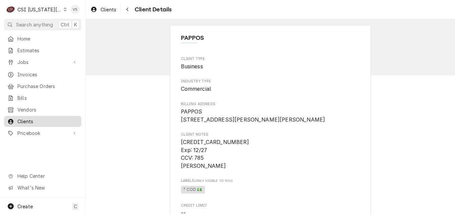
click at [27, 119] on span "Clients" at bounding box center [47, 121] width 61 height 7
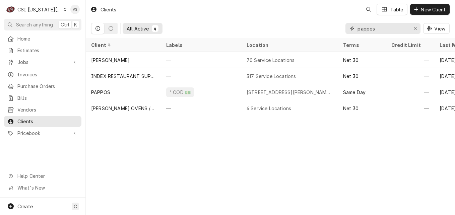
click at [381, 30] on input "pappos" at bounding box center [383, 28] width 50 height 11
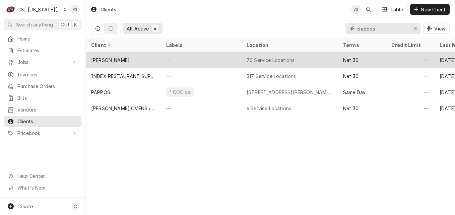
drag, startPoint x: 380, startPoint y: 26, endPoint x: 455, endPoint y: 61, distance: 82.5
click at [328, 28] on div "All Active 4 pappos View" at bounding box center [270, 28] width 359 height 19
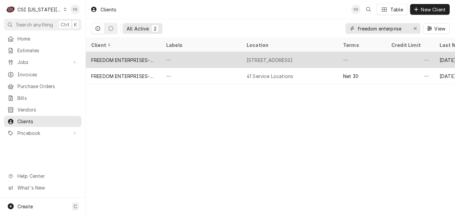
type input "freedom enterprise"
click at [231, 58] on div "—" at bounding box center [201, 60] width 80 height 16
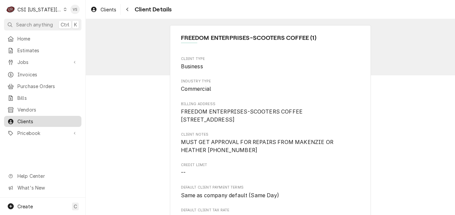
click at [28, 118] on span "Clients" at bounding box center [47, 121] width 61 height 7
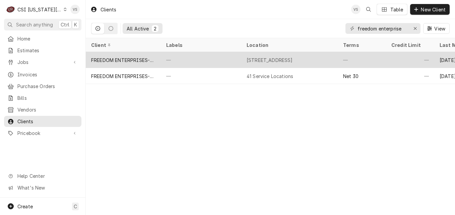
click at [147, 57] on div "FREEDOM ENTERPRISES-SCOOTERS COFFEE (1)" at bounding box center [123, 60] width 64 height 7
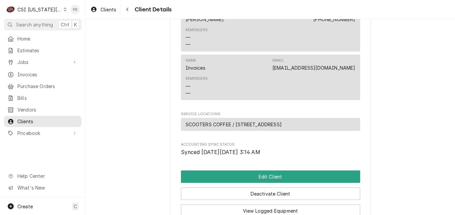
scroll to position [268, 0]
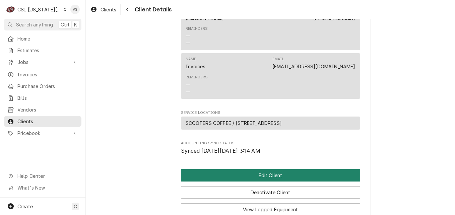
click at [257, 182] on button "Edit Client" at bounding box center [270, 175] width 179 height 12
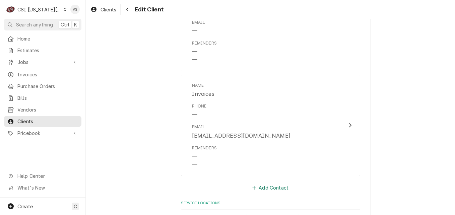
scroll to position [554, 0]
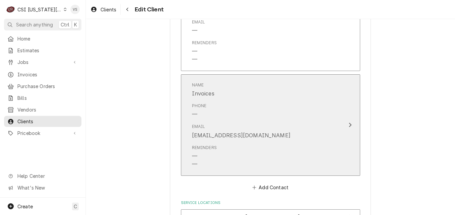
click at [349, 125] on icon "Update Contact" at bounding box center [350, 124] width 3 height 5
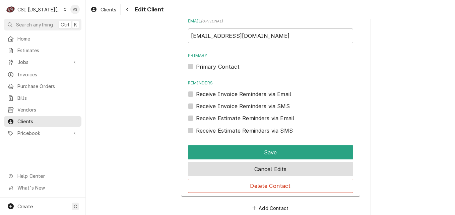
scroll to position [688, 0]
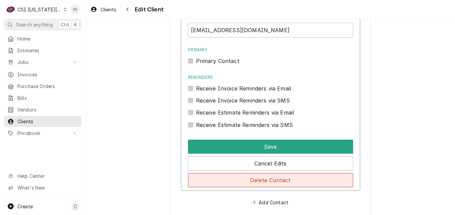
click at [238, 181] on button "Delete Contact" at bounding box center [270, 180] width 165 height 14
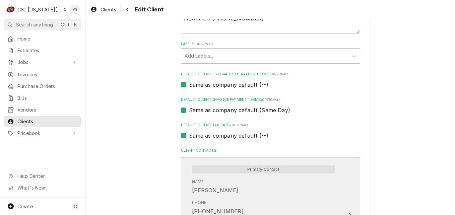
scroll to position [315, 0]
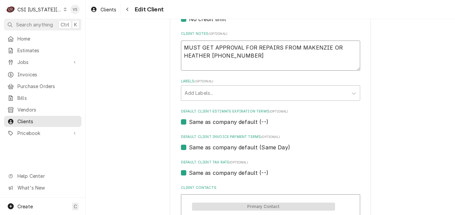
drag, startPoint x: 181, startPoint y: 47, endPoint x: 260, endPoint y: 56, distance: 79.6
click at [260, 56] on textarea "MUST GET APPROVAL FOR REPAIRS FROM MAKENZIE OR HEATHER 913-766-3334" at bounding box center [270, 56] width 179 height 30
type textarea "x"
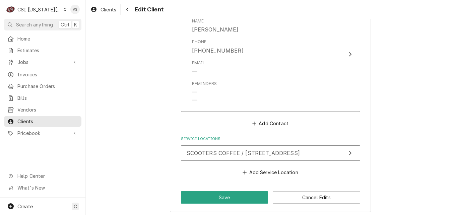
scroll to position [516, 0]
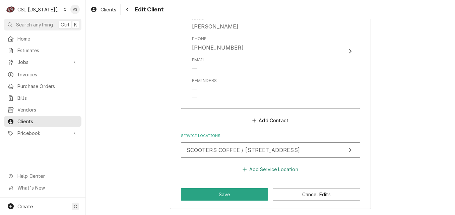
click at [260, 171] on button "Add Service Location" at bounding box center [271, 169] width 58 height 9
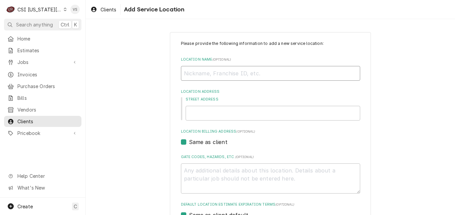
click at [194, 73] on input "Location Name ( optional )" at bounding box center [270, 73] width 179 height 15
type textarea "x"
type input "S"
type textarea "x"
type input "Sc"
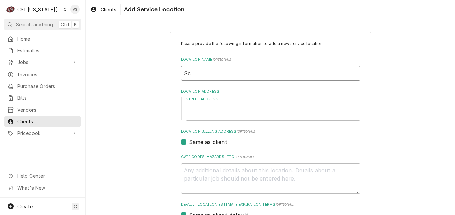
type textarea "x"
type input "Sco"
type textarea "x"
type input "Scoo"
type textarea "x"
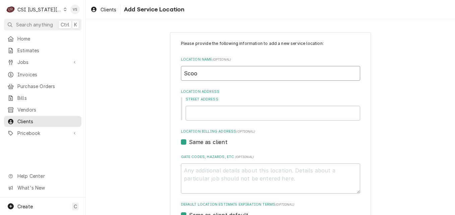
type input "Scoot"
type textarea "x"
type input "Scoote"
type textarea "x"
type input "Scooter"
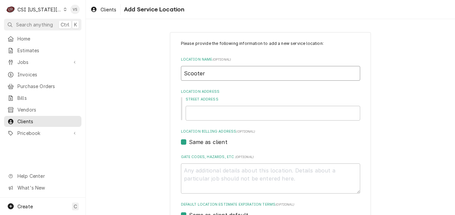
type textarea "x"
type input "Scooters"
type textarea "x"
type input "Scooters"
type textarea "x"
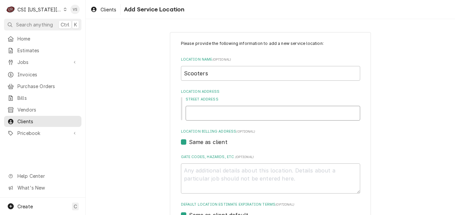
type input "1"
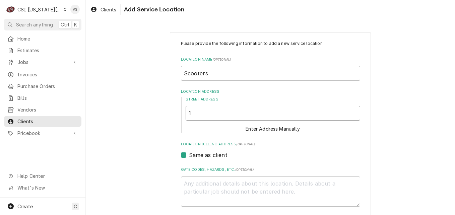
type textarea "x"
type input "14"
type textarea "x"
type input "140"
type textarea "x"
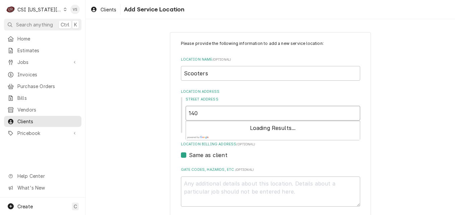
type input "1409"
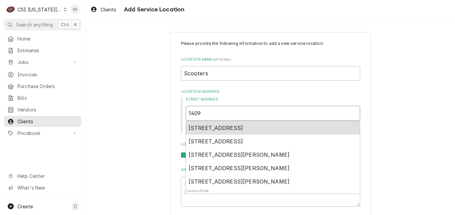
type textarea "x"
type input "1409"
type textarea "x"
type input "1409 n"
type textarea "x"
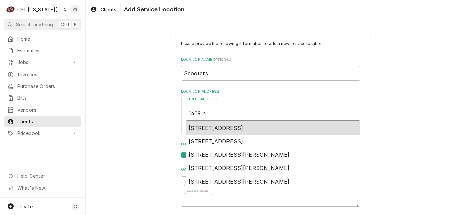
type input "1409 nw"
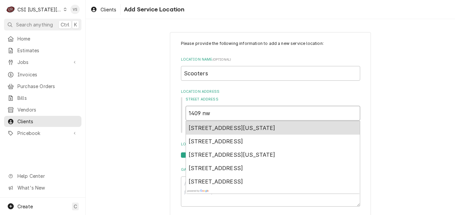
type textarea "x"
type input "1409 n"
type textarea "x"
type input "1409"
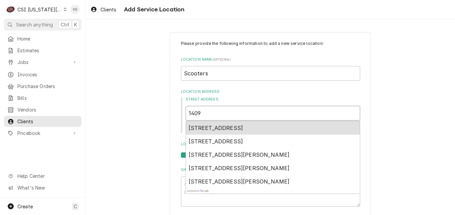
type textarea "x"
type input "1409 N"
type textarea "x"
type input "1409 NW"
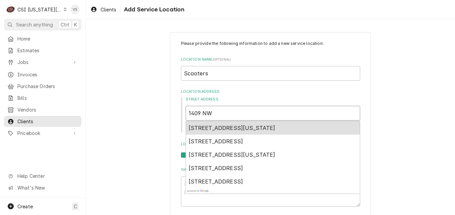
type textarea "x"
type input "1409 NW"
type textarea "x"
type input "1409 NW t"
type textarea "x"
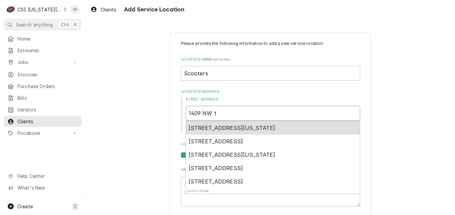
type input "1409 NW te"
type textarea "x"
type input "1409 NW teo"
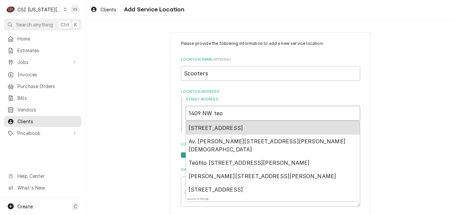
type textarea "x"
type input "1409 NW te"
type textarea "x"
type input "1409 NW t"
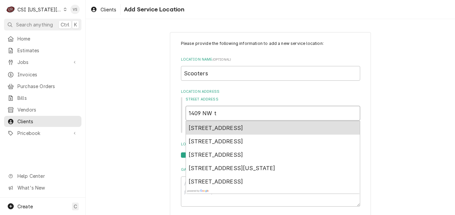
type textarea "x"
type input "1409 NW T"
type textarea "x"
type input "1409 NW To"
type textarea "x"
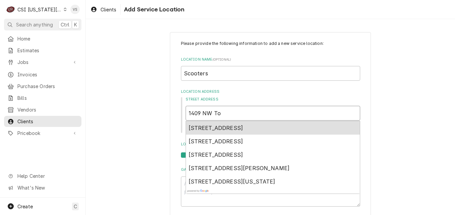
type input "1409 NW Top"
type textarea "x"
type input "1409 NW Tope"
type textarea "x"
type input "1409 NW Topek"
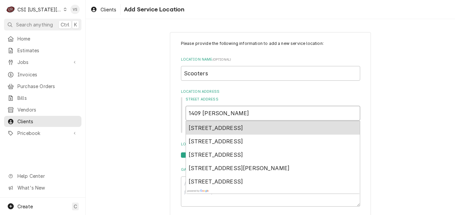
type textarea "x"
type input "1409 NW Topeka"
type textarea "x"
type input "1409 NW Topeka"
type textarea "x"
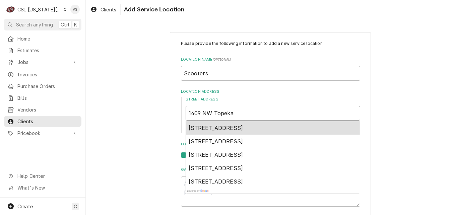
type input "1409 NW Topeka B"
type textarea "x"
type input "1409 NW Topeka Bl"
type textarea "x"
type input "1409 NW Topeka Blv"
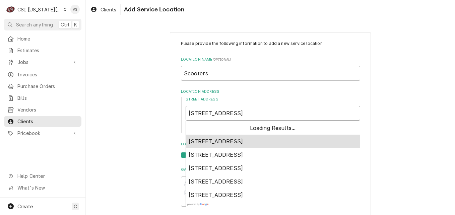
type textarea "x"
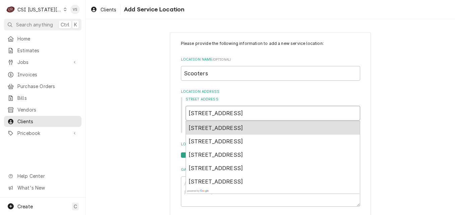
type input "1409 NW Topeka Blvd"
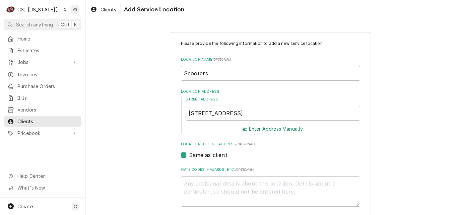
click at [255, 129] on button "Enter Address Manually" at bounding box center [272, 128] width 63 height 9
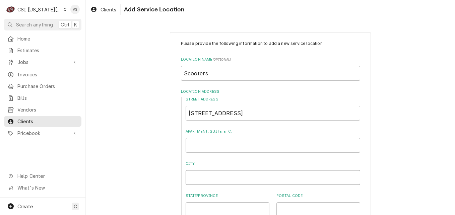
click at [191, 179] on input "City" at bounding box center [273, 177] width 175 height 15
type textarea "x"
type input "t"
type textarea "x"
type input "to"
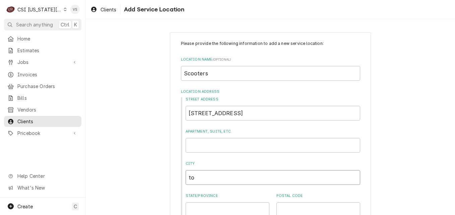
type textarea "x"
type input "top"
type textarea "x"
type input "to"
type textarea "x"
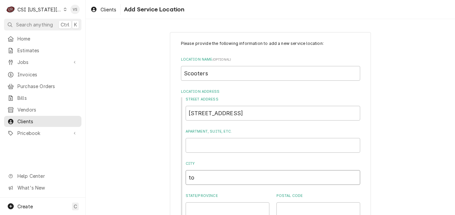
type input "t"
type textarea "x"
type input "T"
type textarea "x"
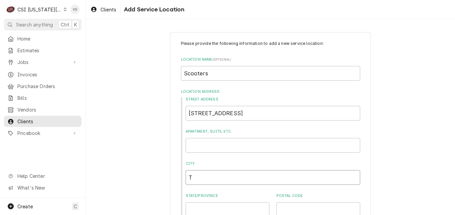
type input "To"
type textarea "x"
type input "Top"
type textarea "x"
type input "Topk"
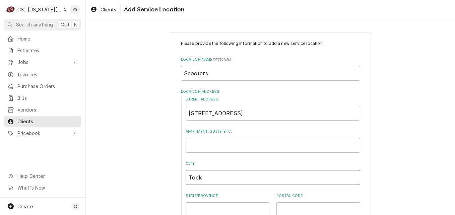
type textarea "x"
type input "Topke"
type textarea "x"
type input "Topk"
type textarea "x"
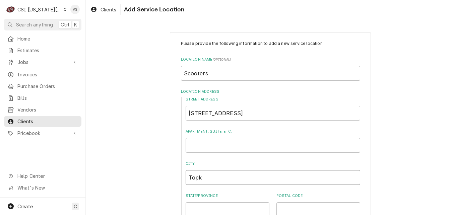
type input "Top"
type textarea "x"
type input "Tope"
type textarea "x"
type input "Topek"
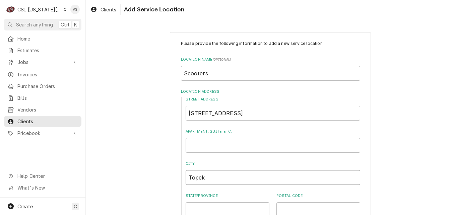
type textarea "x"
type input "Topeka"
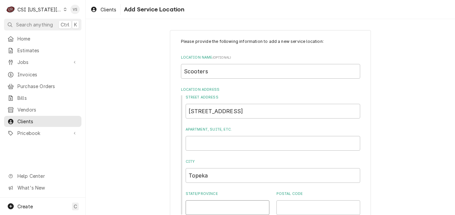
type textarea "x"
type input "K"
type textarea "x"
type input "KS"
type textarea "x"
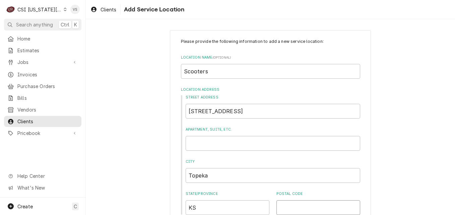
type input "6"
type textarea "x"
type input "66"
type textarea "x"
type input "666"
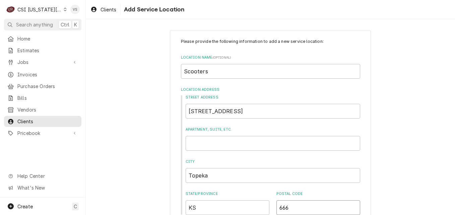
type textarea "x"
type input "6660"
type textarea "x"
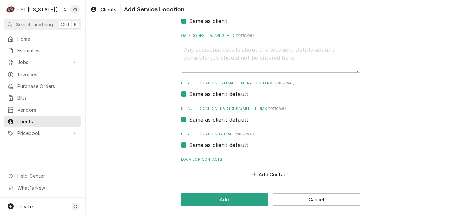
scroll to position [223, 0]
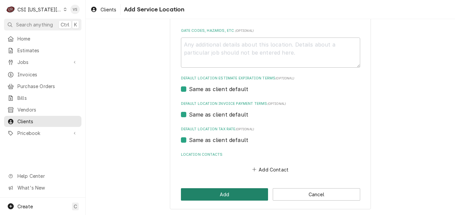
type input "66608"
click at [212, 195] on button "Add" at bounding box center [224, 194] width 87 height 12
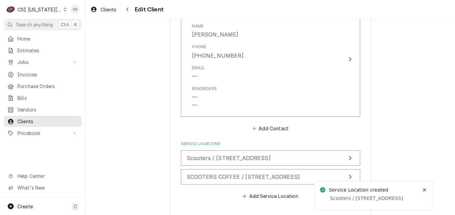
scroll to position [535, 0]
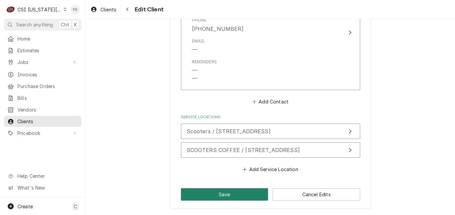
click at [209, 193] on button "Save" at bounding box center [224, 194] width 87 height 12
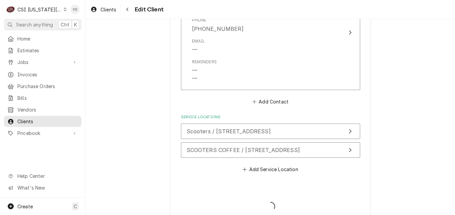
type textarea "x"
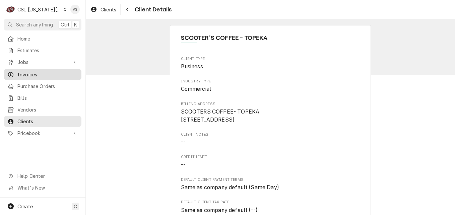
click at [35, 73] on span "Invoices" at bounding box center [47, 74] width 61 height 7
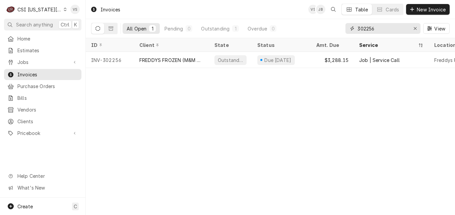
click at [340, 29] on div "All Open 1 Pending 0 Outstanding 1 Overdue 0 302256 View" at bounding box center [270, 28] width 359 height 19
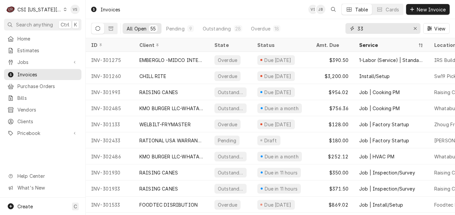
type input "3"
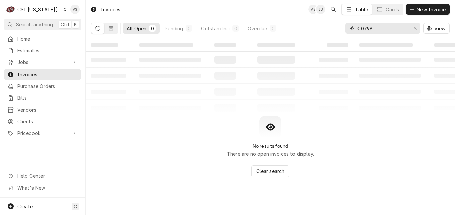
click at [358, 29] on input "00798" at bounding box center [383, 28] width 50 height 11
type input "300798"
click at [110, 30] on icon "Dynamic Content Wrapper" at bounding box center [111, 28] width 5 height 5
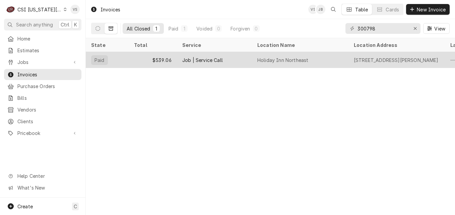
click at [147, 60] on div "$539.06" at bounding box center [153, 60] width 48 height 16
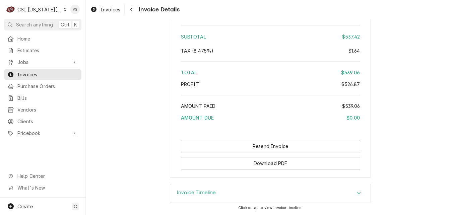
scroll to position [1405, 0]
click at [357, 192] on icon "Accordion Header" at bounding box center [359, 192] width 5 height 5
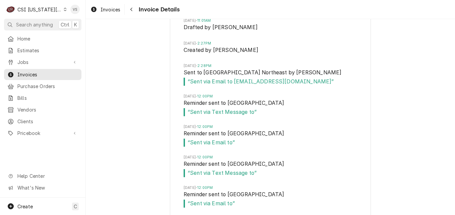
scroll to position [1555, 0]
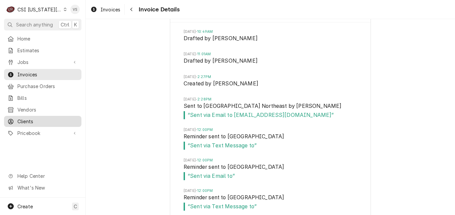
click at [37, 118] on span "Clients" at bounding box center [47, 121] width 61 height 7
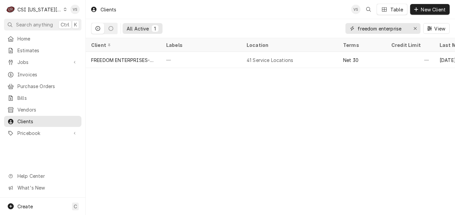
click at [342, 29] on div "All Active 1 freedom enterprise View" at bounding box center [270, 28] width 359 height 19
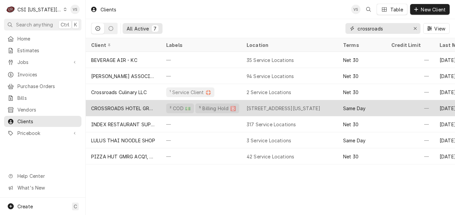
type input "crossroads"
click at [124, 108] on div "CROSSROADS HOTEL GROUP" at bounding box center [123, 108] width 64 height 7
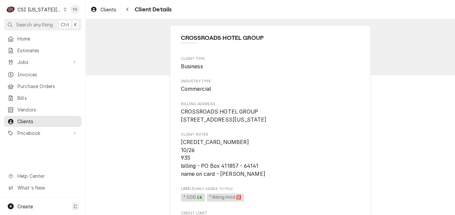
click at [64, 9] on icon "Dynamic Content Wrapper" at bounding box center [65, 9] width 3 height 3
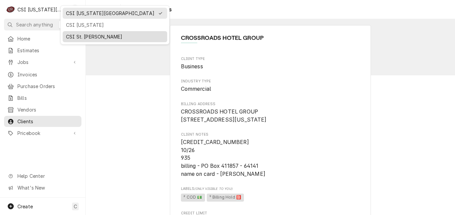
click at [80, 36] on div "CSI St. [PERSON_NAME]" at bounding box center [115, 36] width 98 height 7
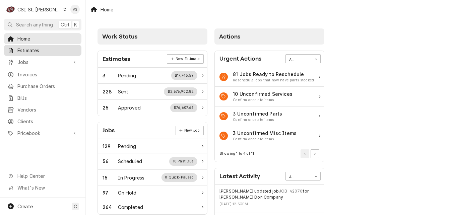
click at [31, 50] on span "Estimates" at bounding box center [47, 50] width 61 height 7
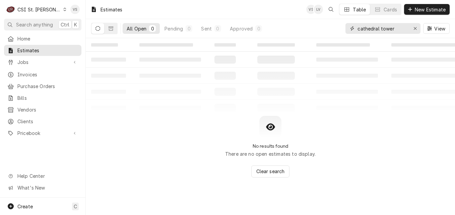
drag, startPoint x: 376, startPoint y: 28, endPoint x: 400, endPoint y: 28, distance: 23.5
click at [336, 29] on div "All Open 0 Pending 0 Sent 0 Approved 0 cathedral tower View" at bounding box center [270, 28] width 359 height 19
type input "4"
click at [358, 27] on input "00549" at bounding box center [383, 28] width 50 height 11
type input "400549"
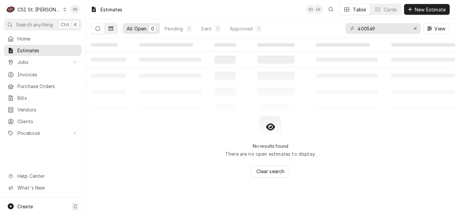
click at [112, 29] on icon "Dynamic Content Wrapper" at bounding box center [111, 28] width 5 height 5
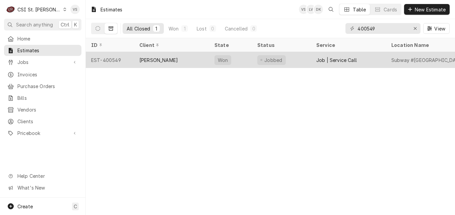
click at [185, 58] on div "[PERSON_NAME]" at bounding box center [171, 60] width 75 height 16
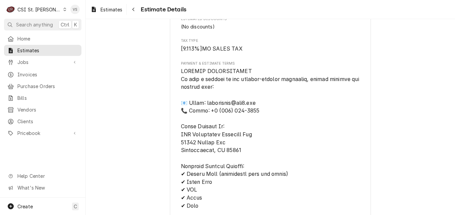
scroll to position [1676, 0]
